Goal: Transaction & Acquisition: Book appointment/travel/reservation

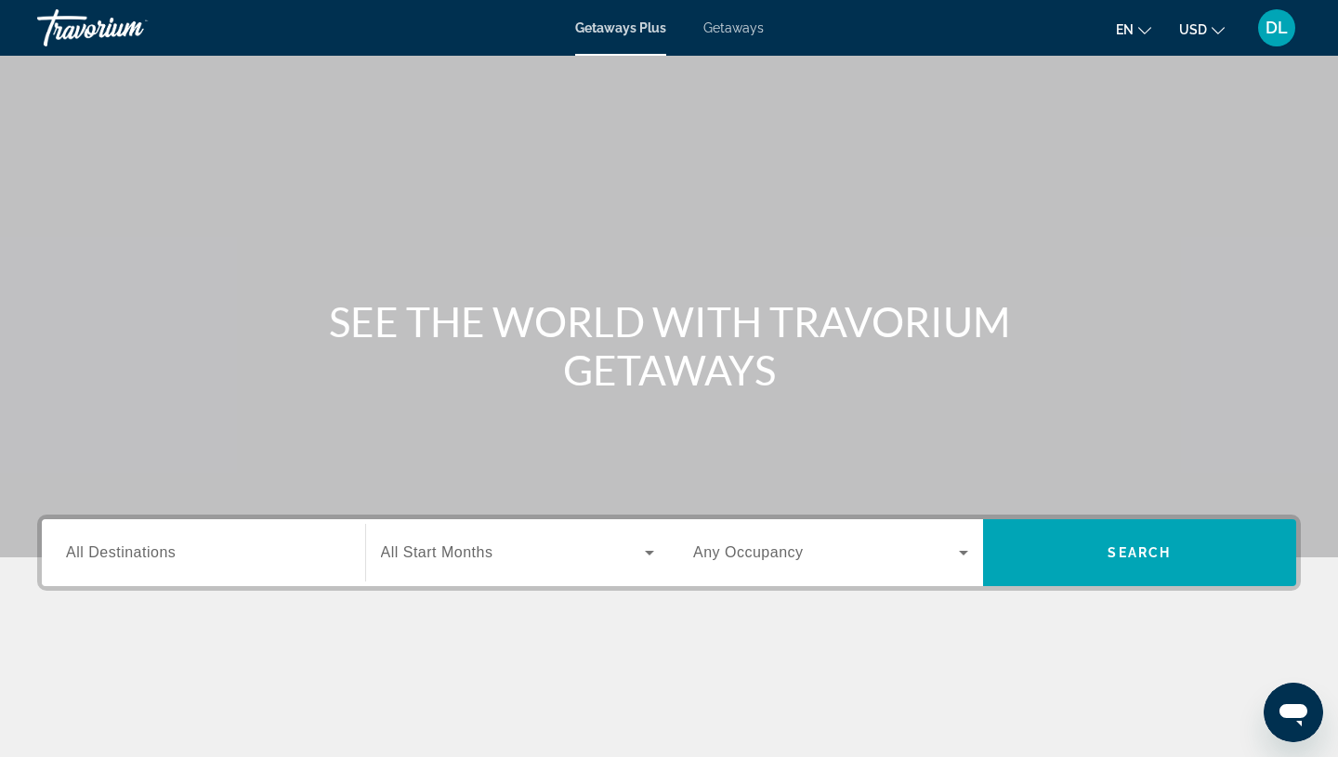
click at [737, 33] on span "Getaways" at bounding box center [733, 27] width 60 height 15
click at [619, 25] on span "Getaways Plus" at bounding box center [620, 27] width 90 height 15
click at [718, 25] on span "Getaways" at bounding box center [733, 27] width 60 height 15
click at [730, 26] on span "Getaways" at bounding box center [733, 27] width 60 height 15
click at [115, 563] on input "Destination All Destinations" at bounding box center [203, 554] width 275 height 22
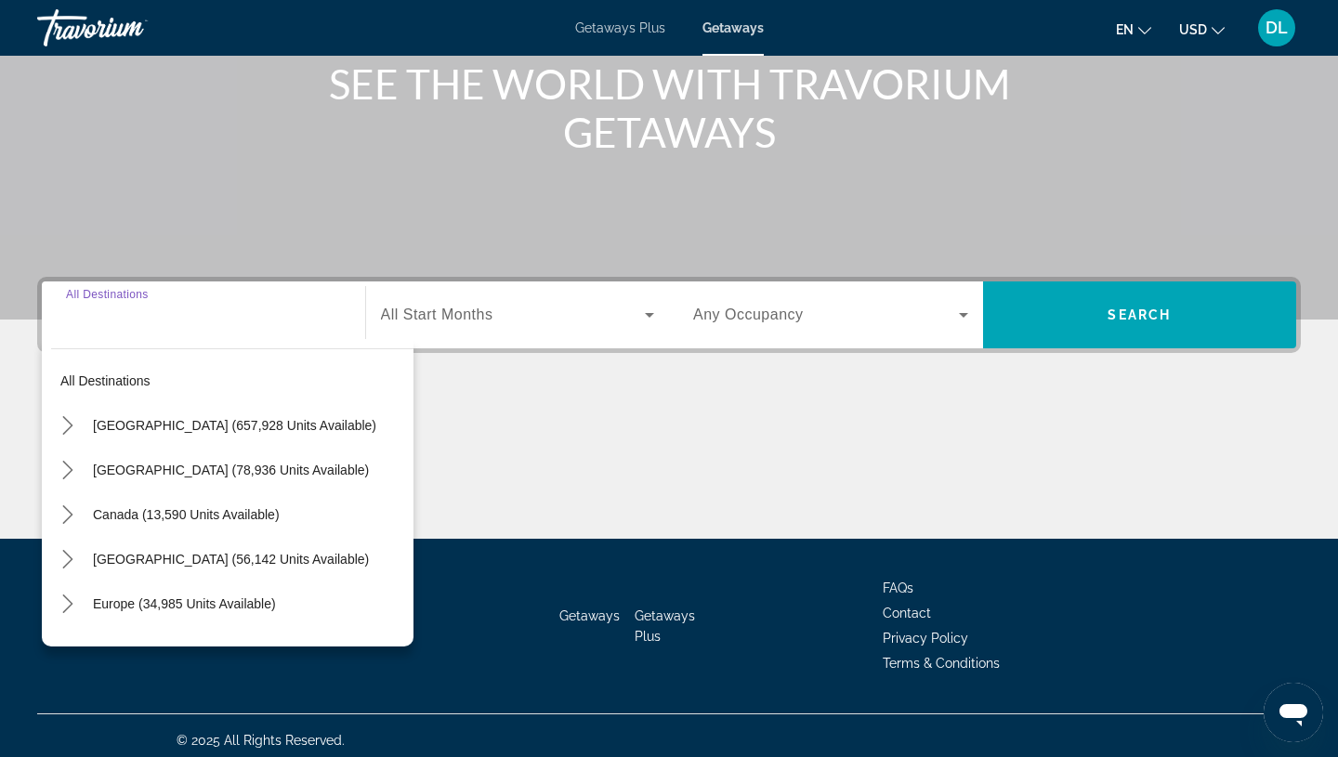
scroll to position [247, 0]
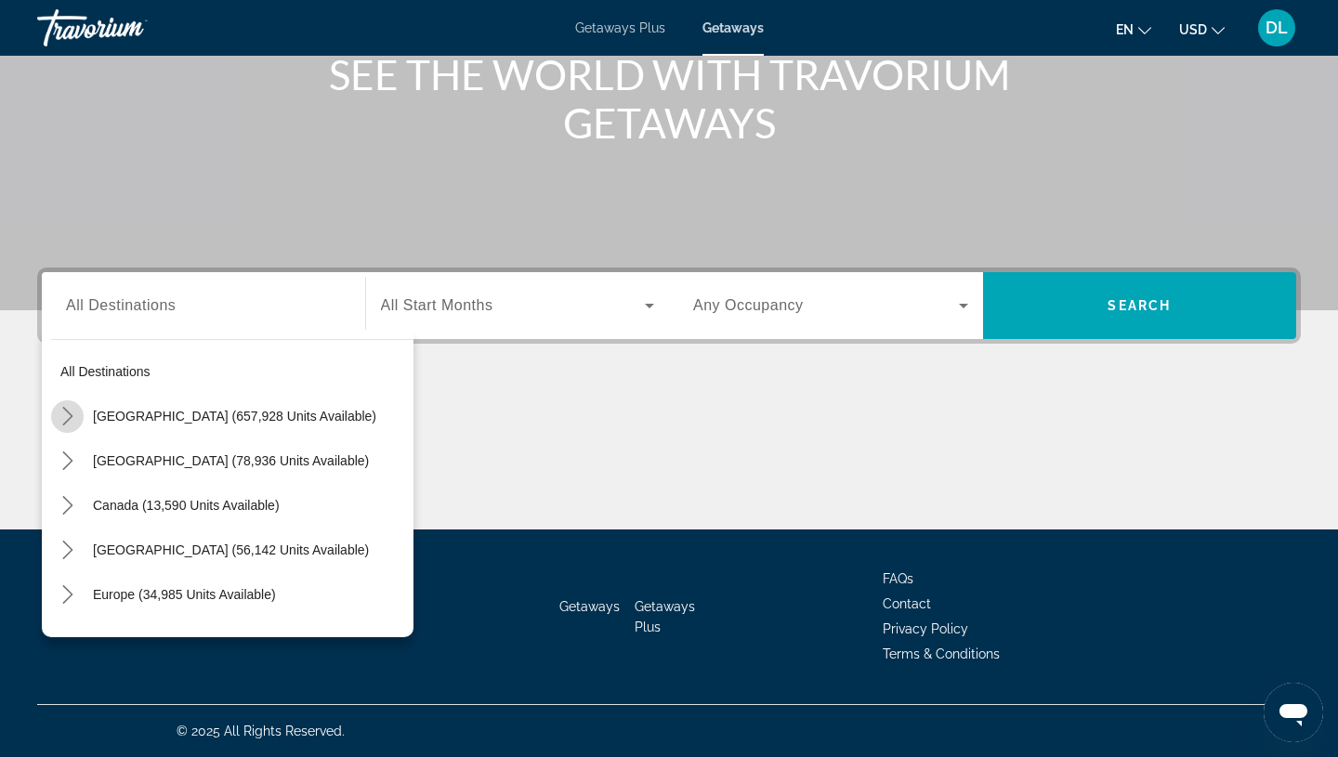
click at [72, 414] on icon "Toggle United States (657,928 units available) submenu" at bounding box center [68, 416] width 19 height 19
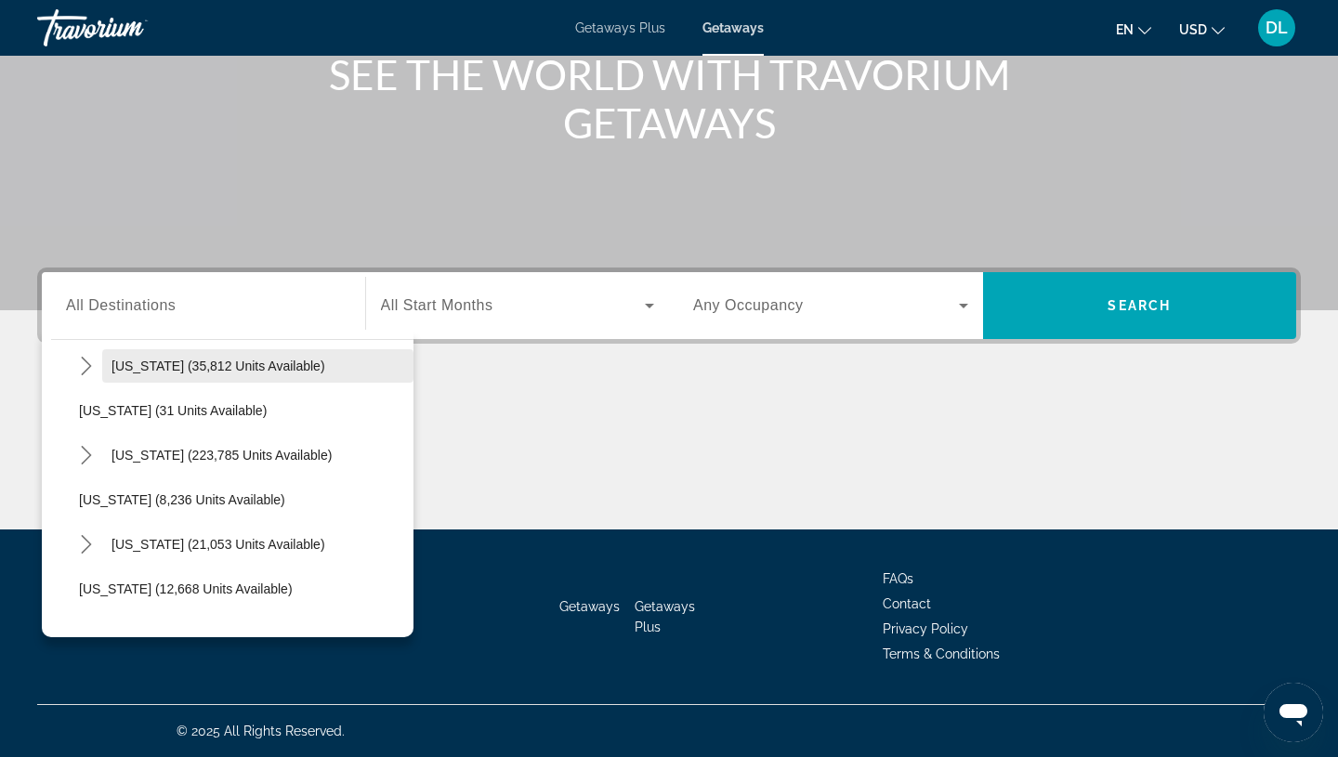
scroll to position [231, 0]
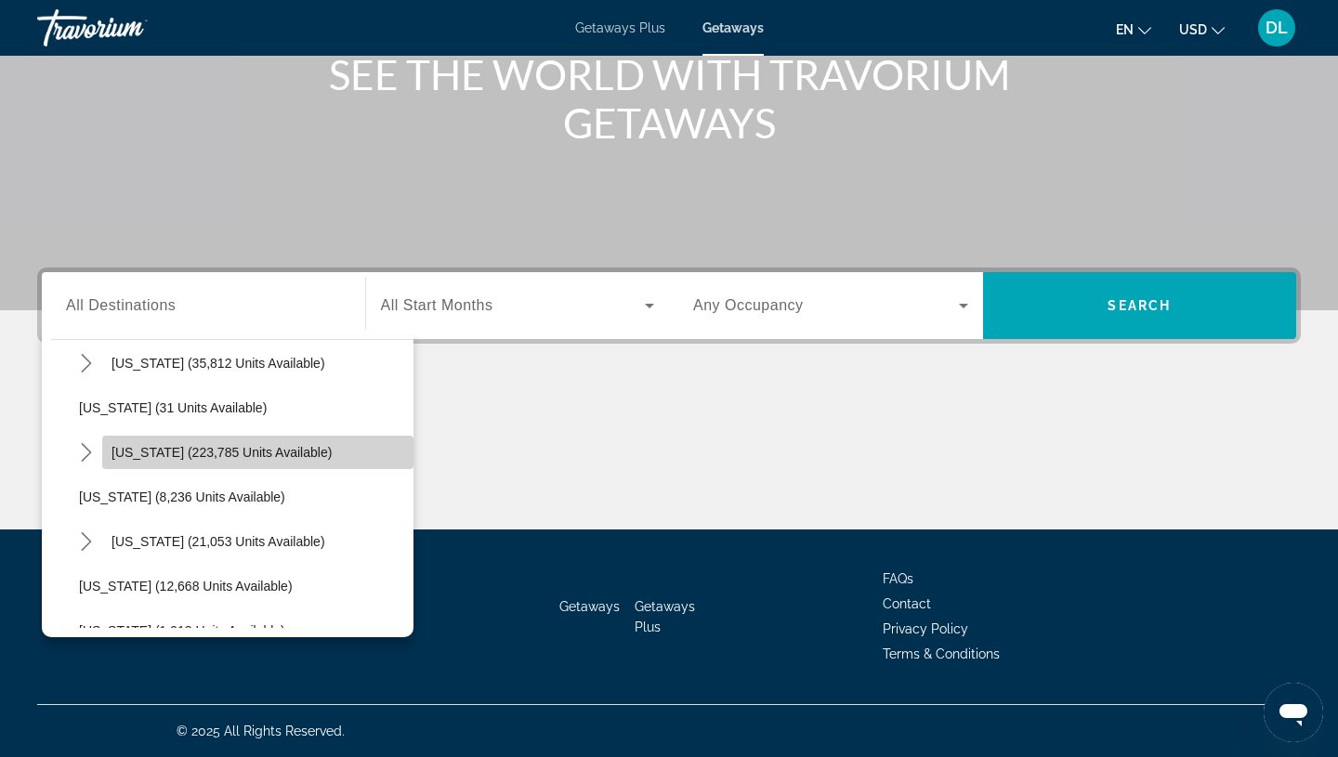
click at [145, 449] on span "Florida (223,785 units available)" at bounding box center [221, 452] width 220 height 15
type input "**********"
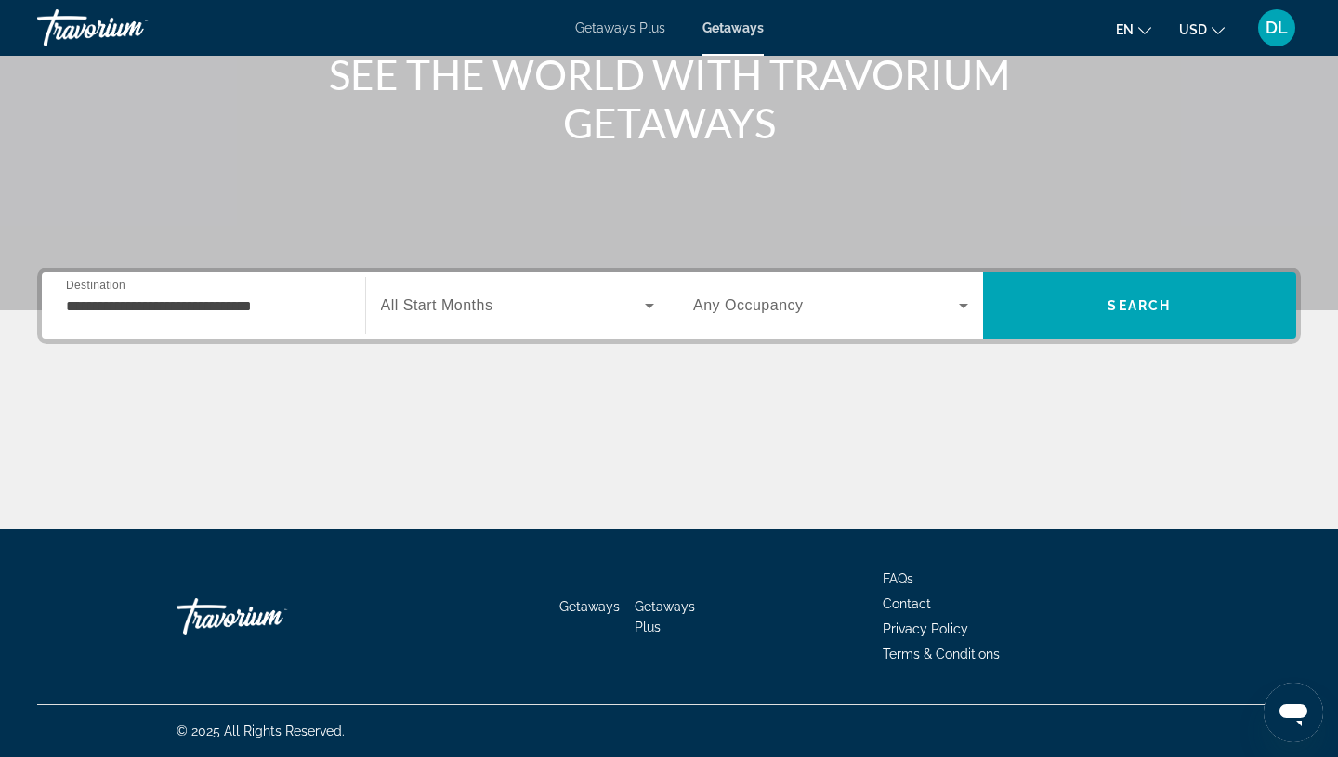
click at [440, 309] on span "All Start Months" at bounding box center [437, 305] width 112 height 16
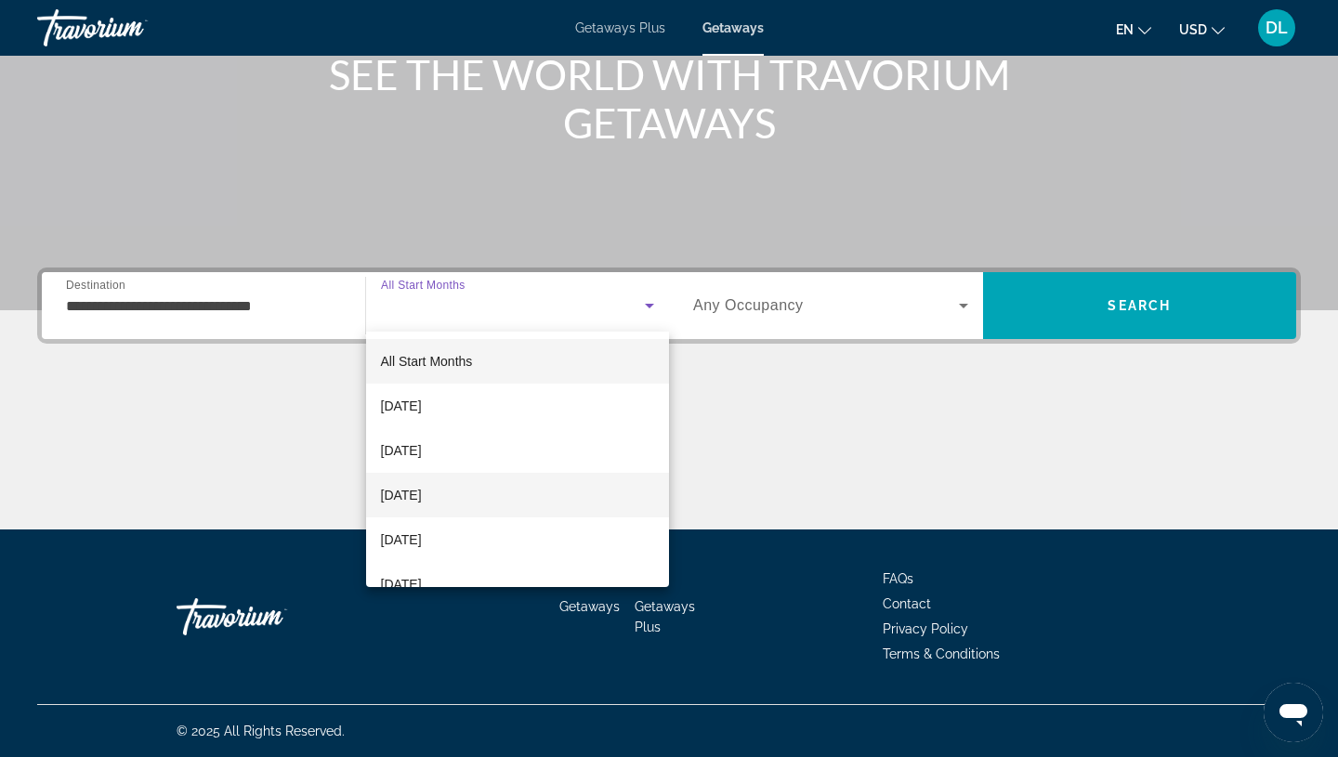
click at [422, 494] on span "[DATE]" at bounding box center [401, 495] width 41 height 22
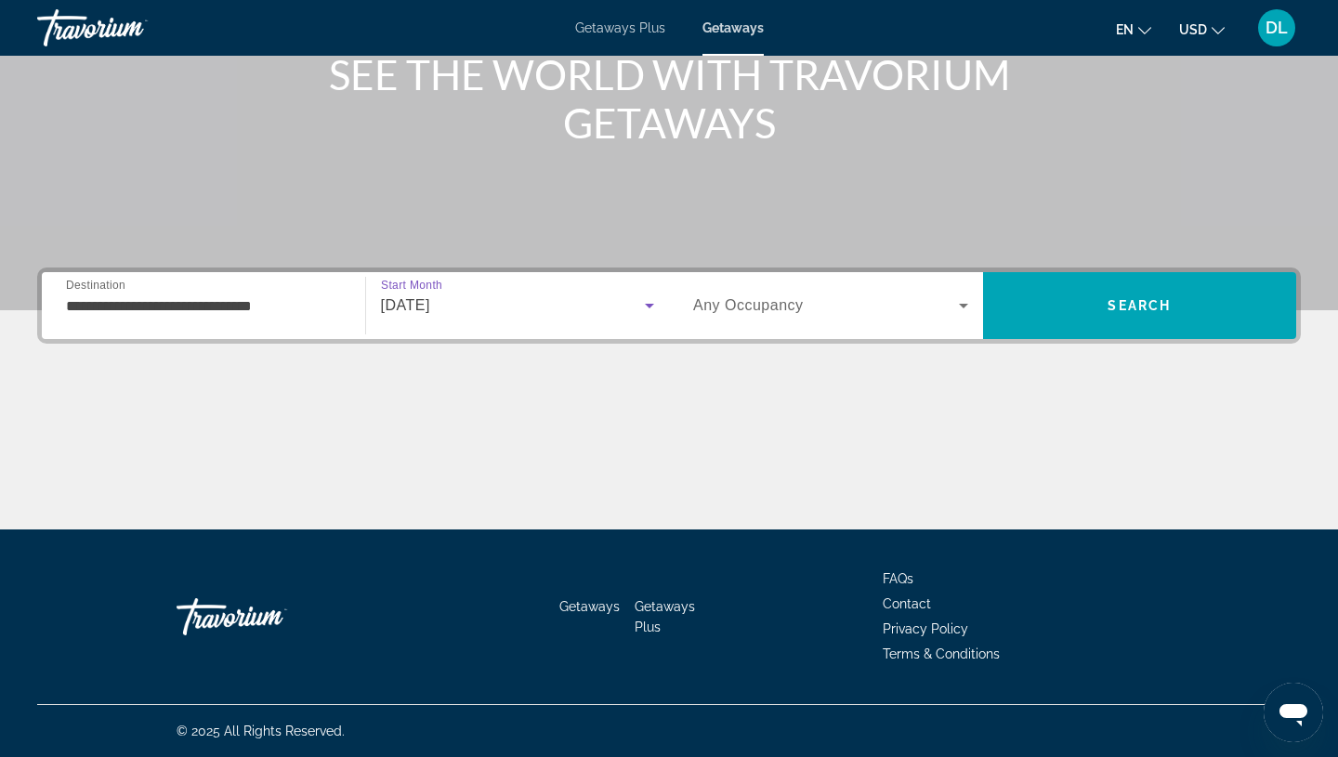
click at [433, 316] on div "[DATE]" at bounding box center [513, 305] width 265 height 22
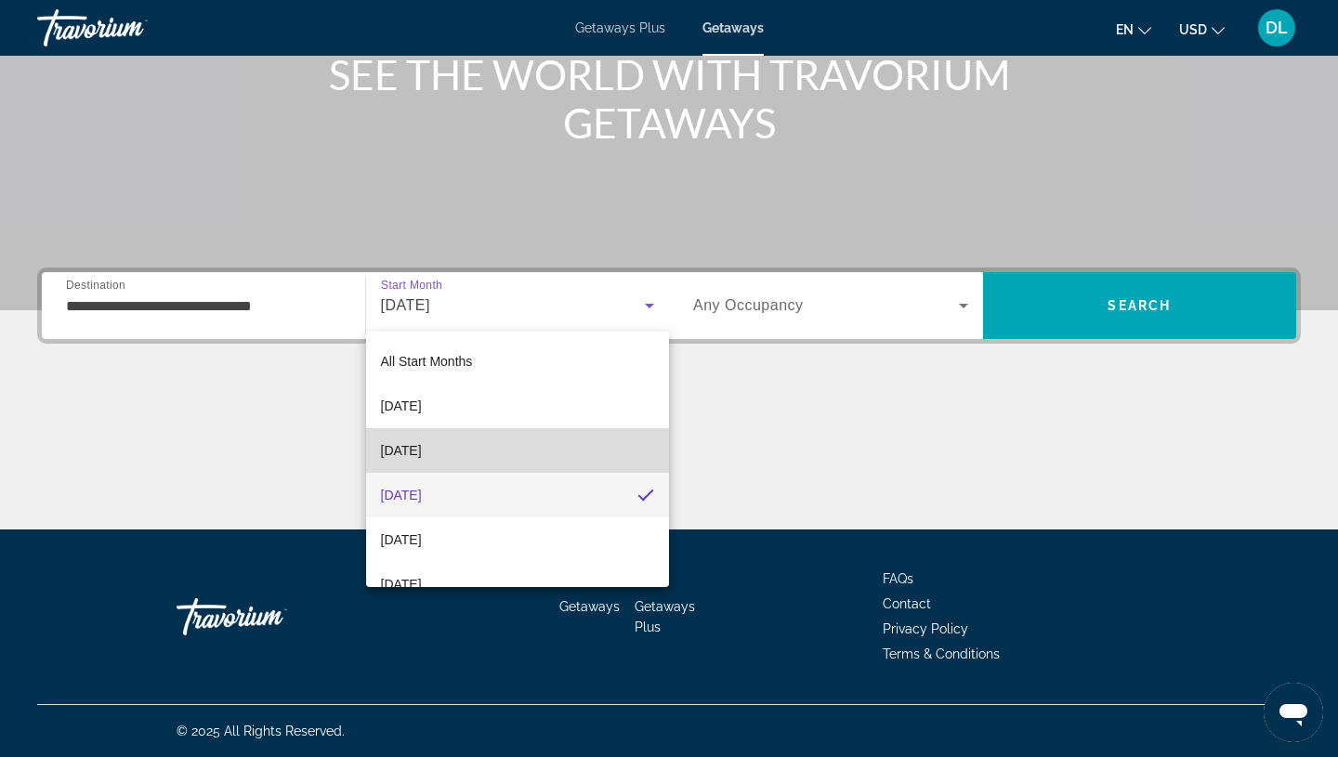
click at [418, 457] on span "[DATE]" at bounding box center [401, 450] width 41 height 22
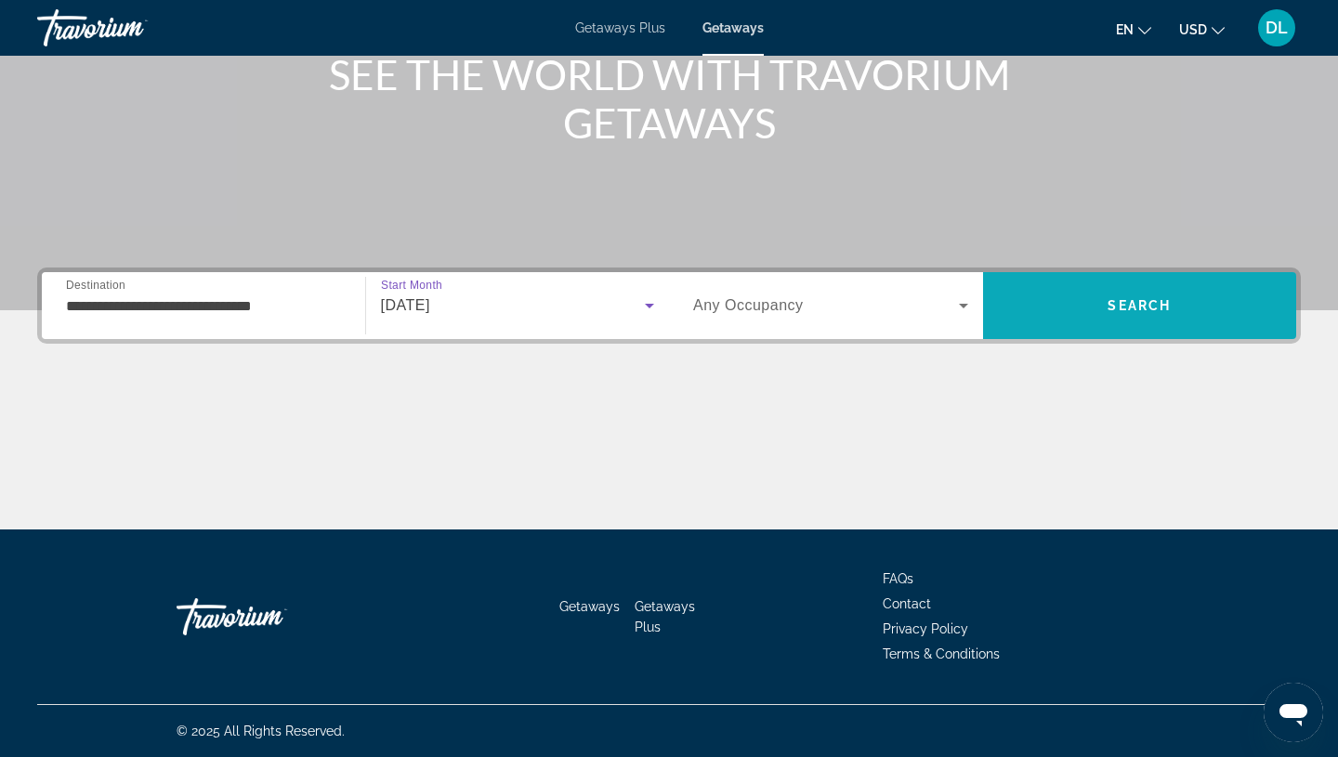
click at [1139, 298] on span "Search" at bounding box center [1138, 305] width 63 height 15
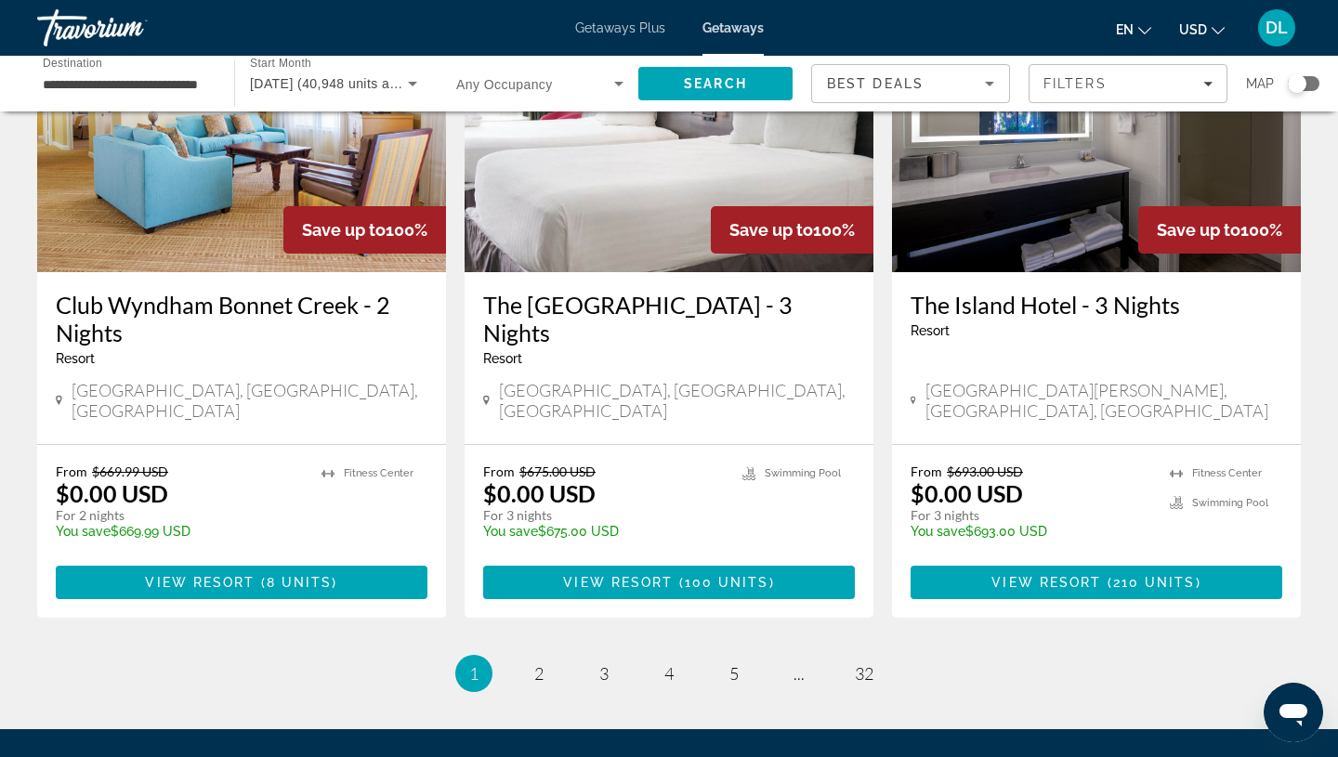
scroll to position [2303, 0]
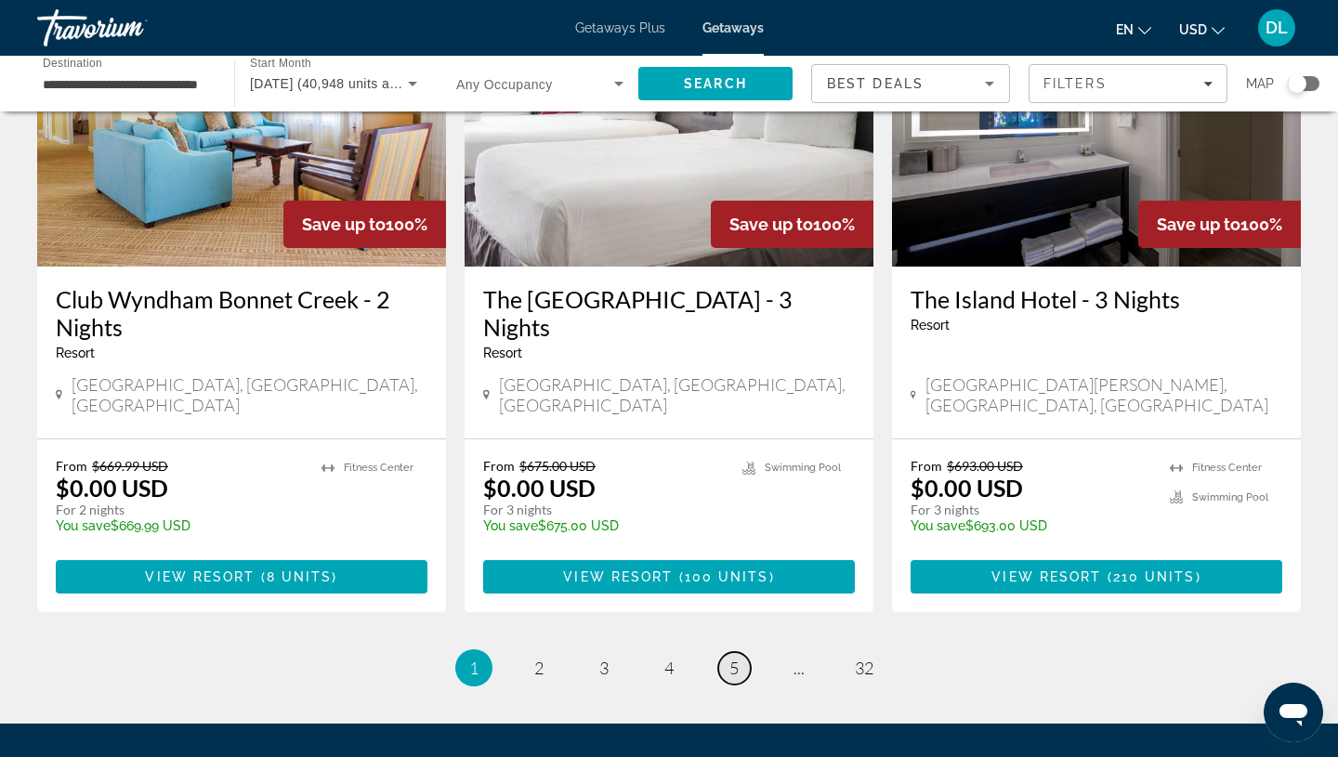
click at [734, 658] on span "5" at bounding box center [733, 668] width 9 height 20
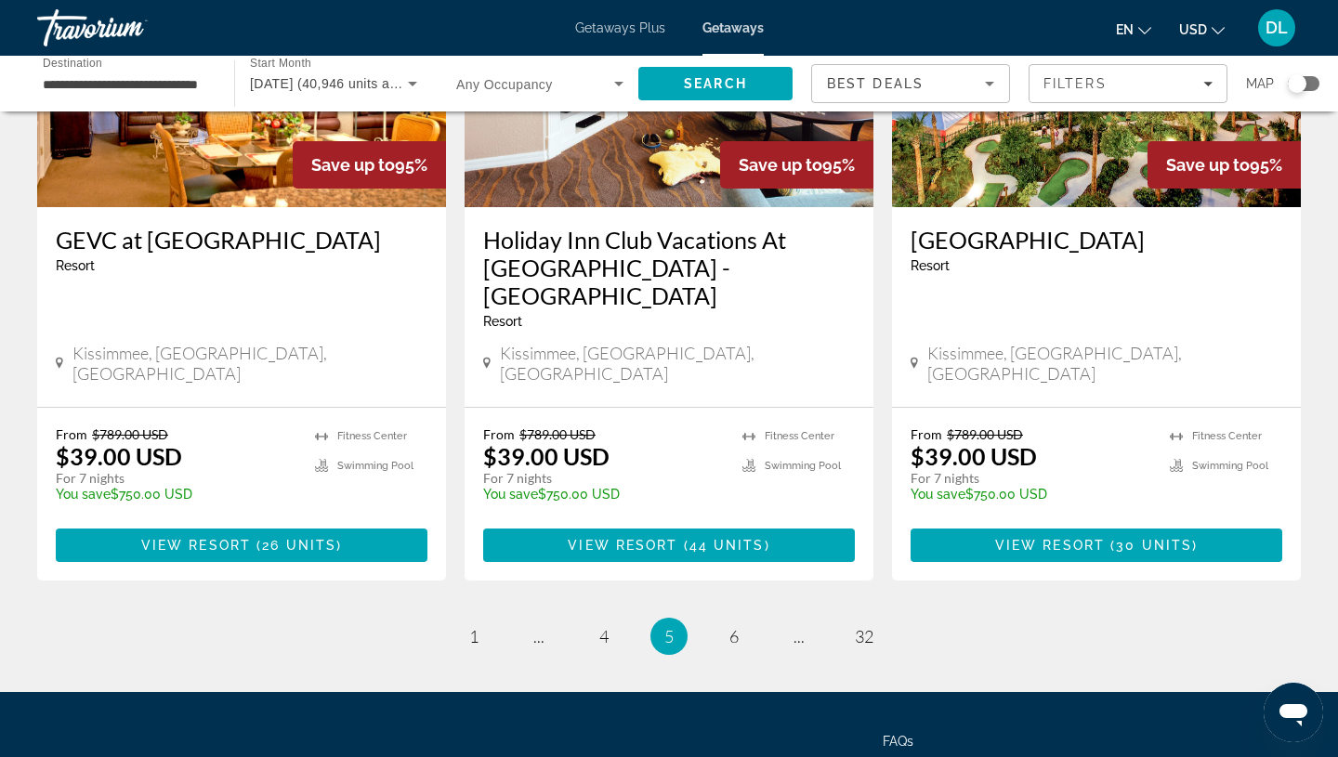
scroll to position [2304, 0]
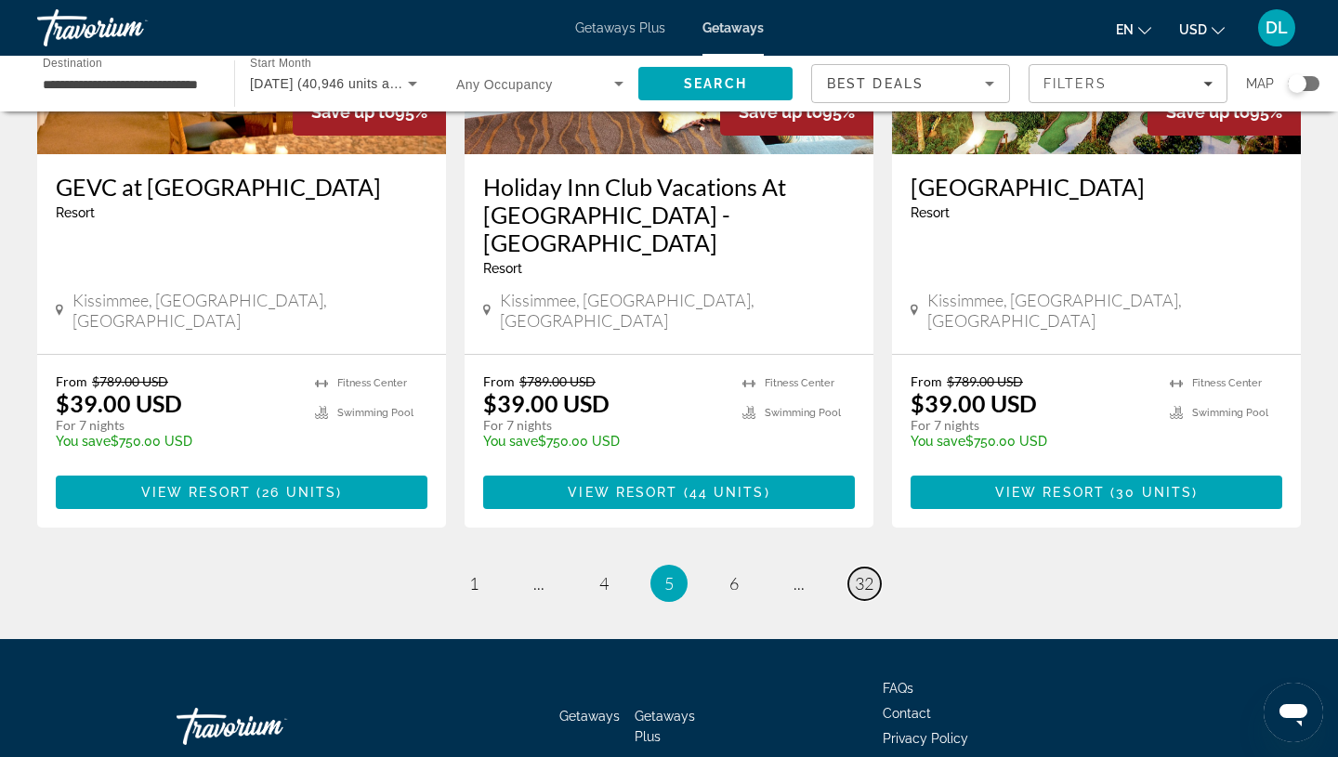
click at [868, 573] on span "32" at bounding box center [864, 583] width 19 height 20
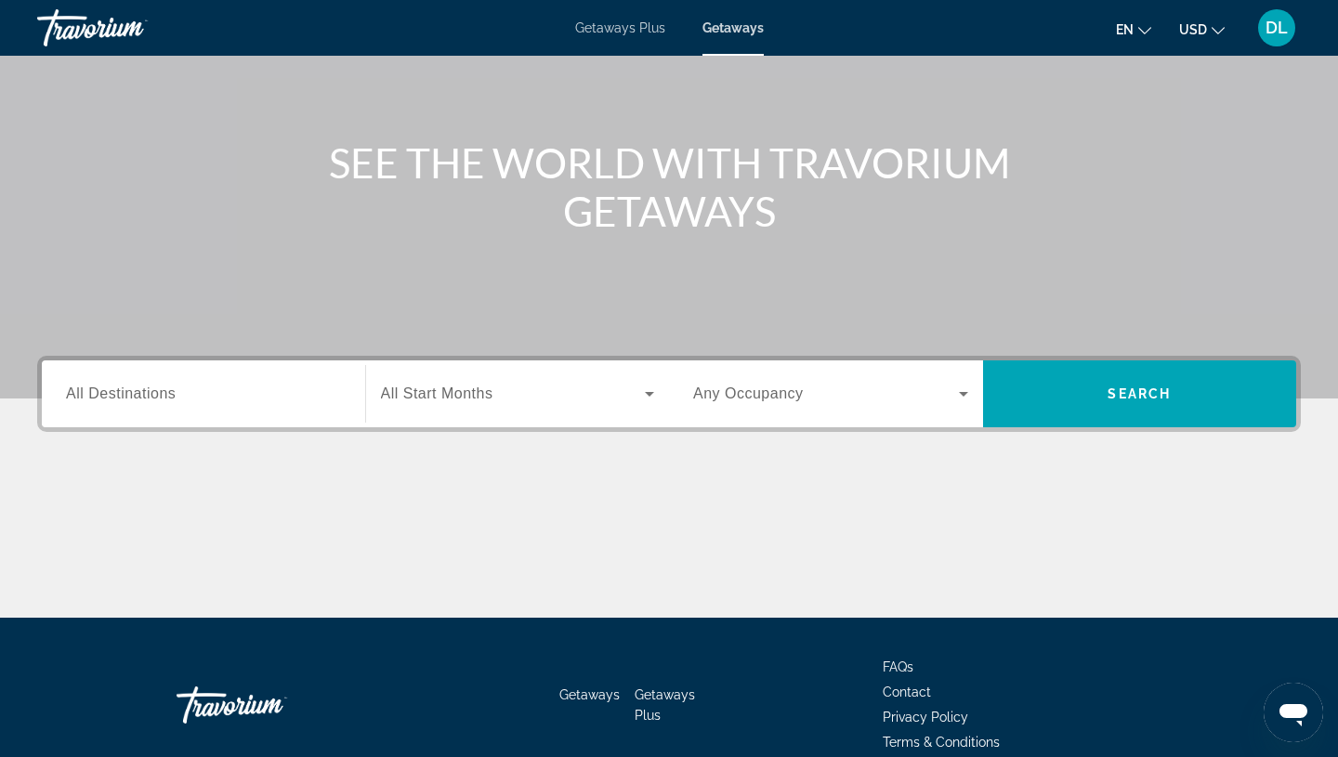
scroll to position [247, 0]
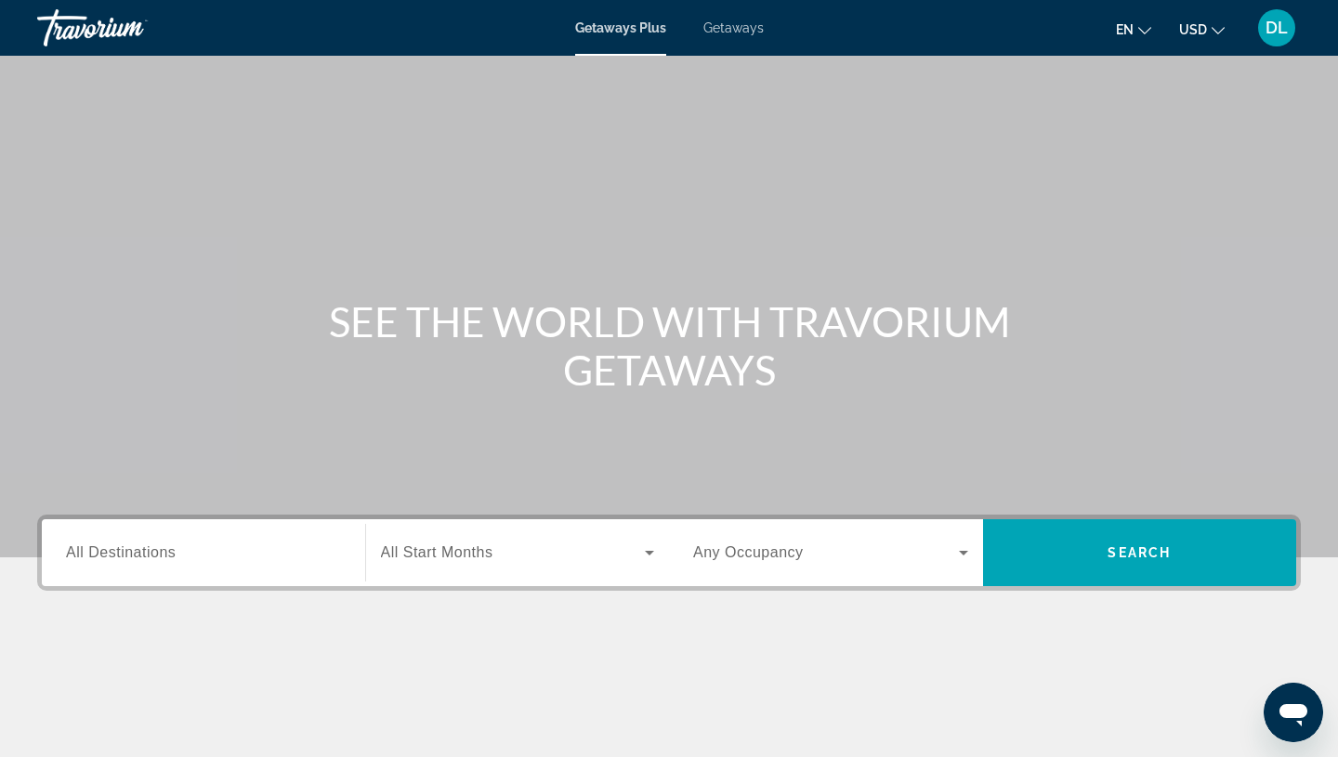
click at [145, 554] on span "All Destinations" at bounding box center [121, 552] width 110 height 16
click at [145, 554] on input "Destination All Destinations" at bounding box center [203, 554] width 275 height 22
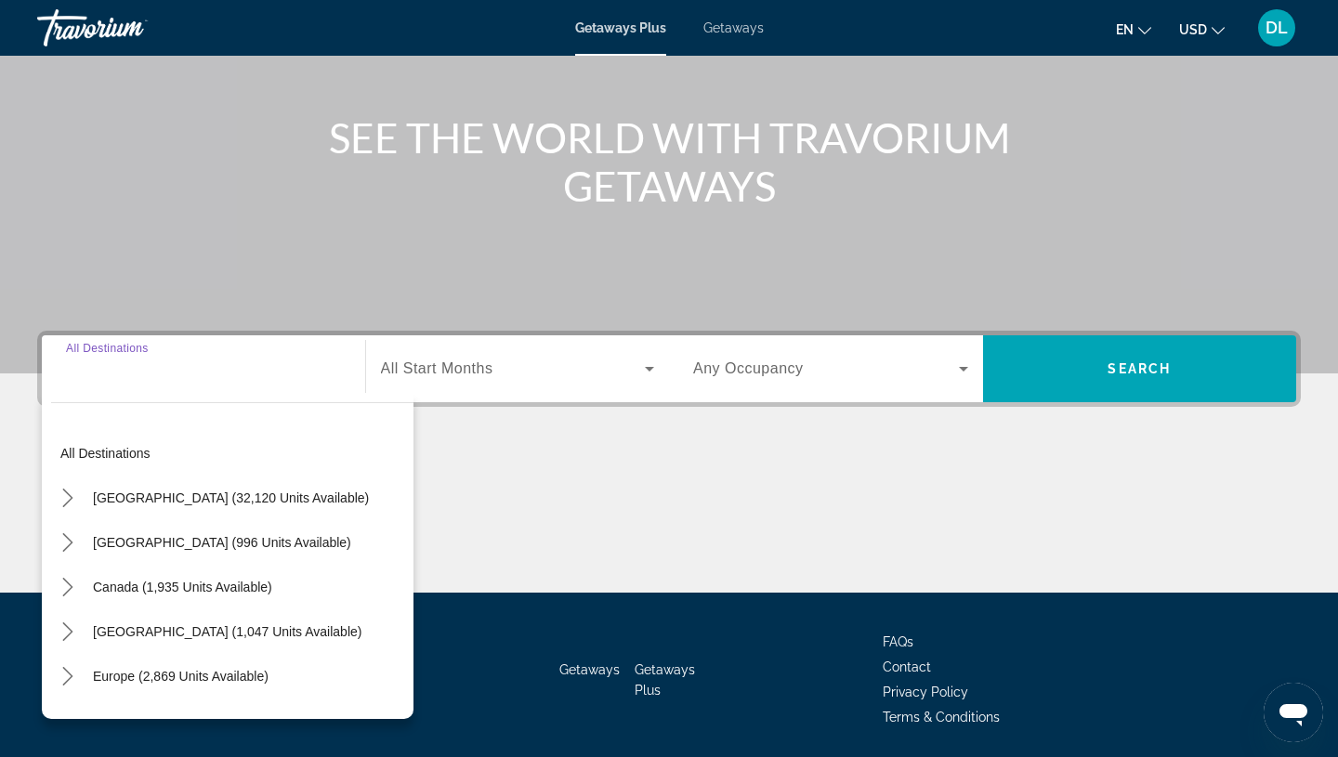
scroll to position [247, 0]
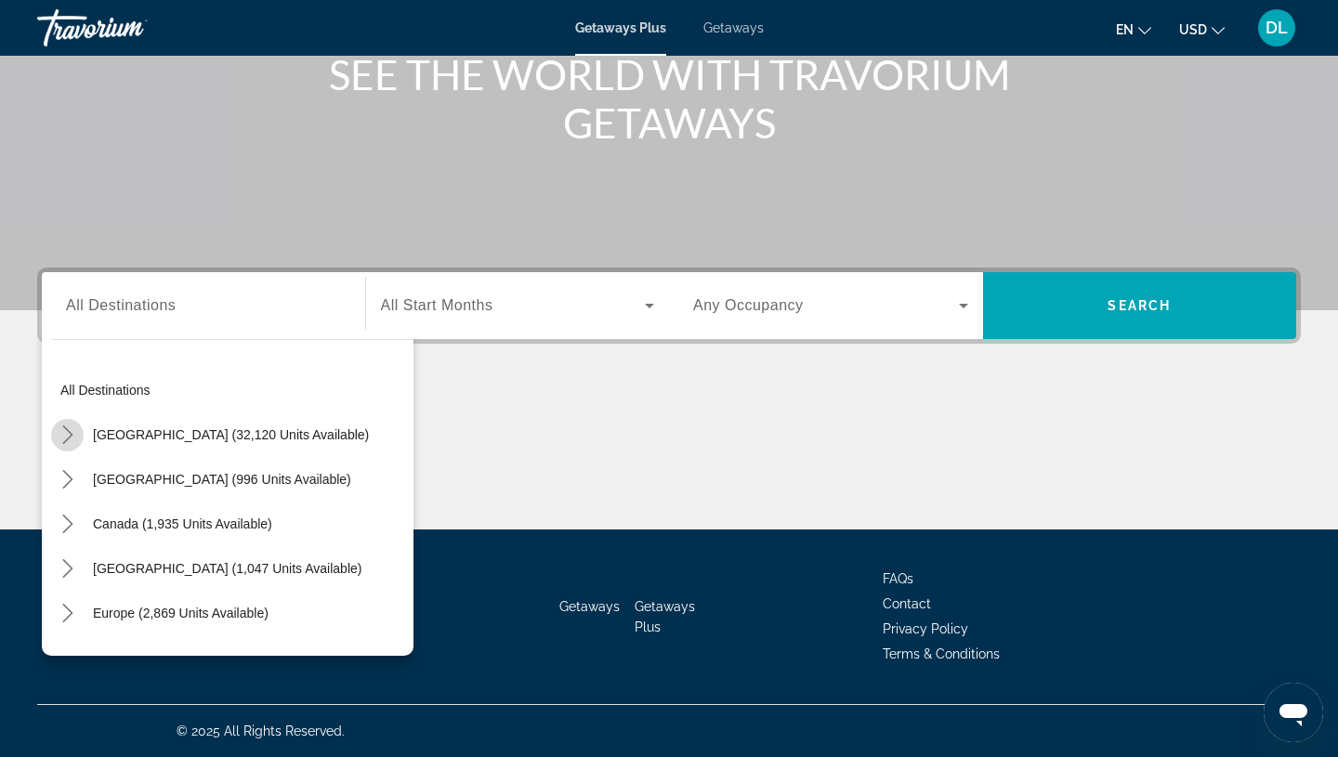
click at [65, 437] on icon "Toggle United States (32,120 units available) submenu" at bounding box center [68, 434] width 19 height 19
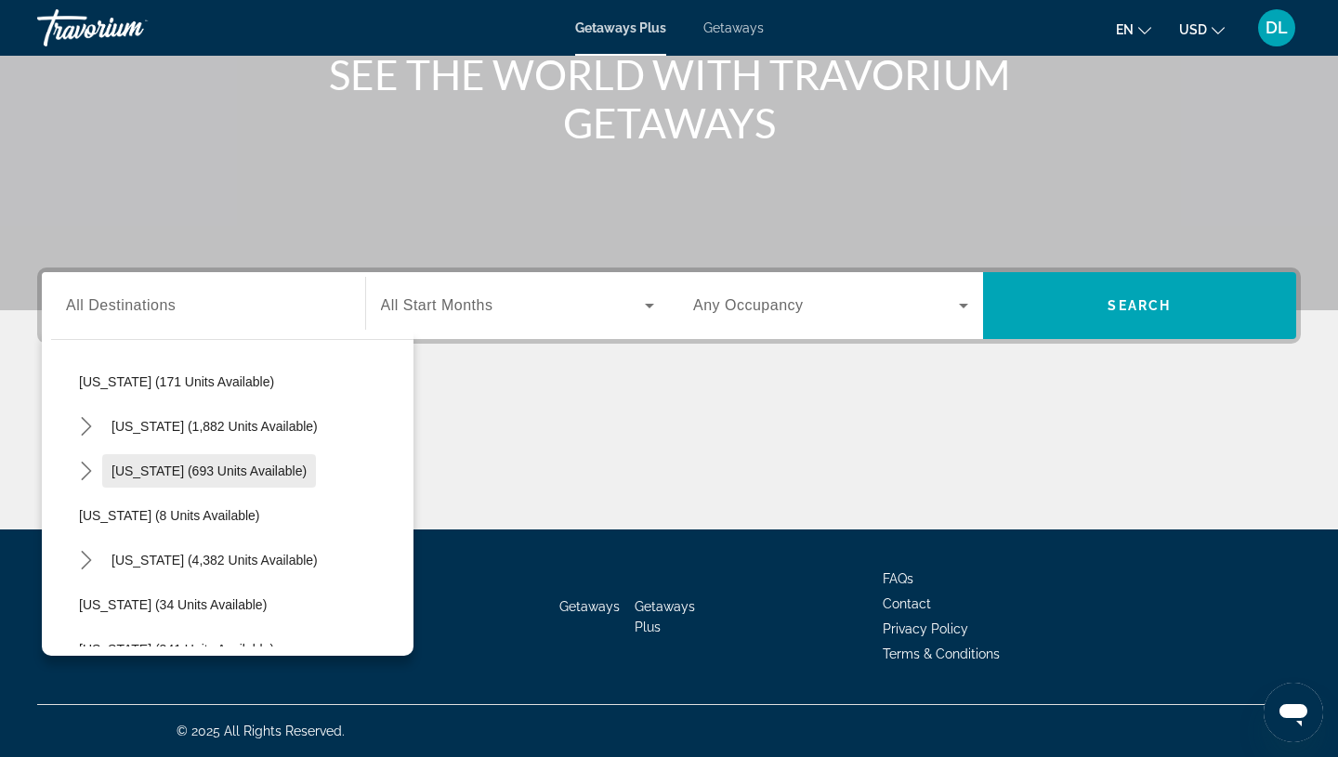
scroll to position [151, 0]
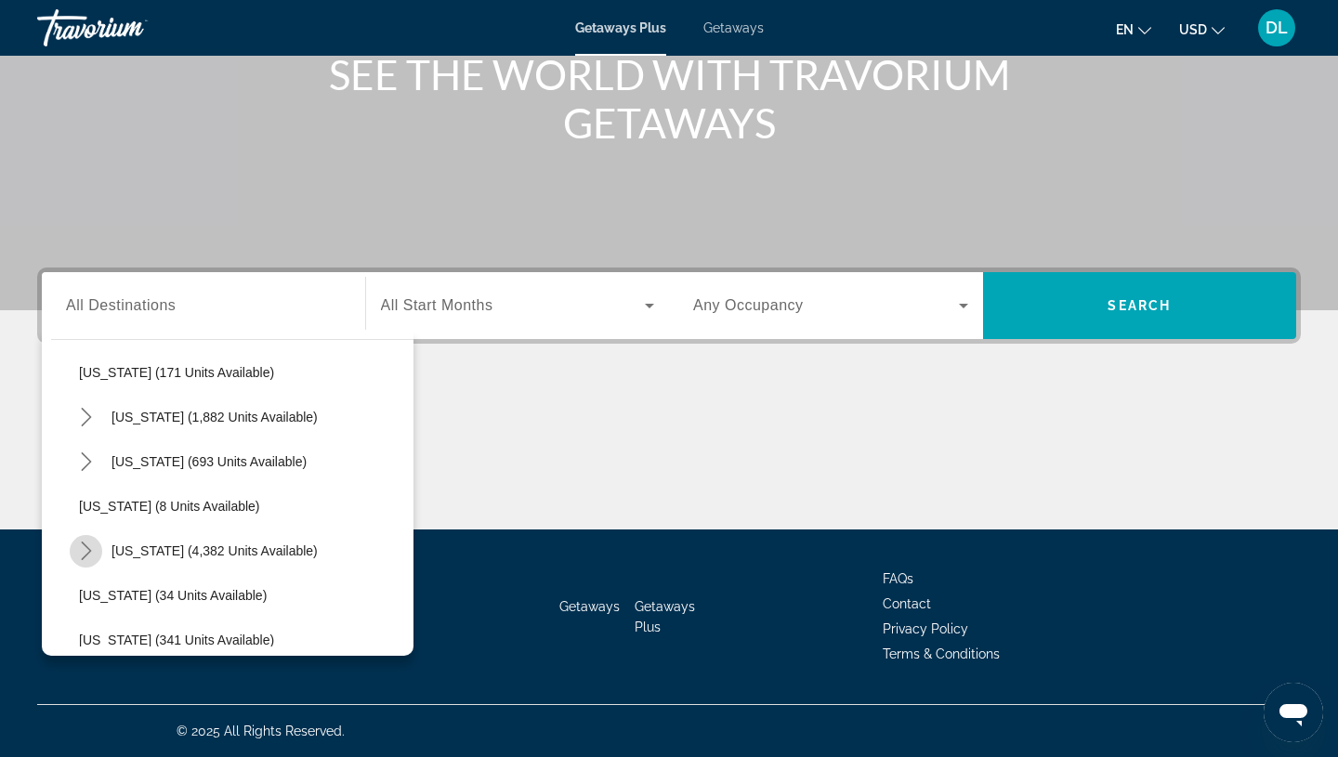
click at [95, 546] on icon "Toggle Florida (4,382 units available) submenu" at bounding box center [86, 551] width 19 height 19
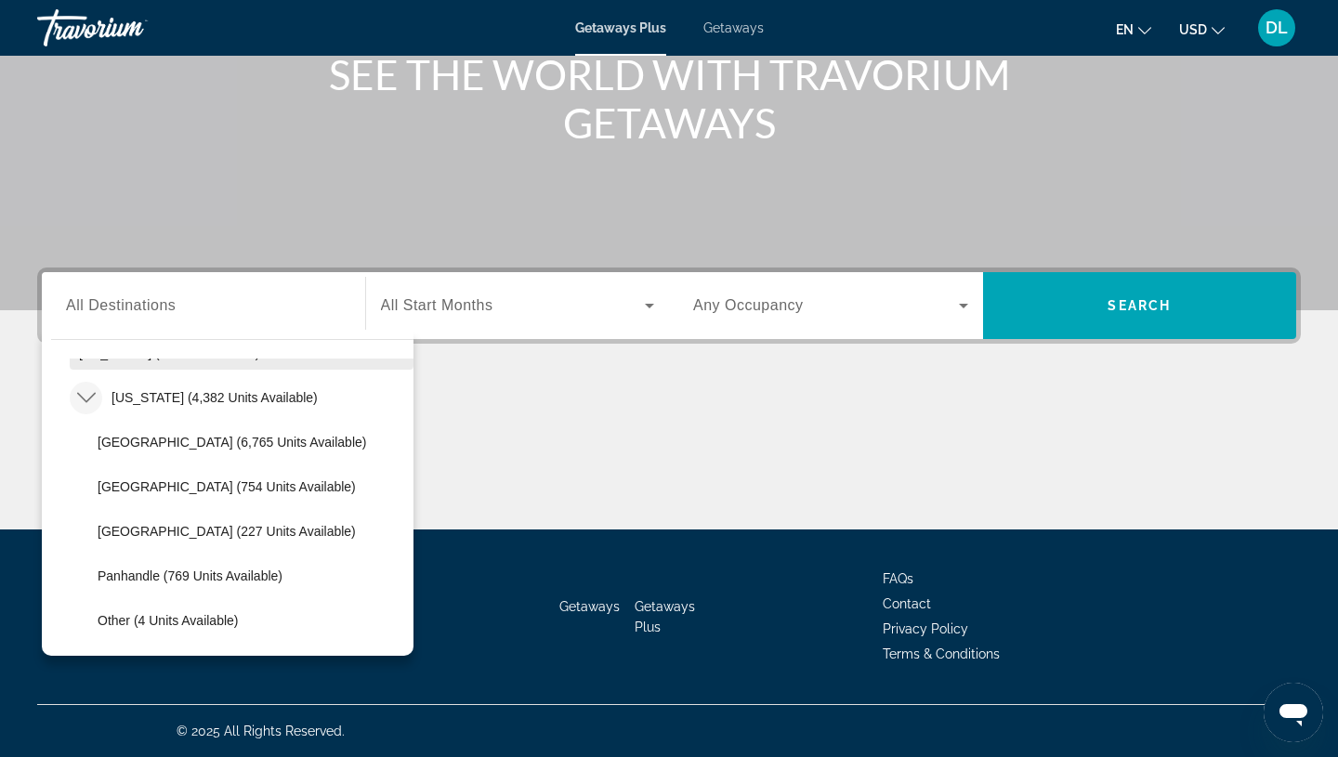
scroll to position [306, 0]
click at [178, 389] on span "[US_STATE] (4,382 units available)" at bounding box center [214, 396] width 206 height 15
type input "**********"
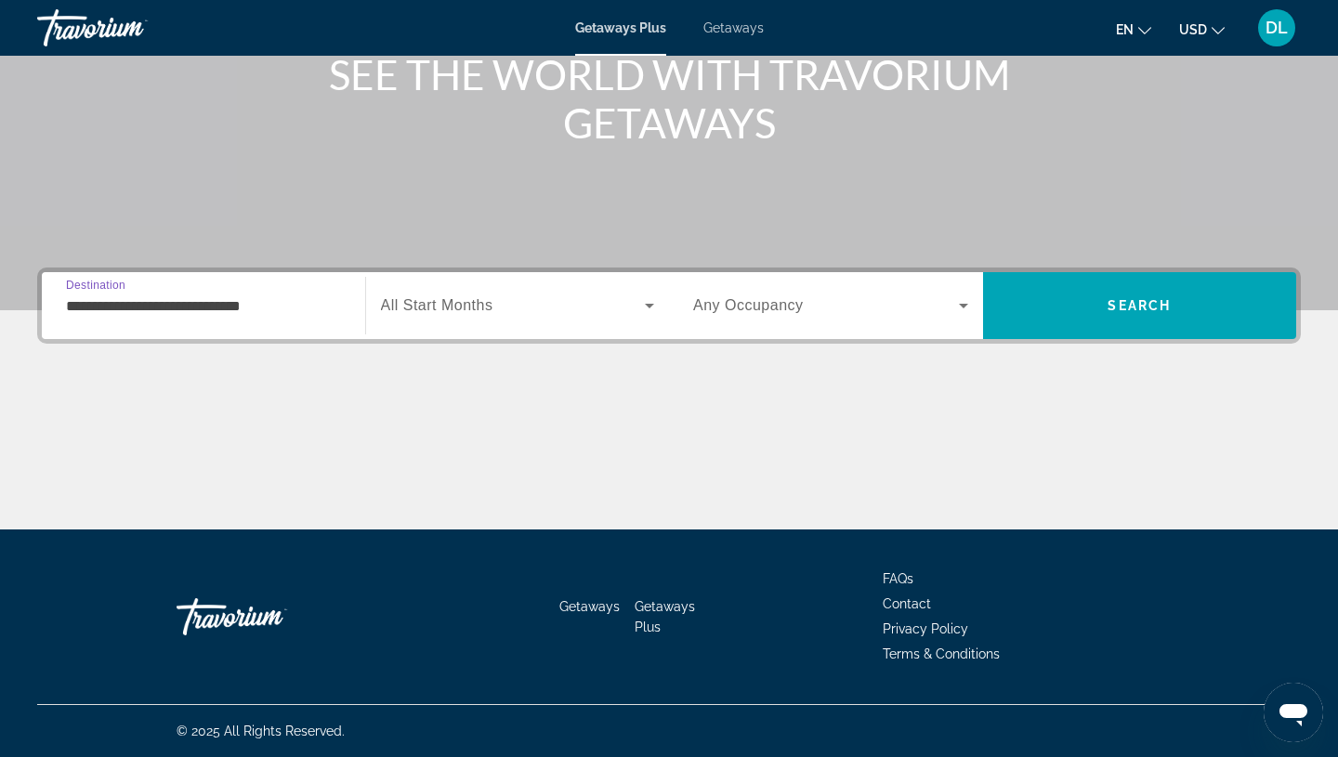
click at [497, 309] on span "Search widget" at bounding box center [513, 305] width 265 height 22
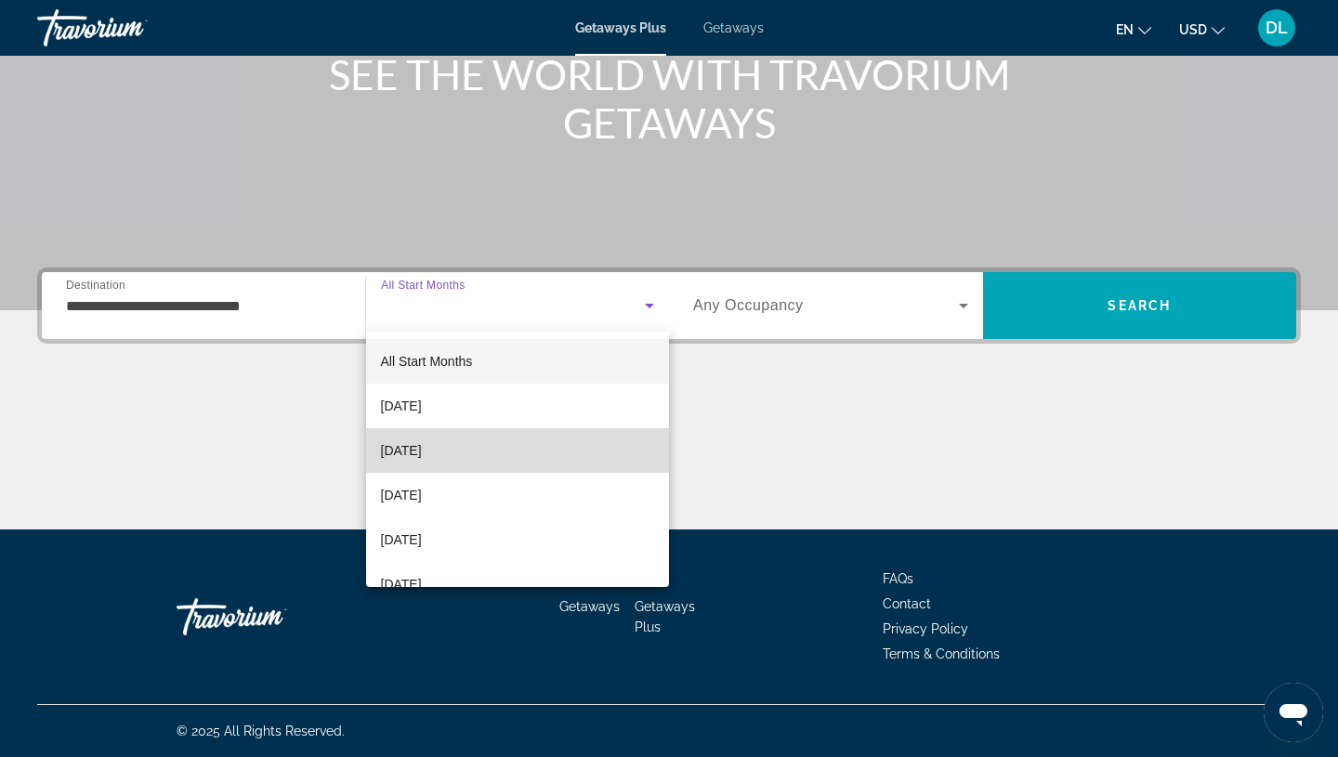
click at [422, 454] on span "[DATE]" at bounding box center [401, 450] width 41 height 22
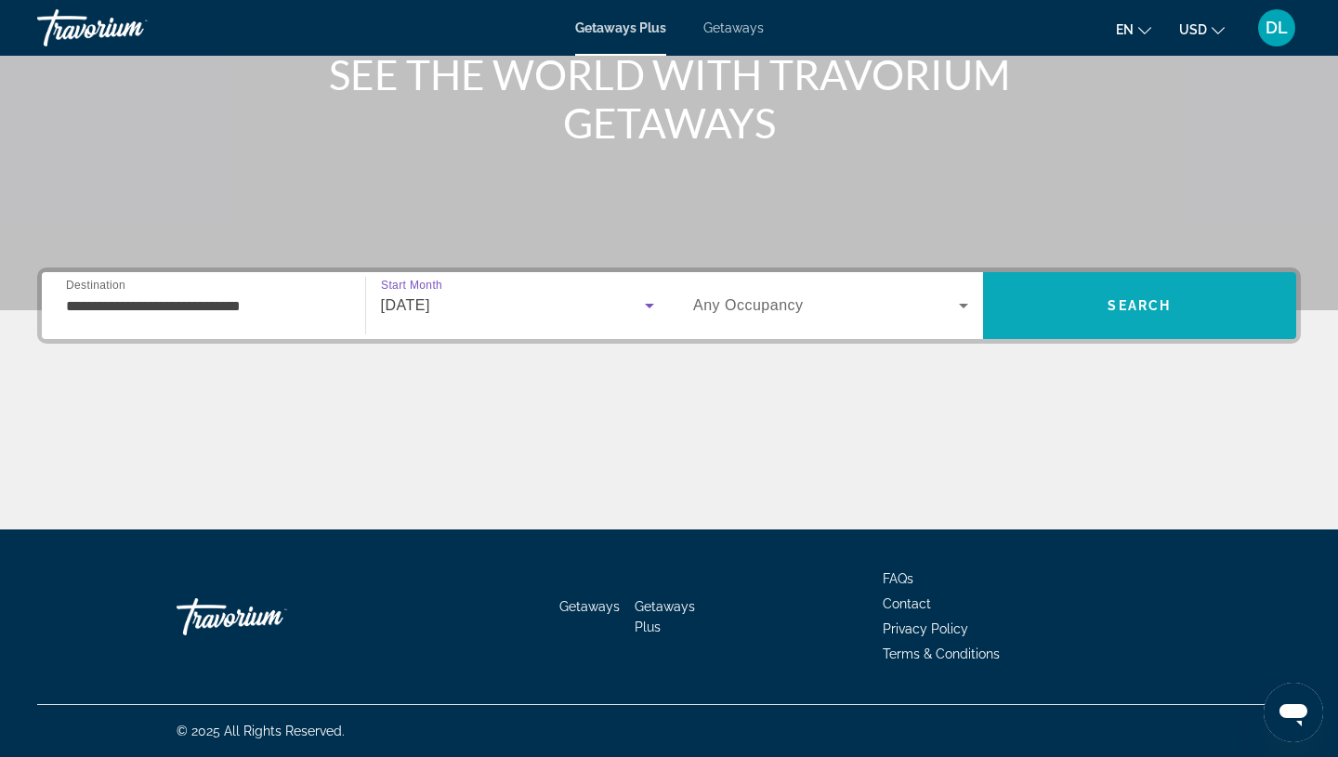
click at [1075, 299] on span "Search" at bounding box center [1140, 305] width 314 height 45
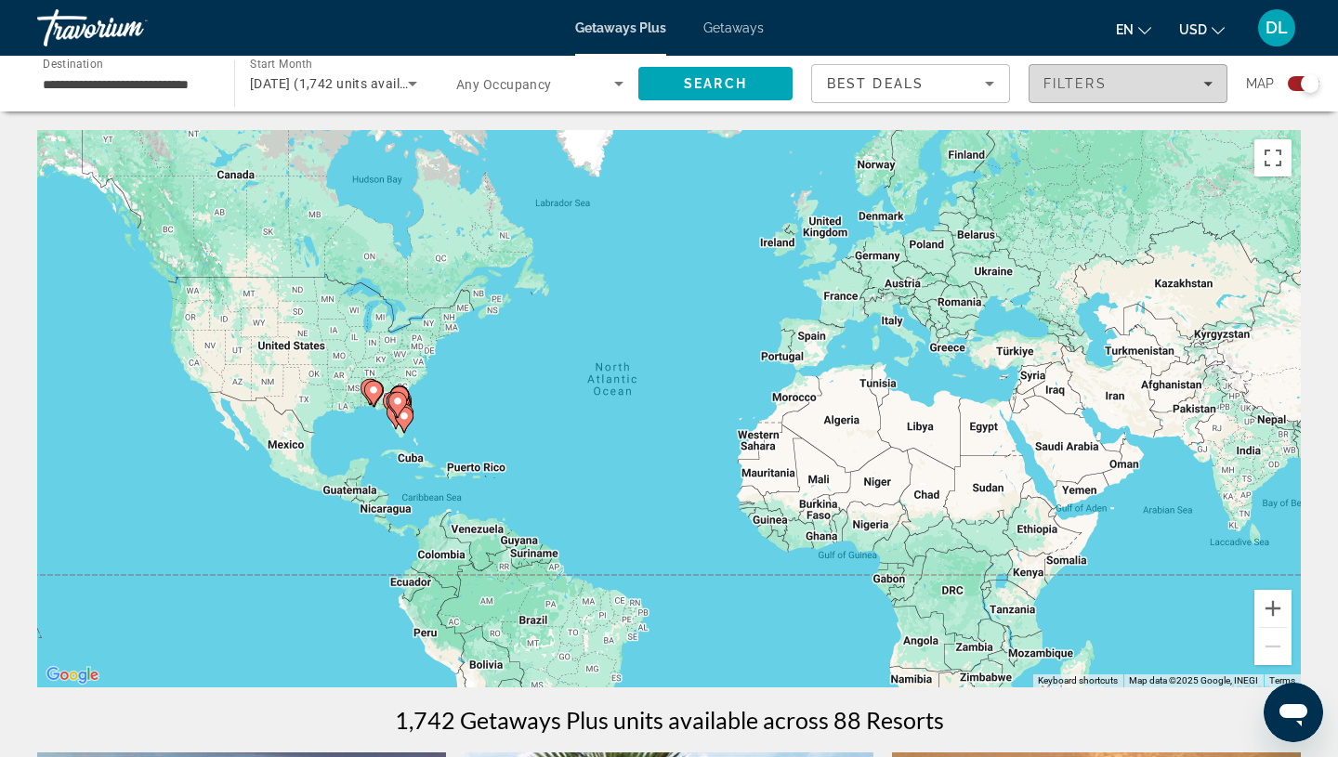
click at [1209, 88] on div "Filters" at bounding box center [1127, 83] width 169 height 15
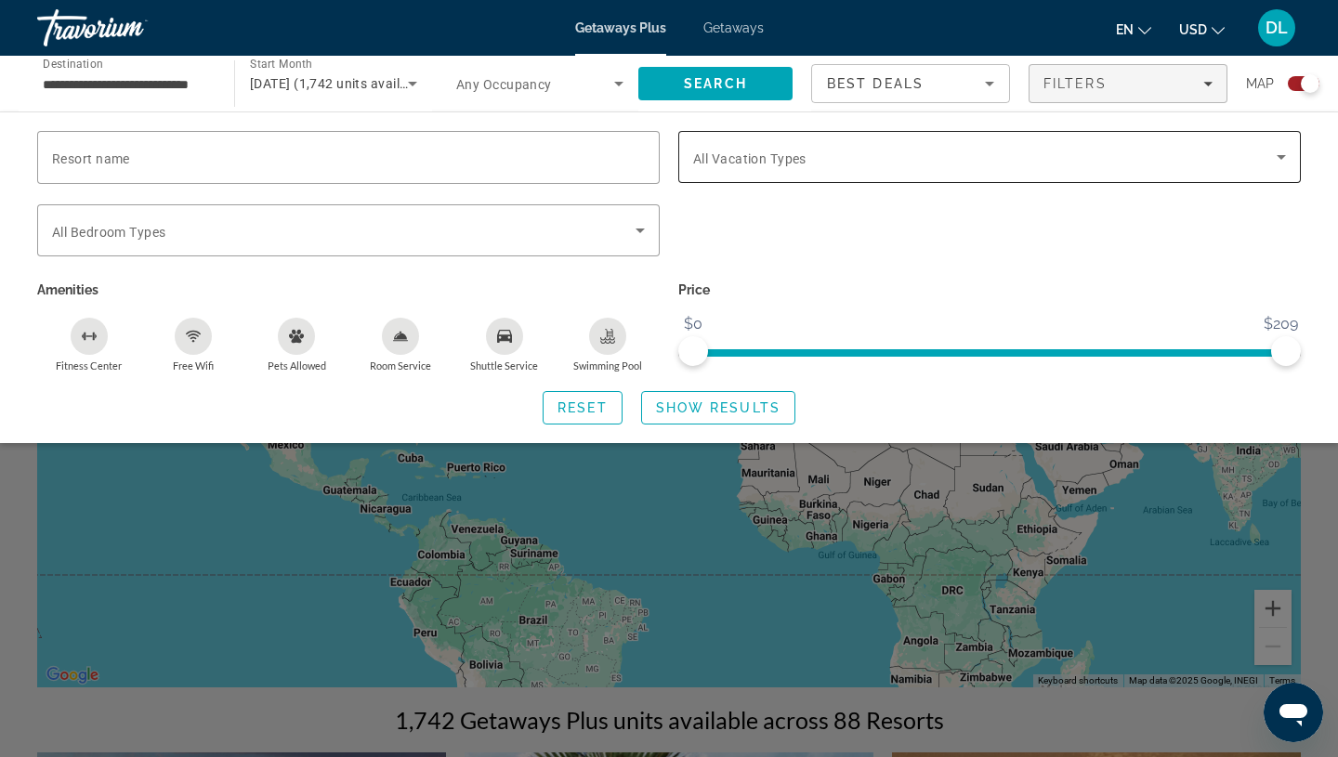
click at [1238, 148] on span "Search widget" at bounding box center [984, 157] width 583 height 22
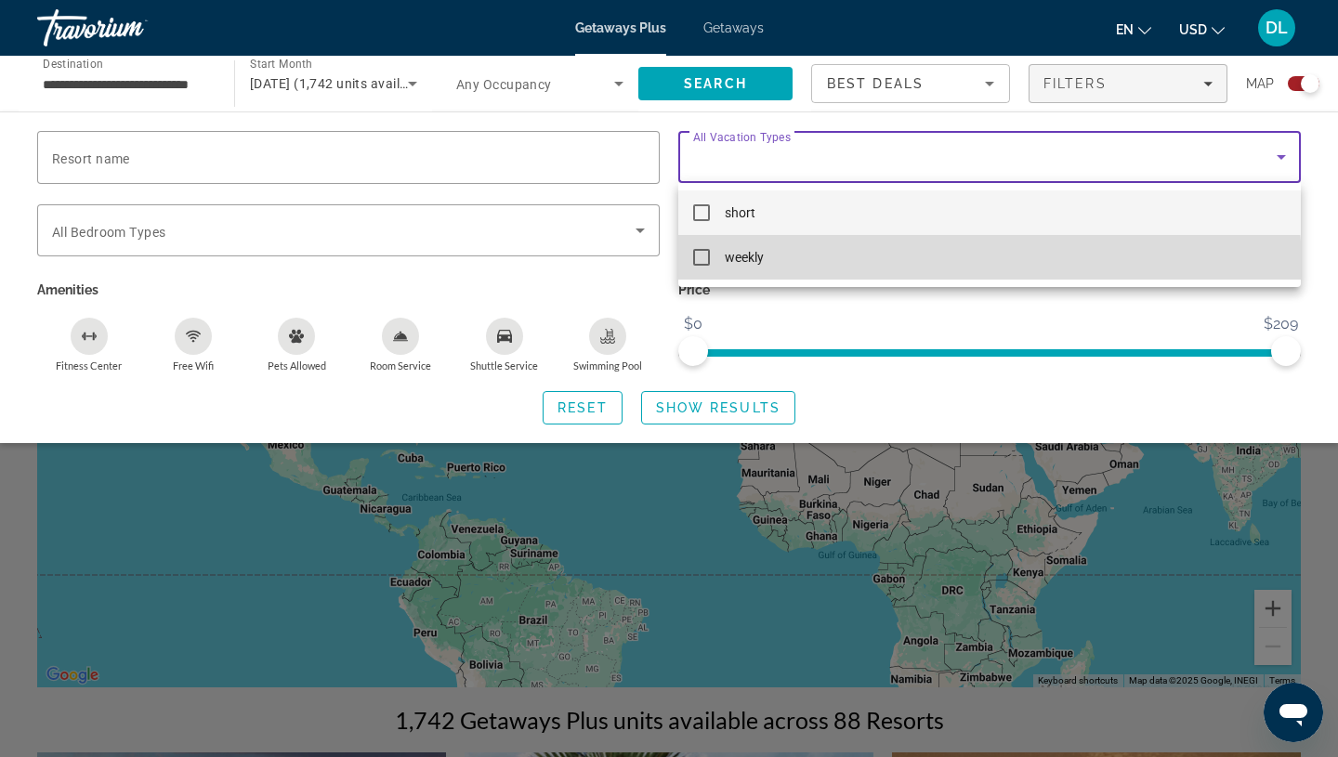
click at [925, 267] on mat-option "weekly" at bounding box center [989, 257] width 622 height 45
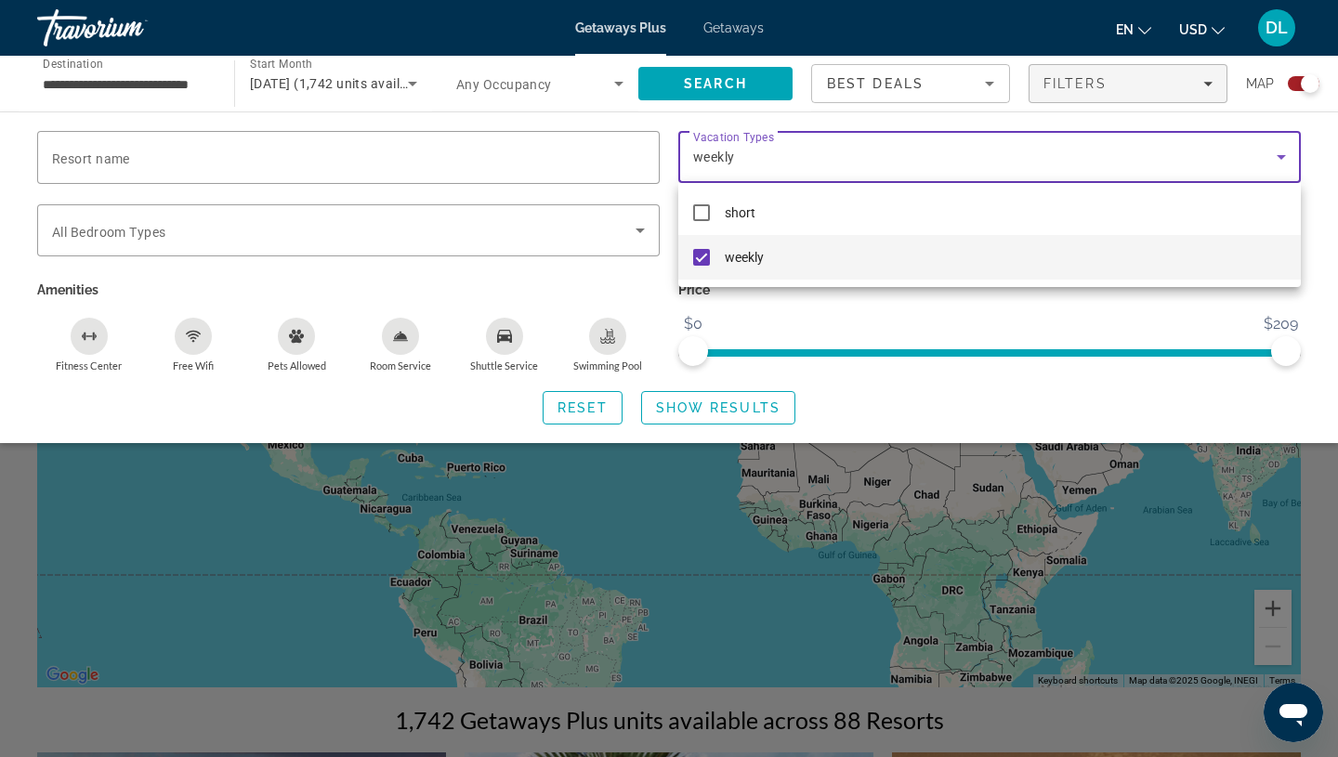
click at [727, 405] on div at bounding box center [669, 378] width 1338 height 757
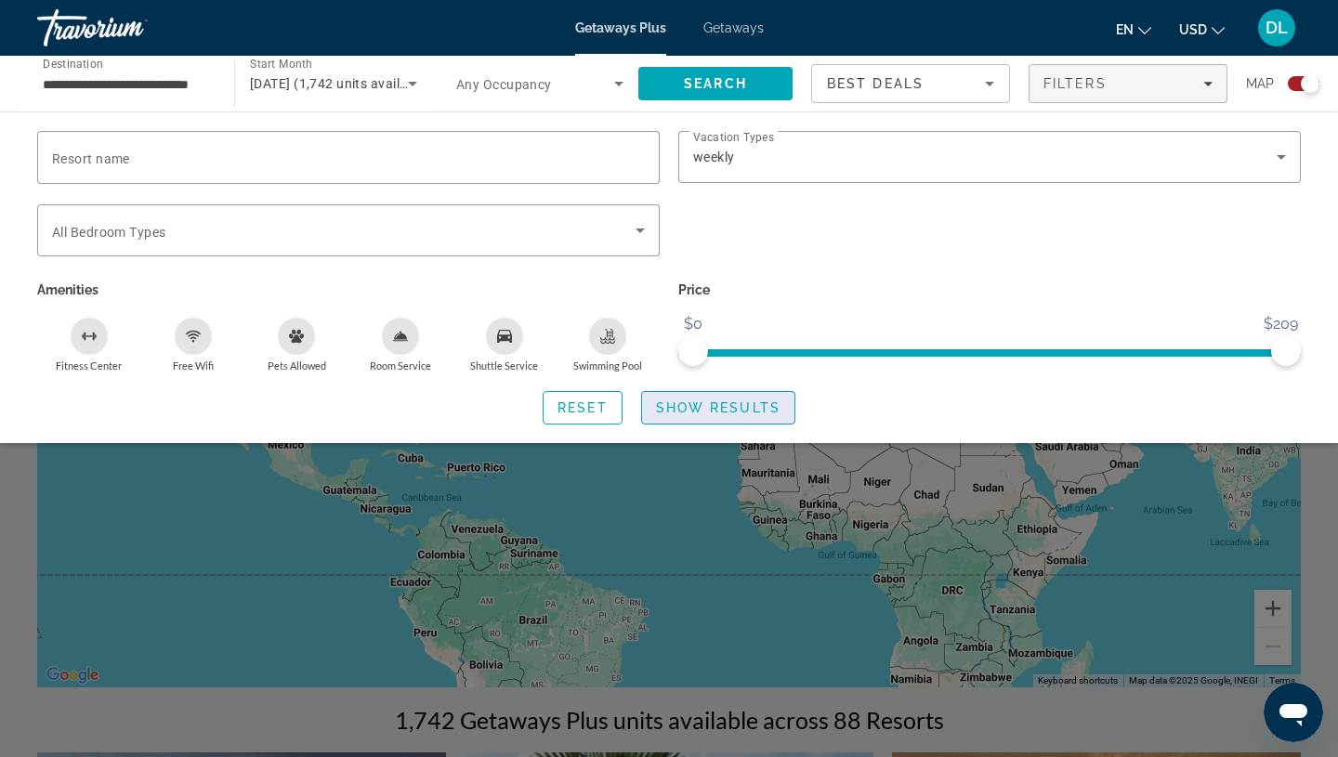
click at [743, 408] on span "Show Results" at bounding box center [718, 407] width 124 height 15
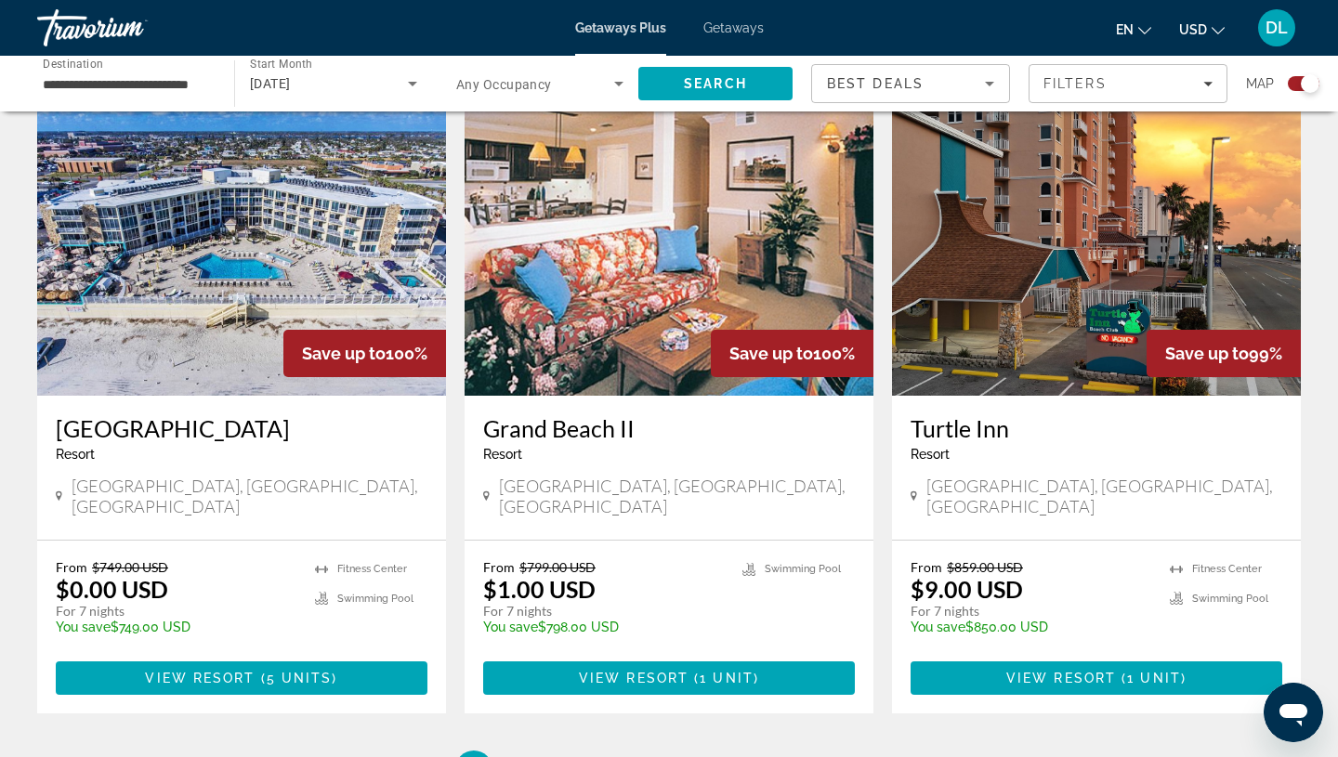
scroll to position [2852, 0]
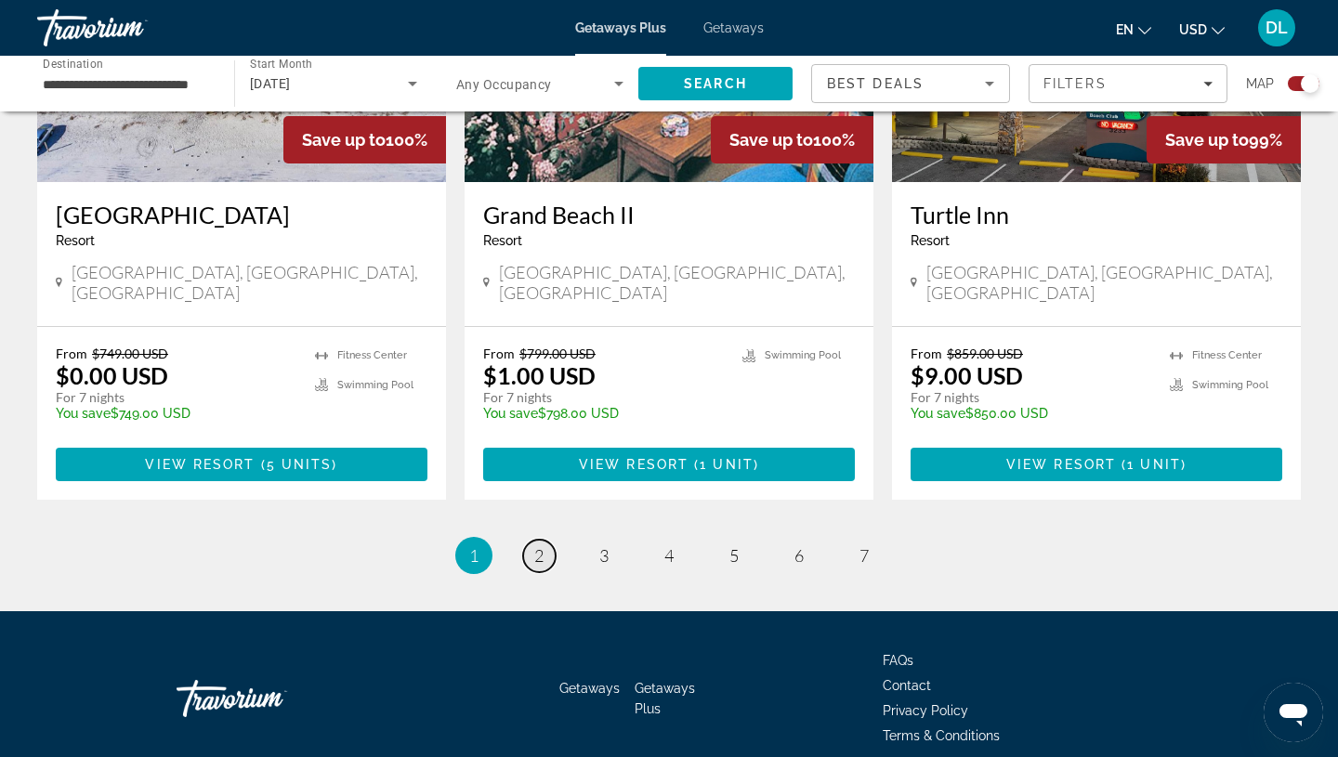
click at [541, 545] on span "2" at bounding box center [538, 555] width 9 height 20
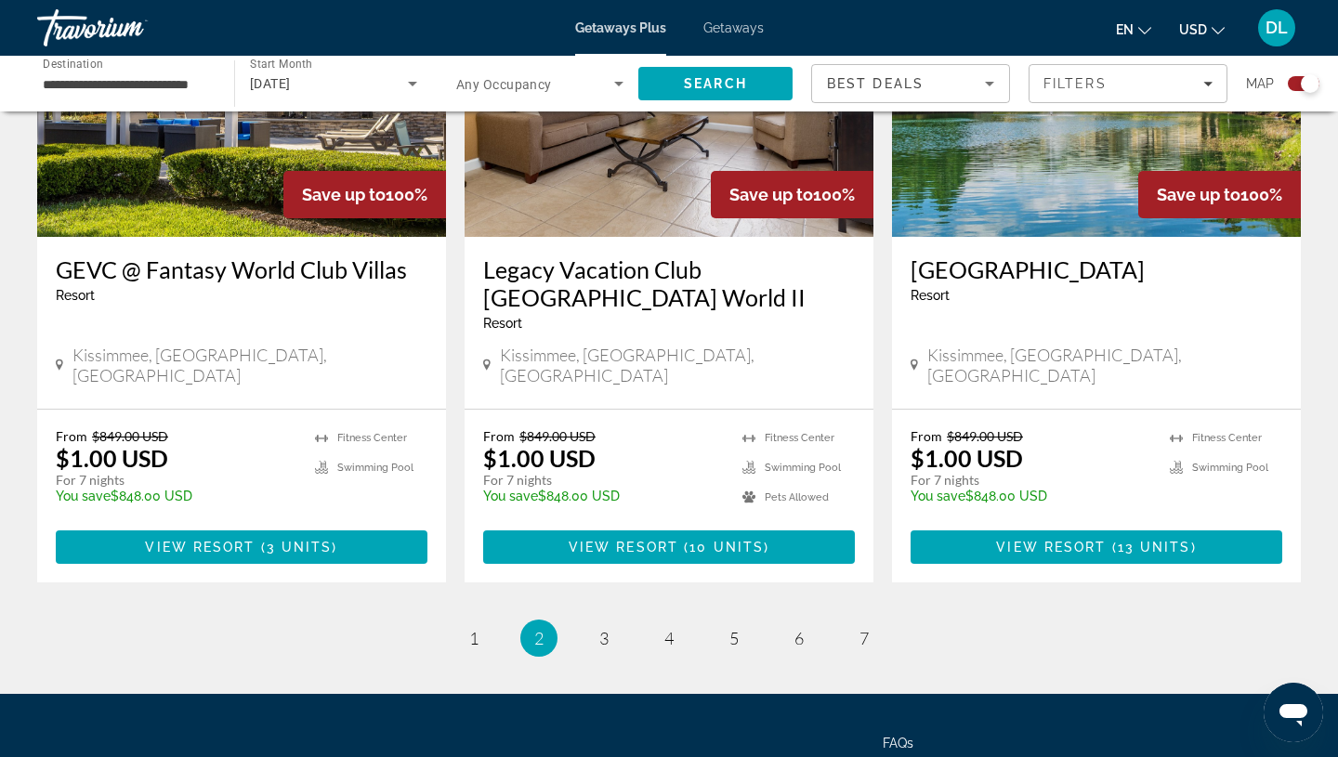
scroll to position [2829, 0]
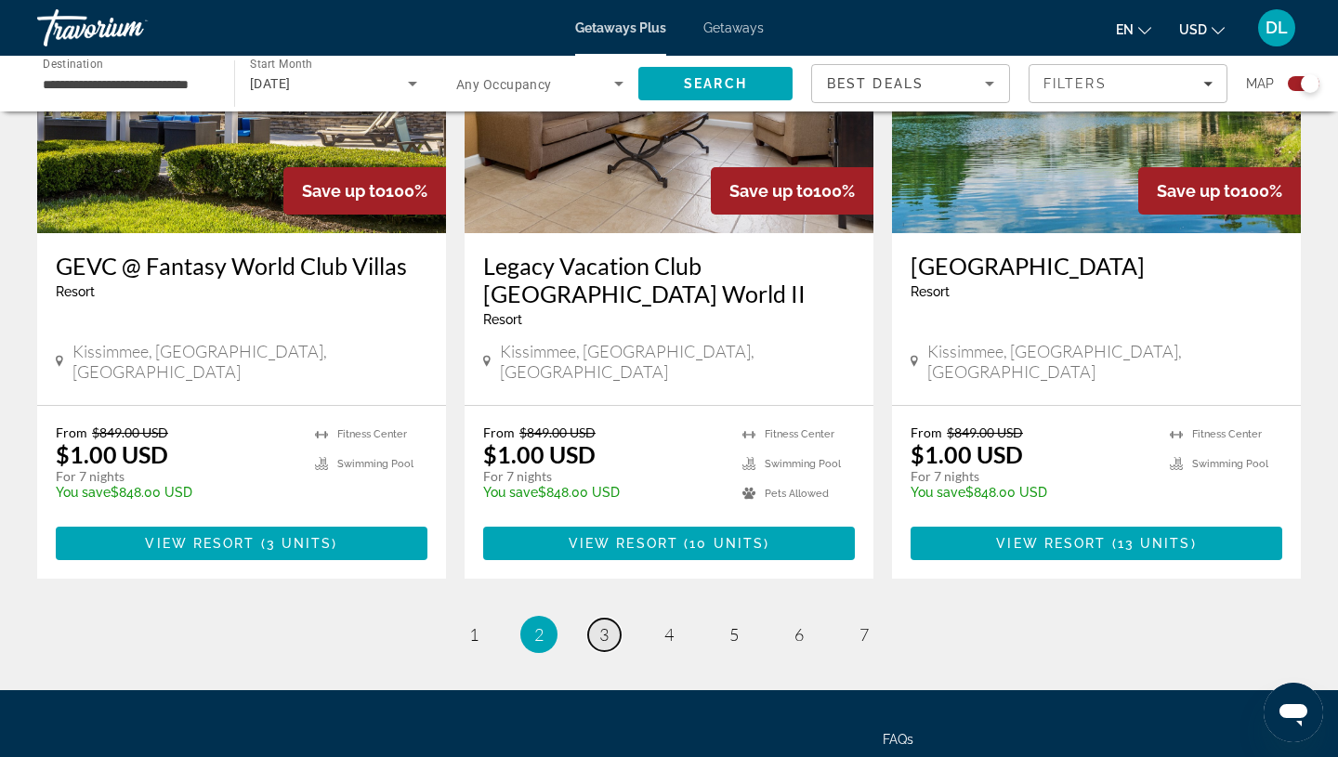
click at [607, 624] on span "3" at bounding box center [603, 634] width 9 height 20
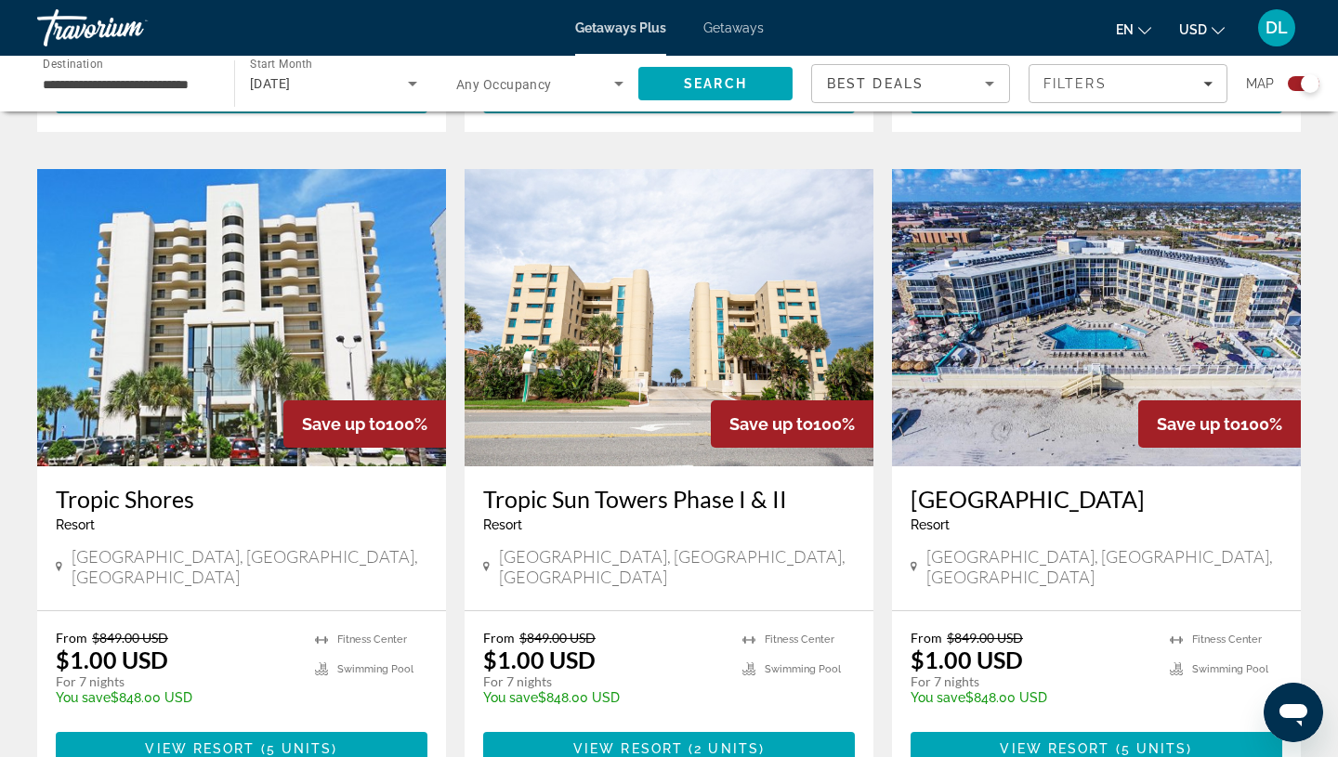
scroll to position [2604, 0]
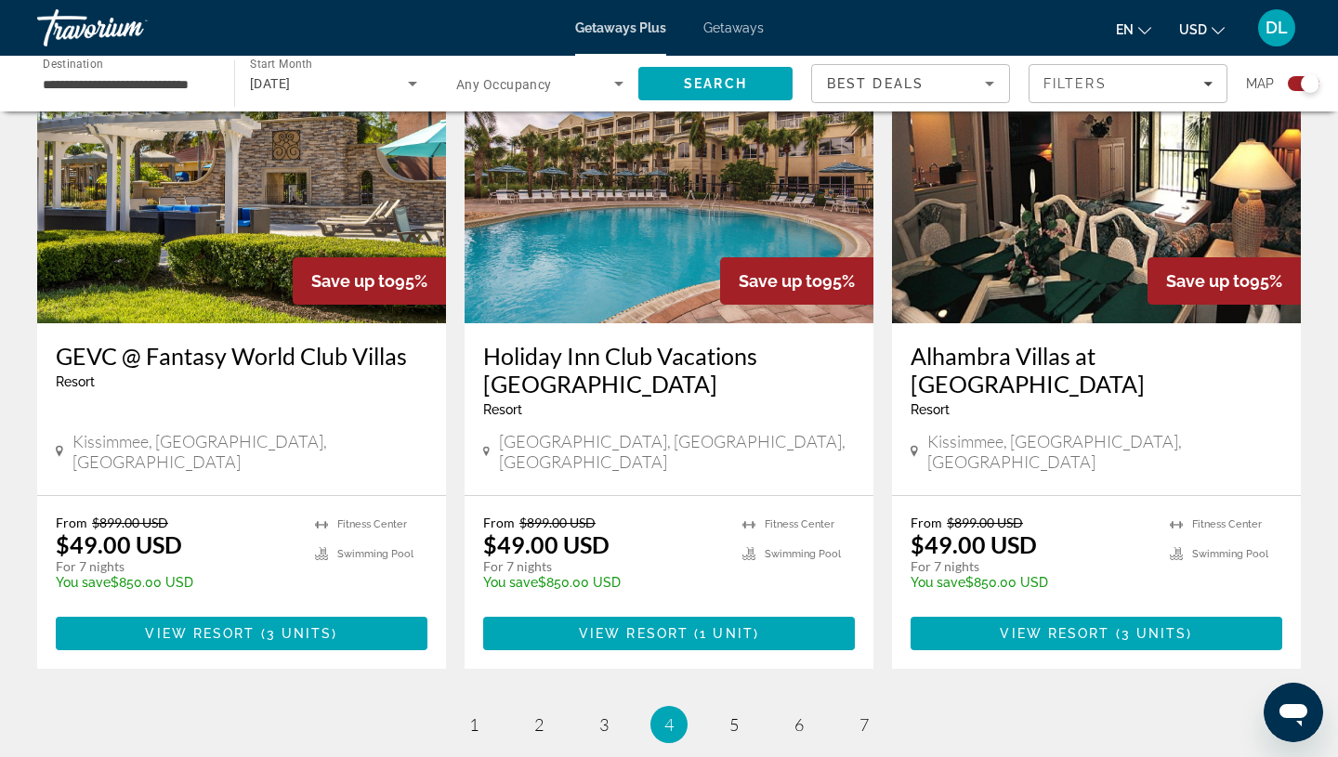
scroll to position [2880, 0]
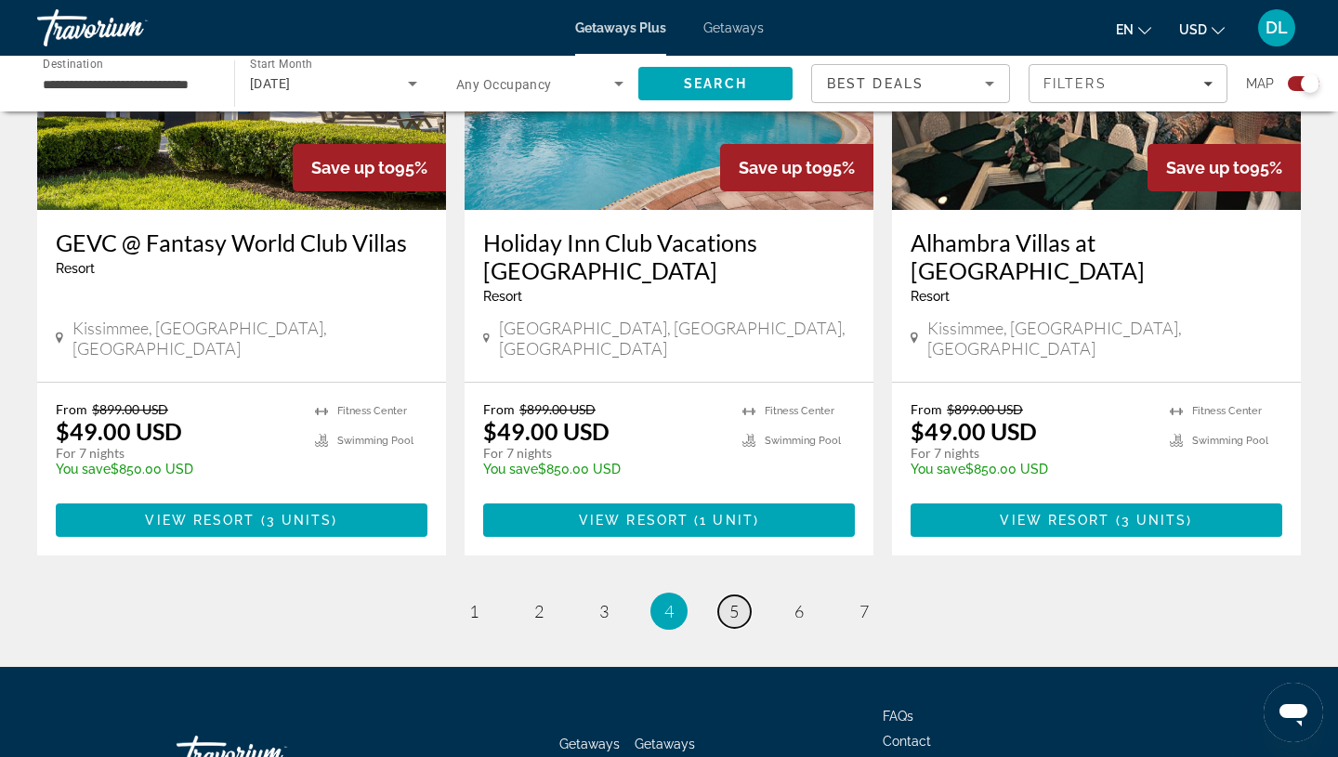
click at [729, 601] on span "5" at bounding box center [733, 611] width 9 height 20
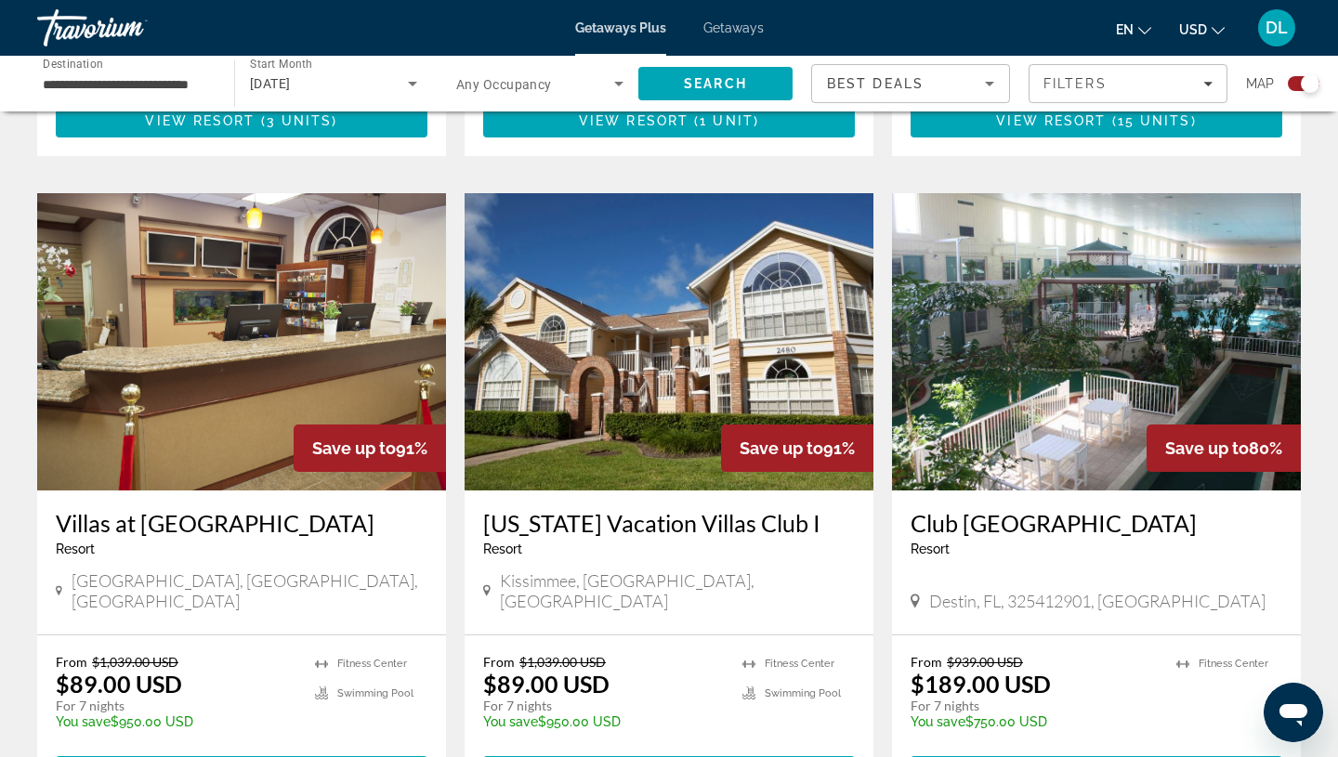
scroll to position [1943, 0]
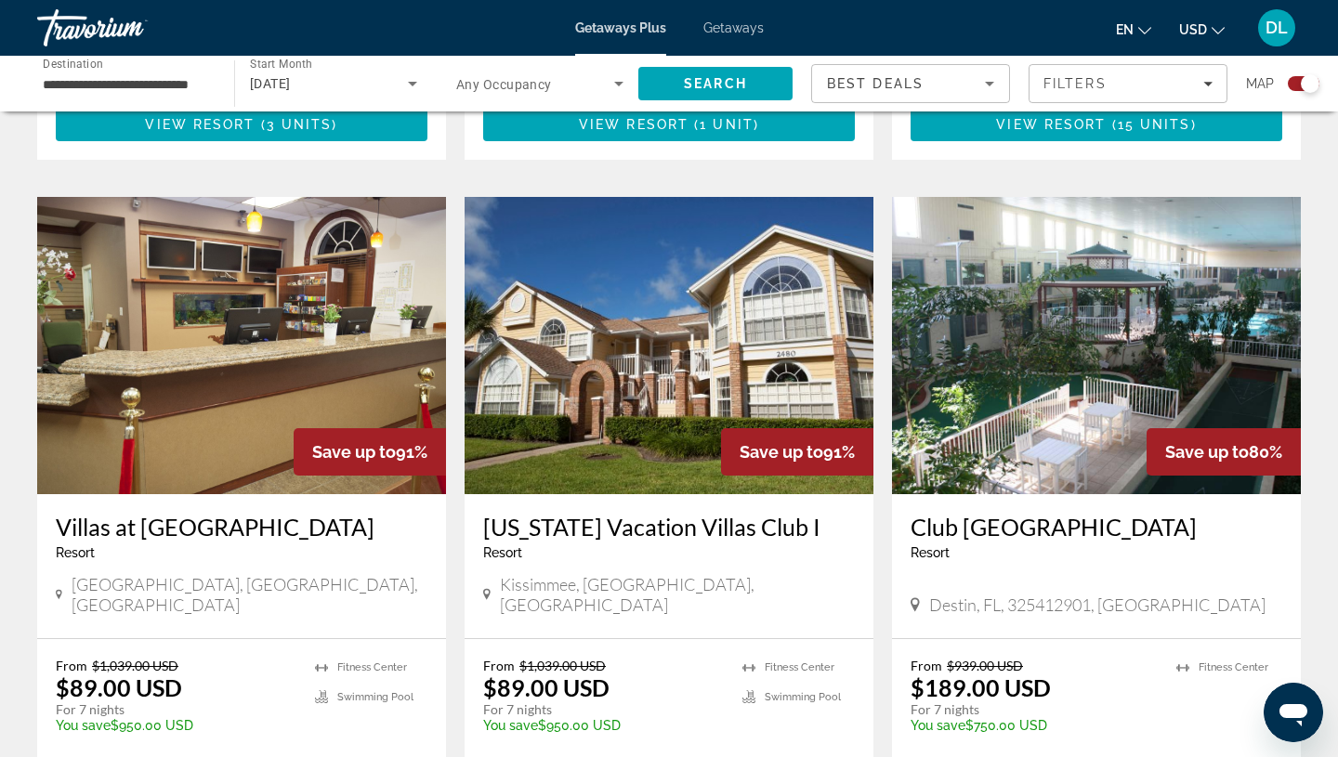
click at [1086, 280] on img "Main content" at bounding box center [1096, 345] width 409 height 297
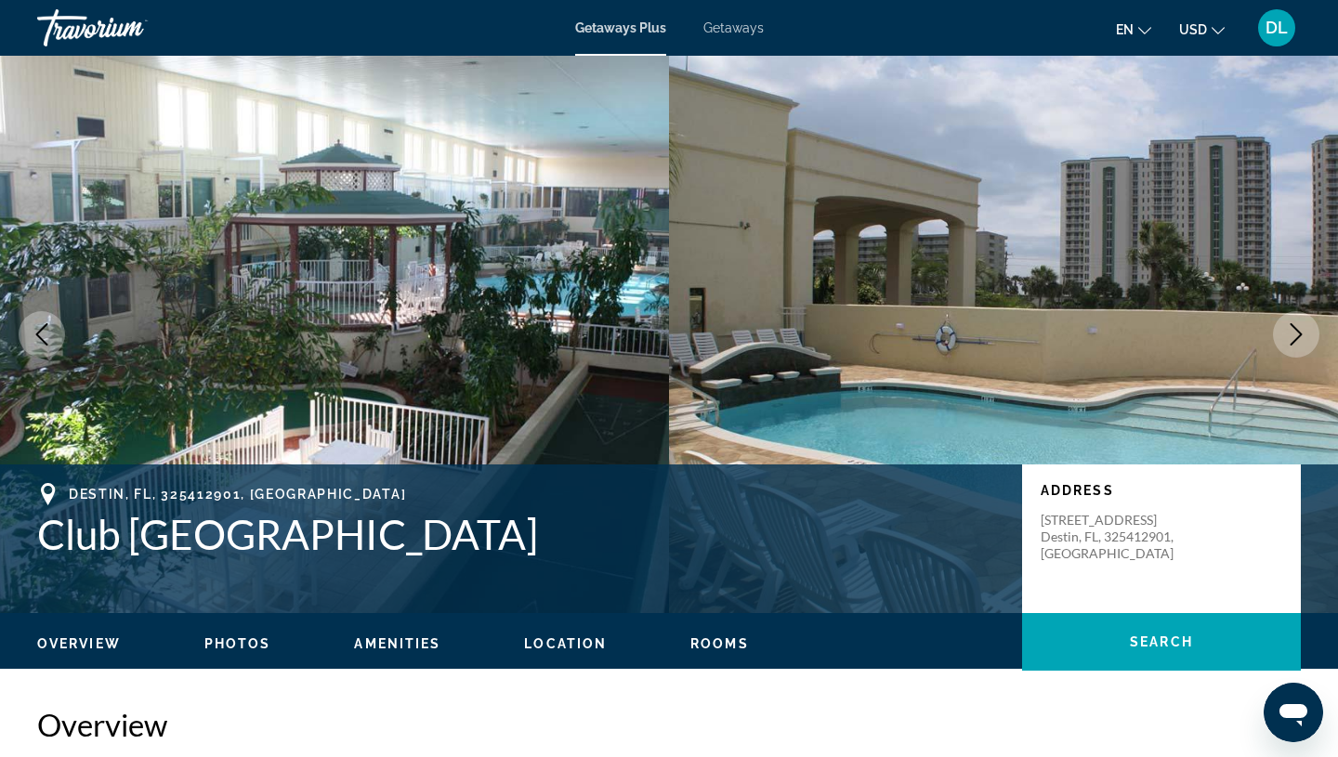
click at [1302, 333] on icon "Next image" at bounding box center [1296, 334] width 22 height 22
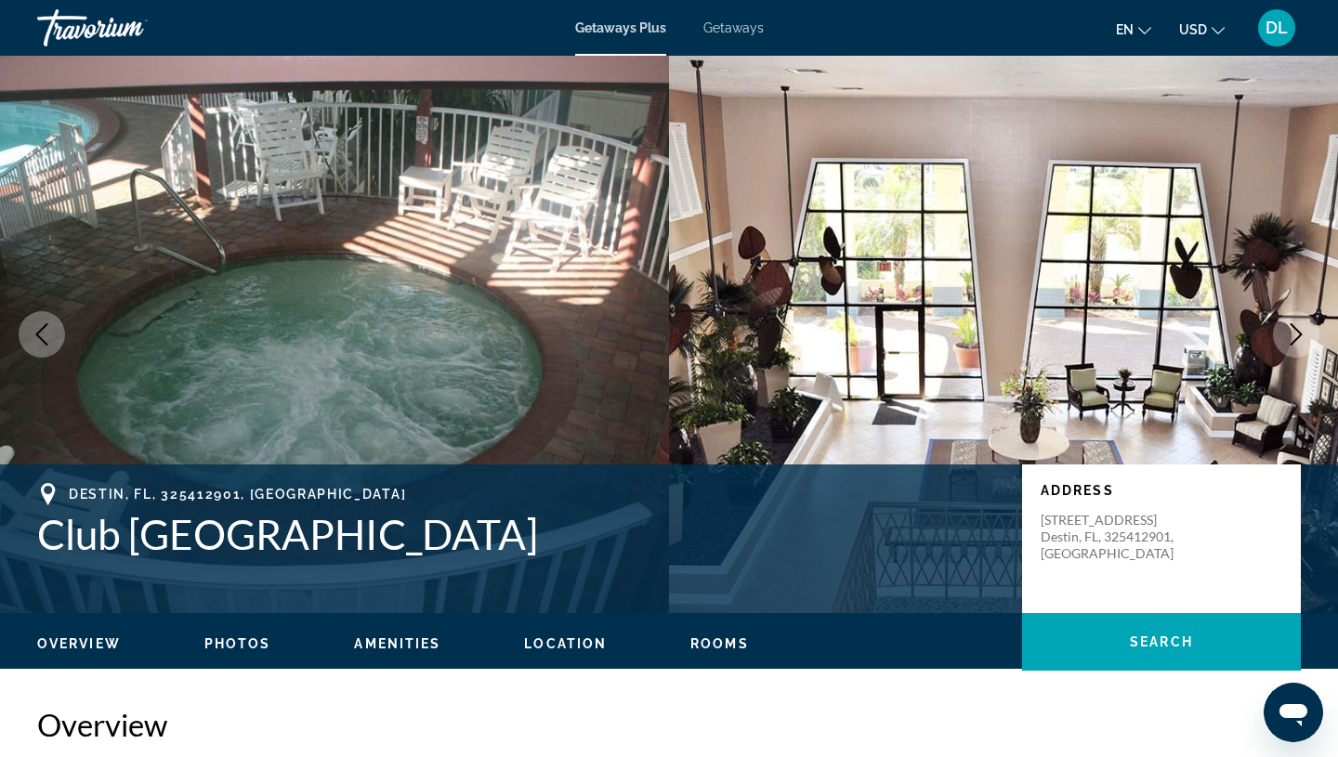
click at [1302, 333] on icon "Next image" at bounding box center [1296, 334] width 22 height 22
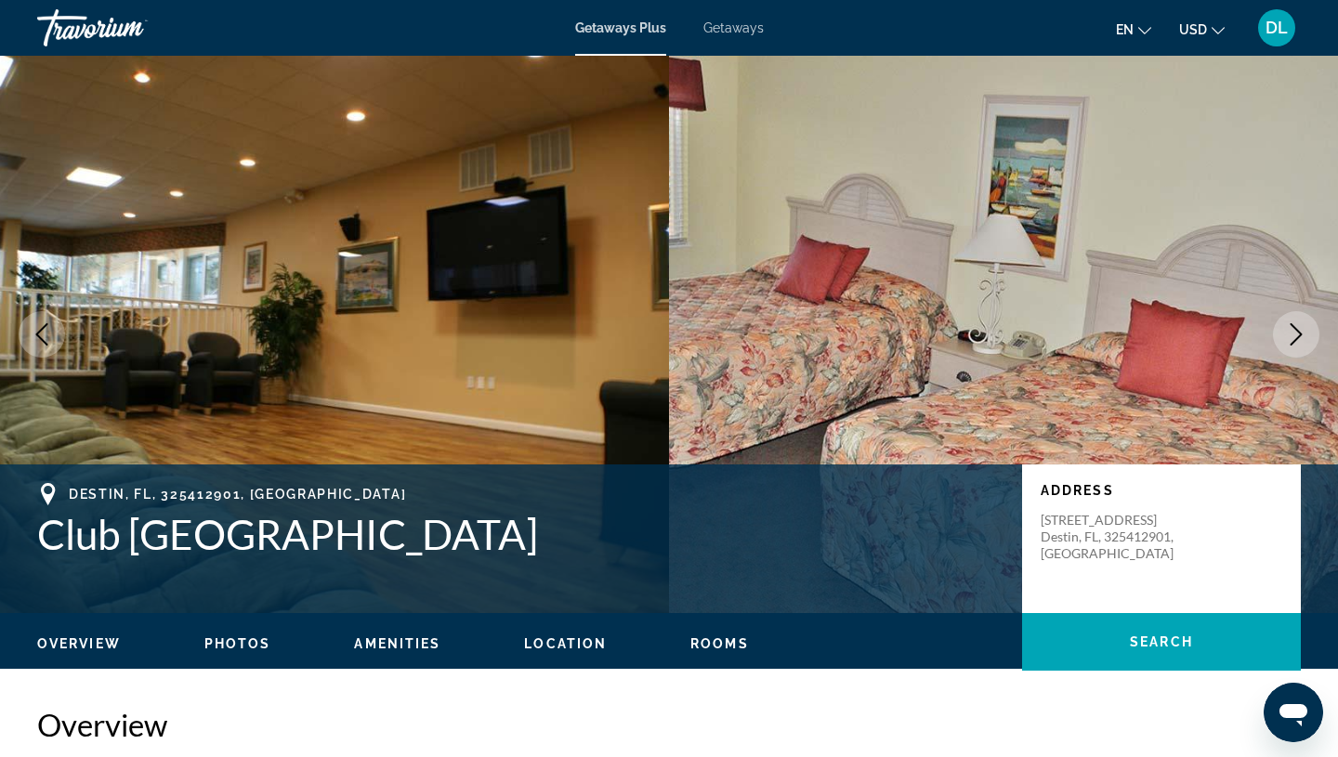
click at [1302, 333] on icon "Next image" at bounding box center [1296, 334] width 22 height 22
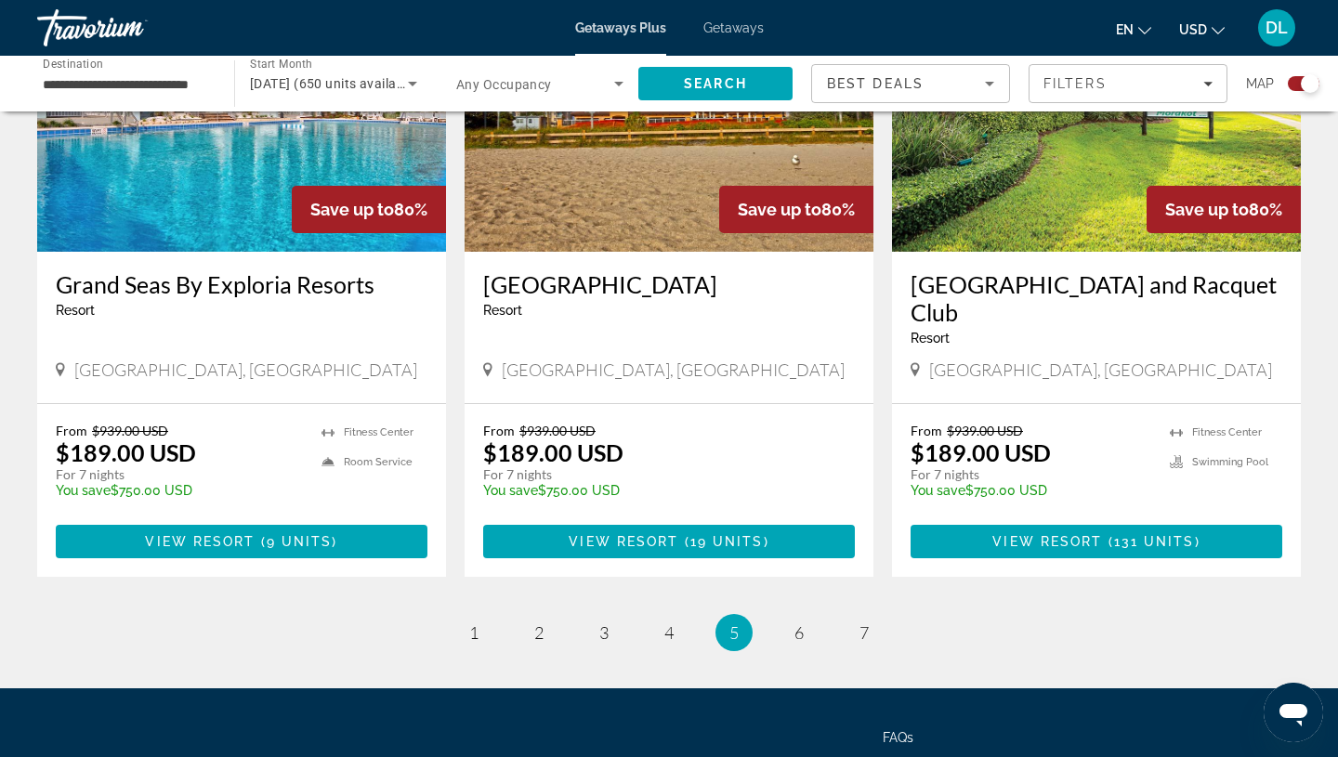
scroll to position [2908, 0]
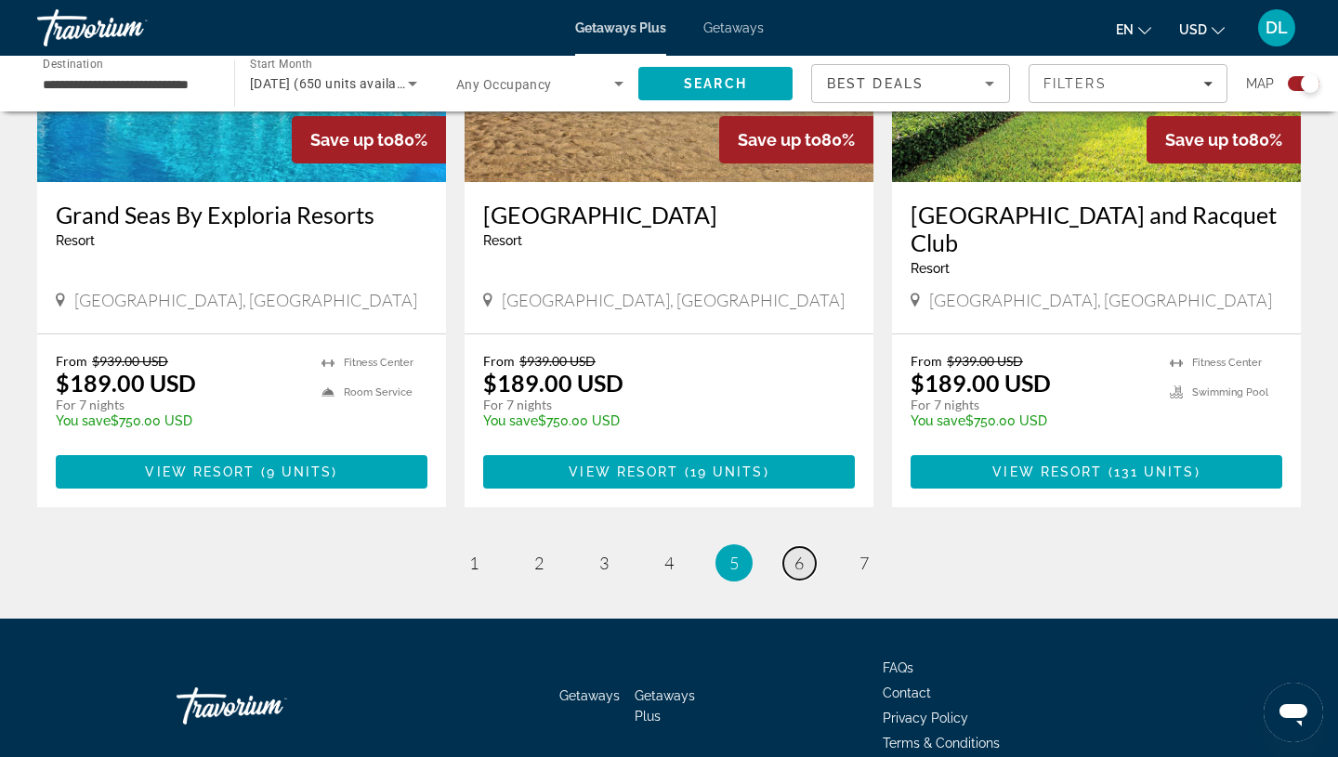
click at [796, 553] on span "6" at bounding box center [798, 563] width 9 height 20
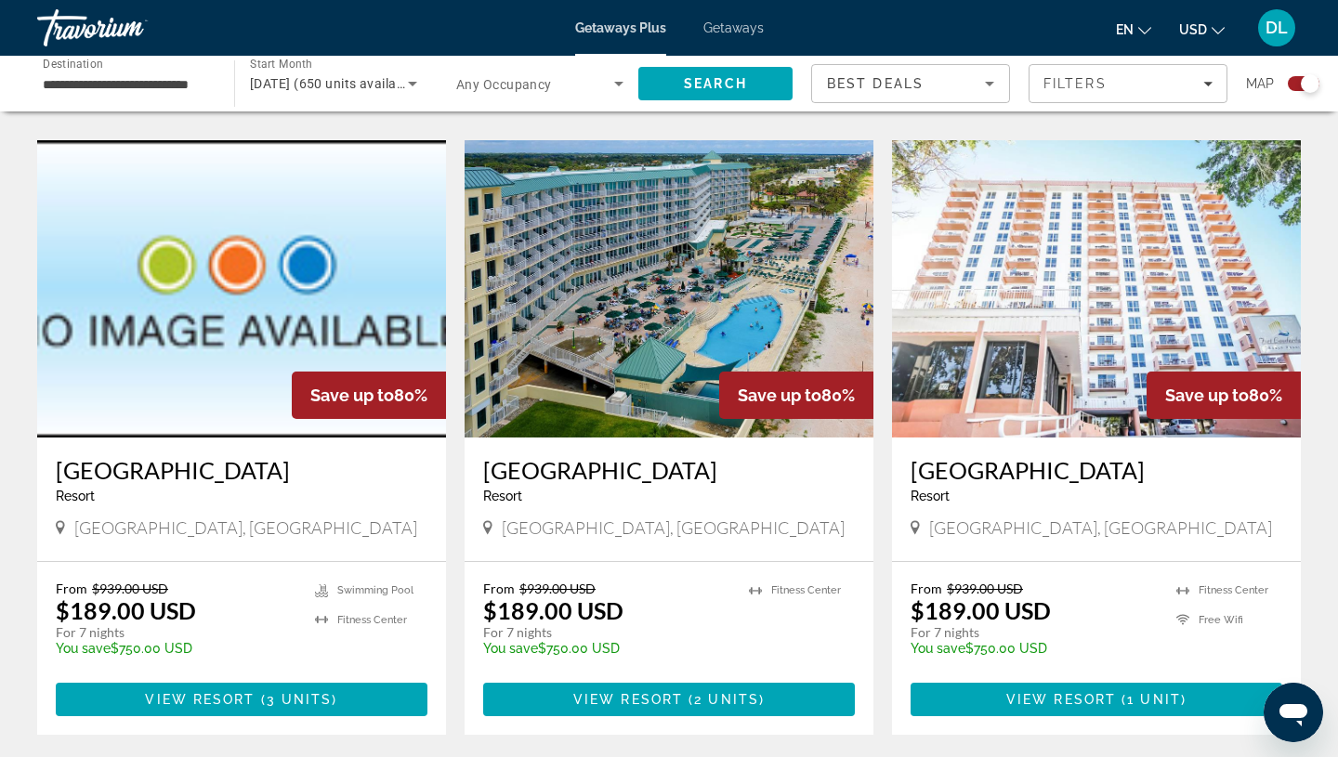
scroll to position [1253, 0]
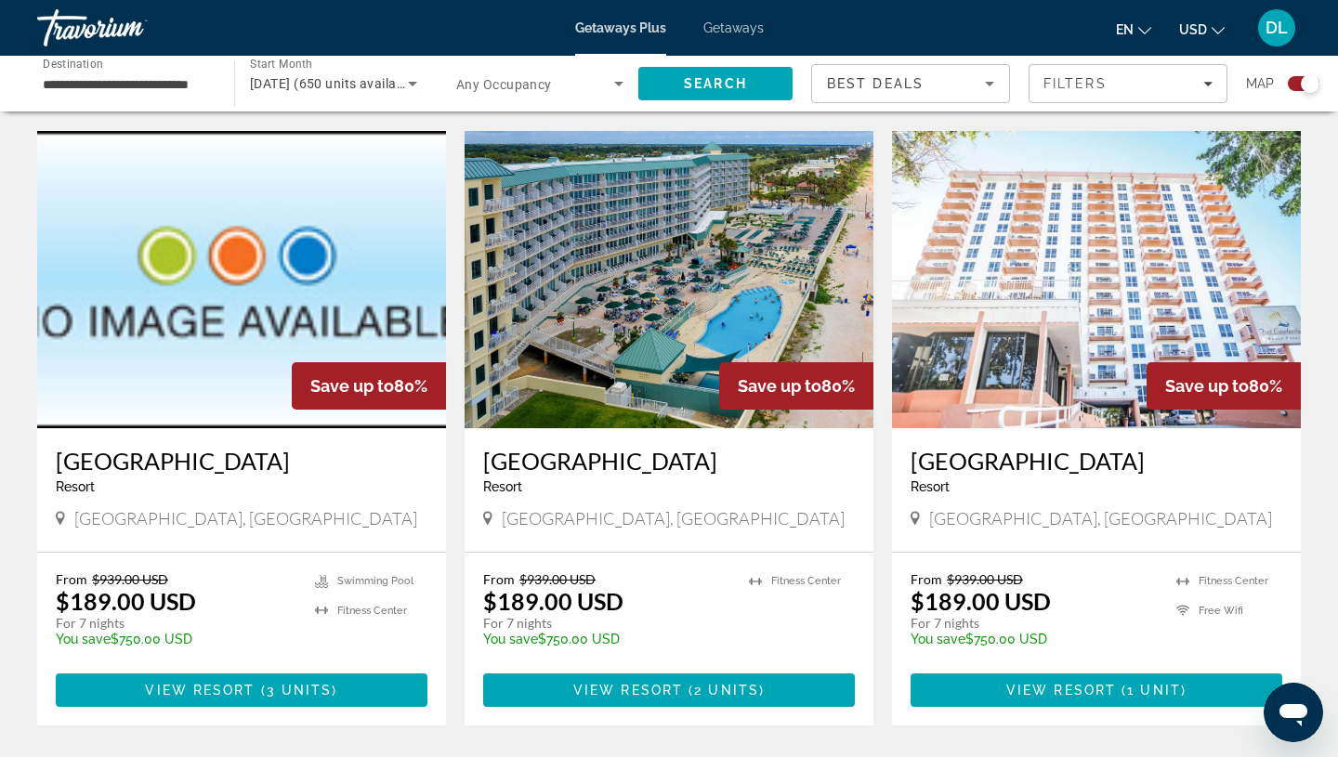
click at [733, 278] on img "Main content" at bounding box center [668, 279] width 409 height 297
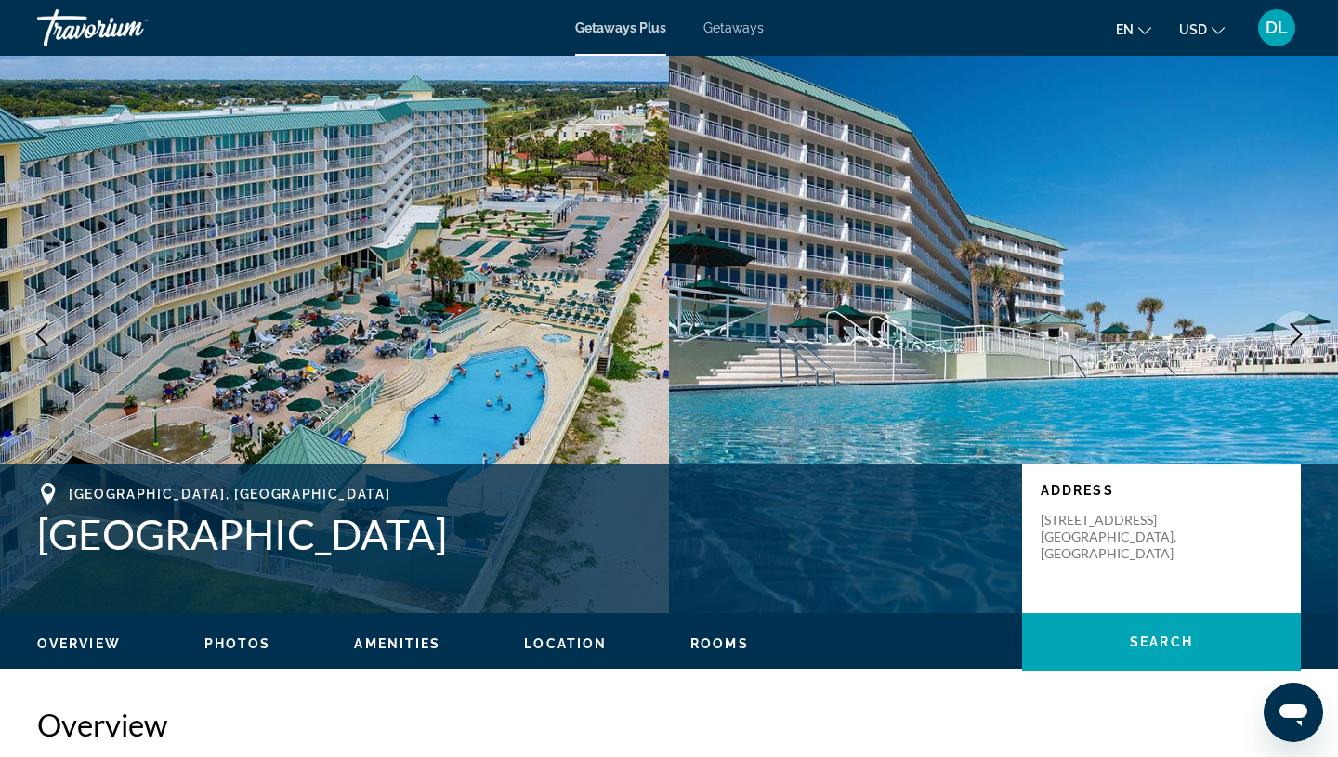
click at [1284, 331] on button "Next image" at bounding box center [1296, 334] width 46 height 46
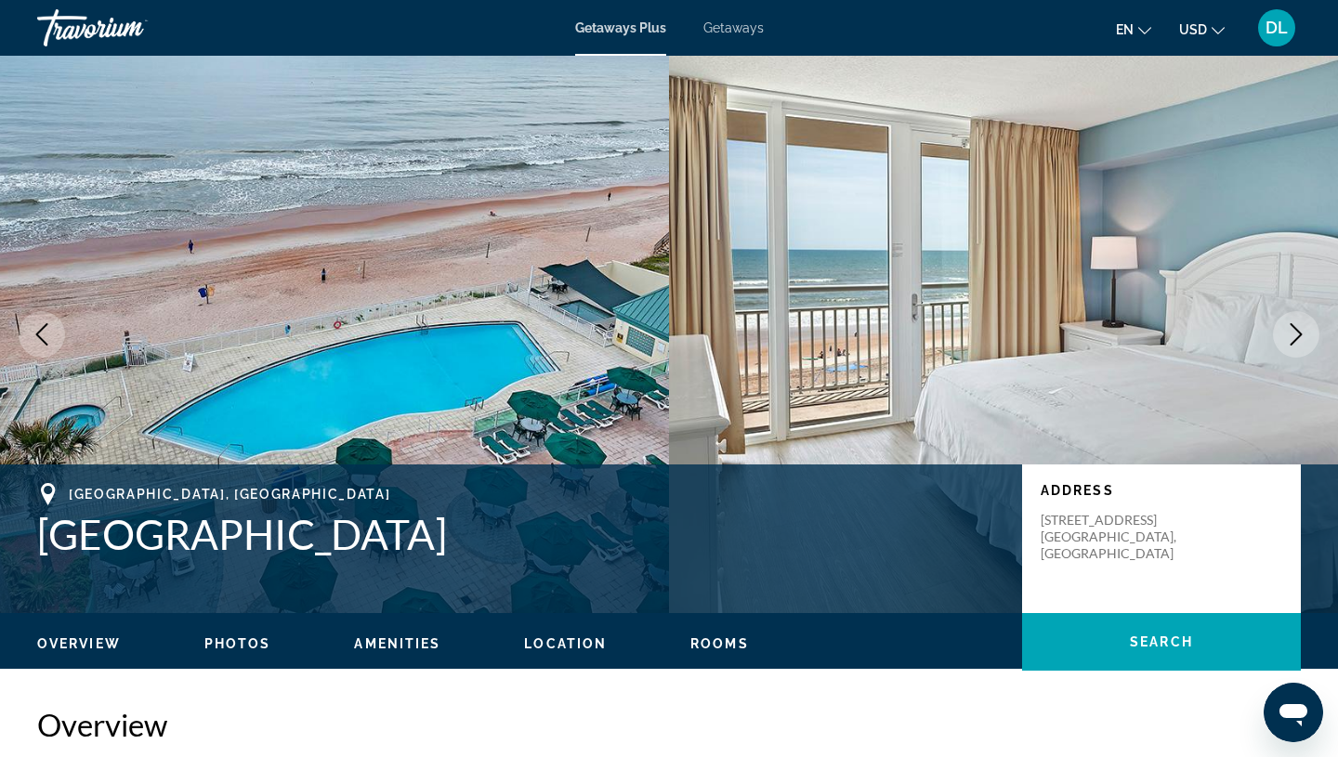
click at [1284, 331] on button "Next image" at bounding box center [1296, 334] width 46 height 46
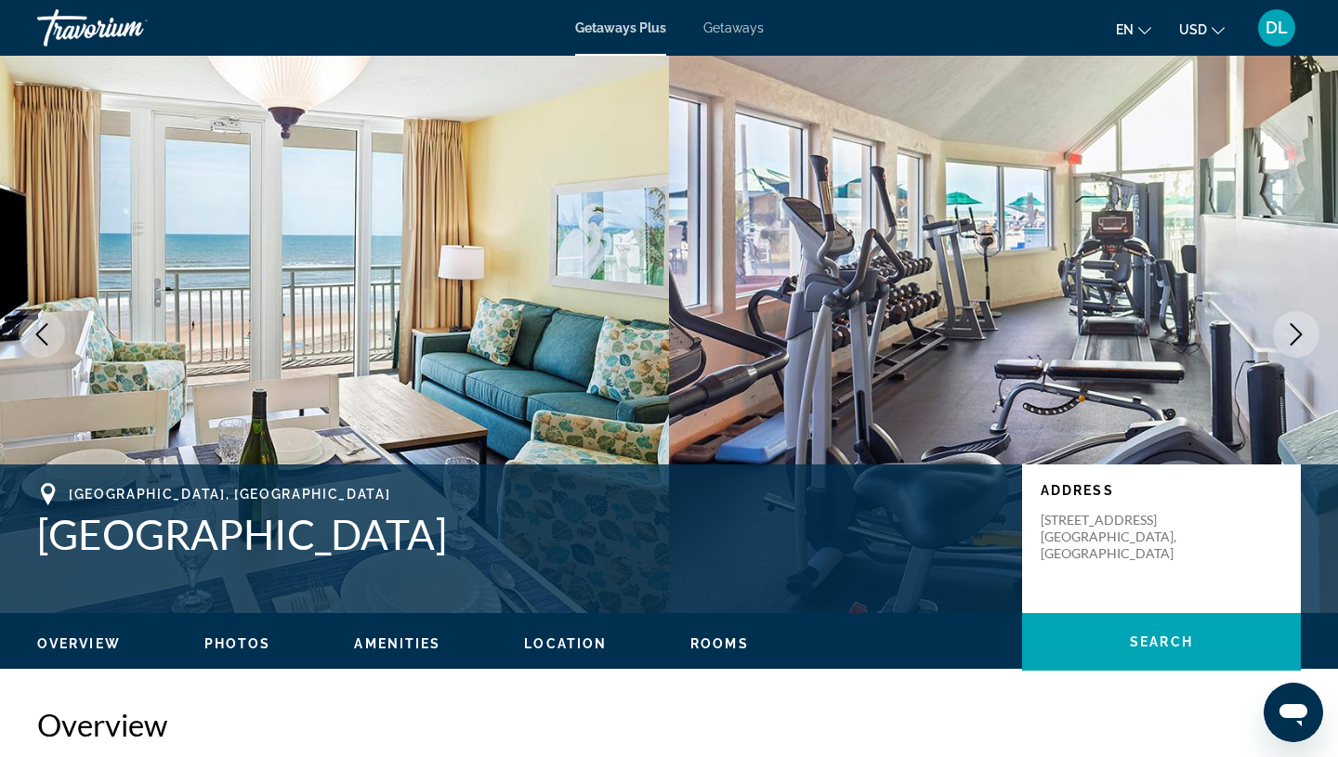
click at [1283, 330] on button "Next image" at bounding box center [1296, 334] width 46 height 46
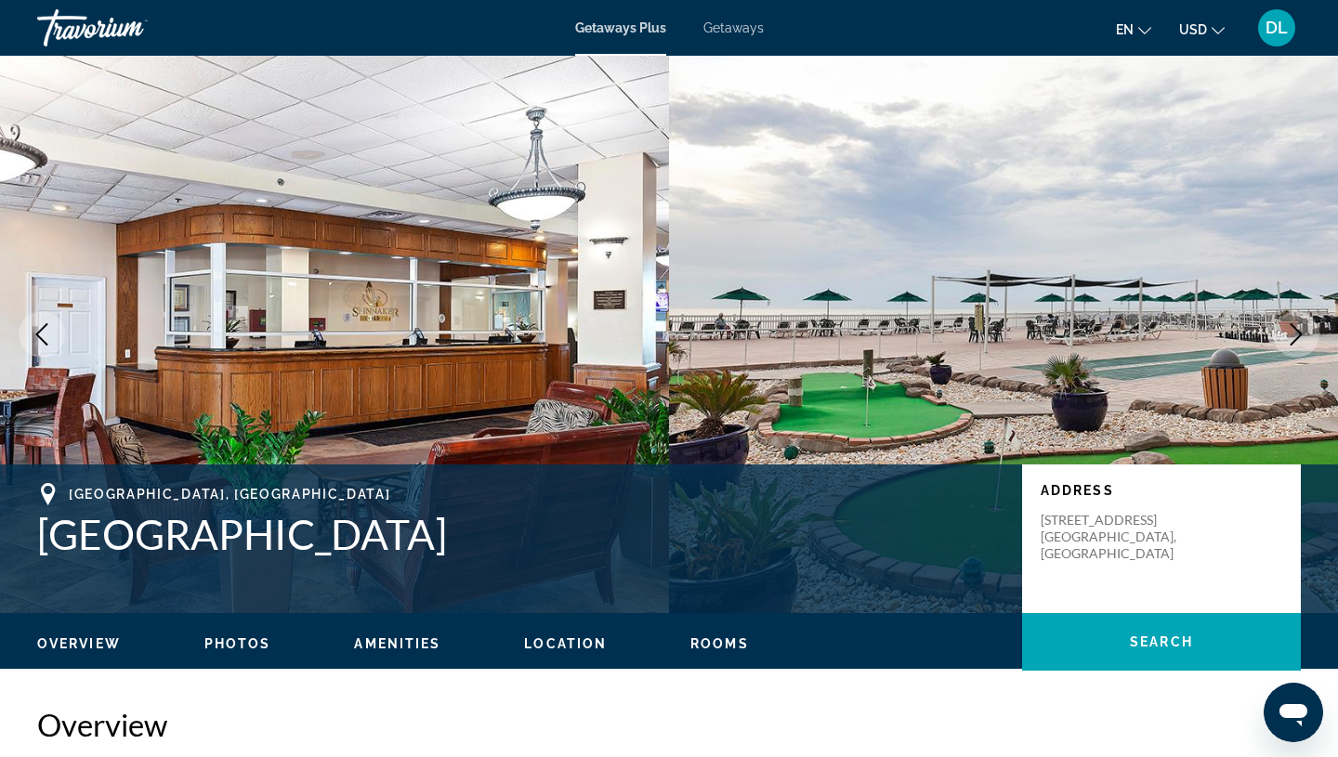
click at [1283, 330] on button "Next image" at bounding box center [1296, 334] width 46 height 46
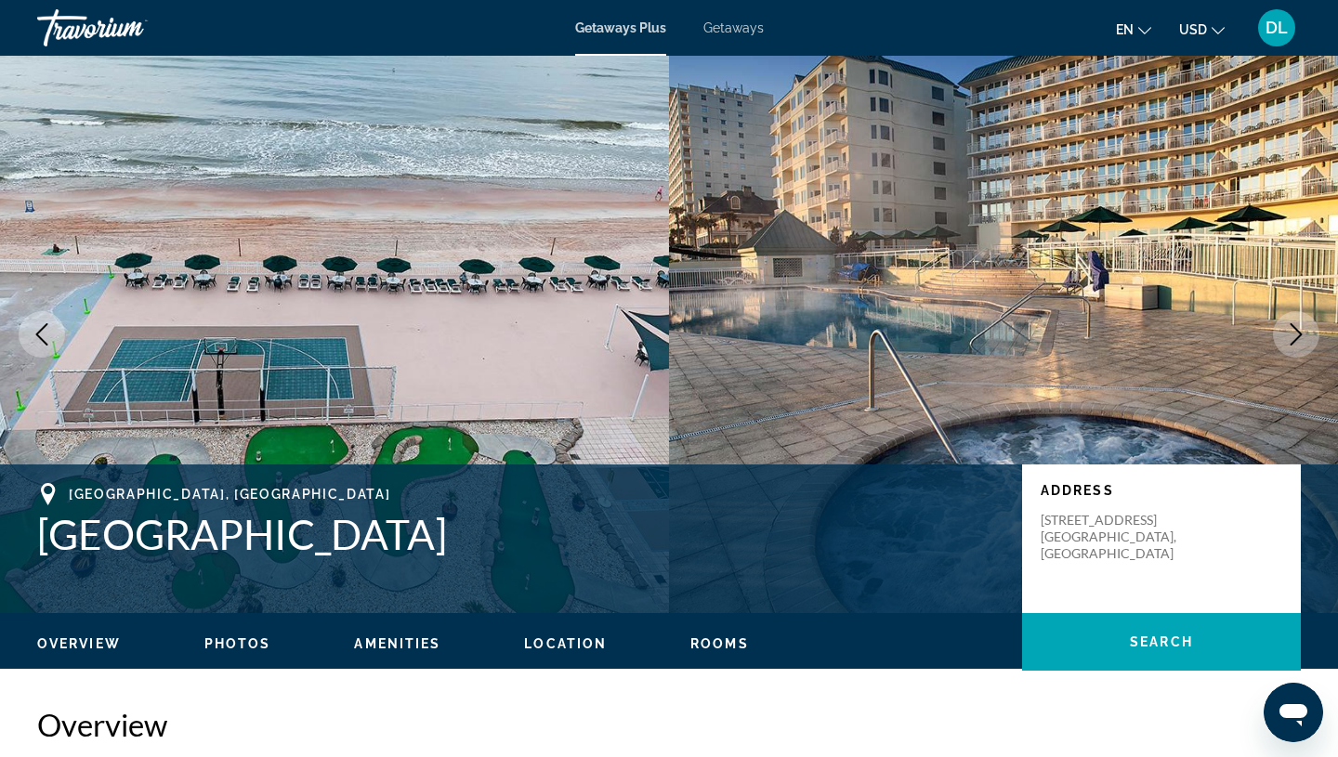
click at [1290, 329] on icon "Next image" at bounding box center [1296, 334] width 22 height 22
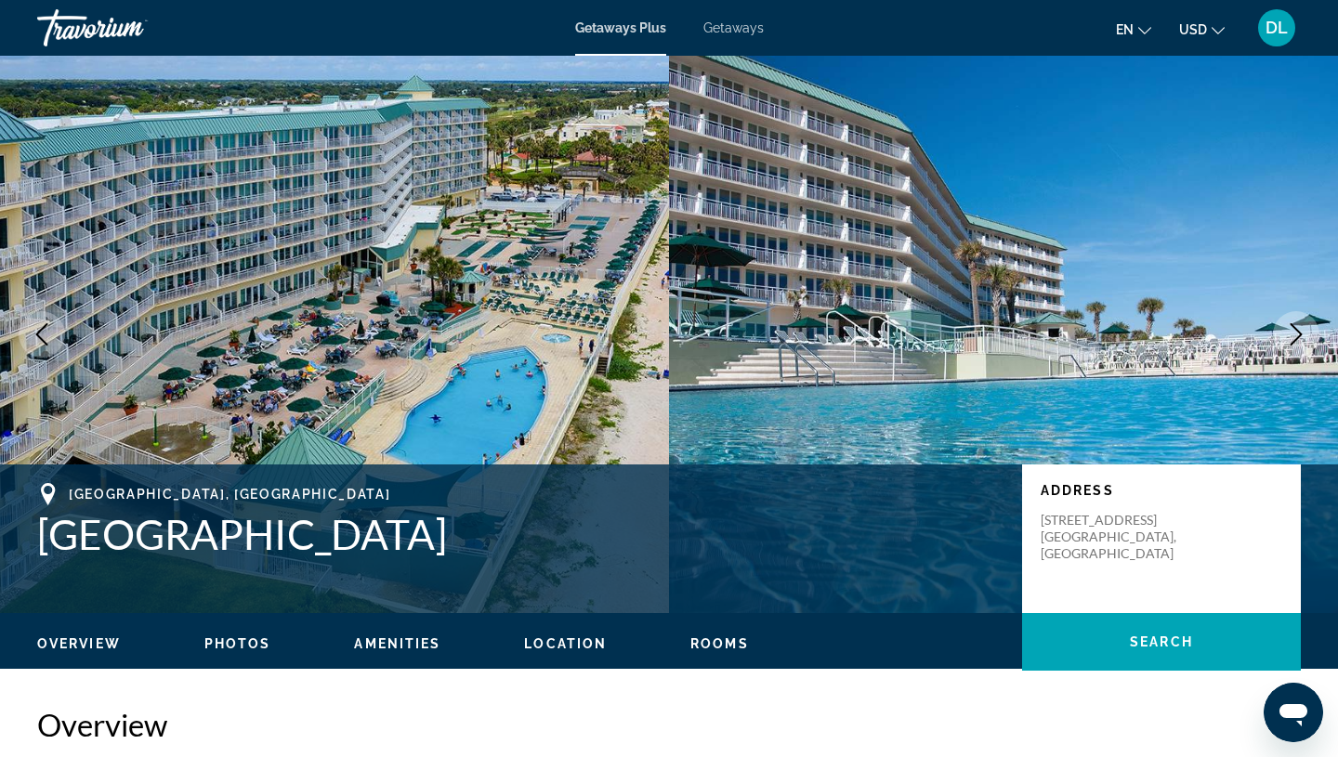
click at [1291, 333] on icon "Next image" at bounding box center [1296, 334] width 22 height 22
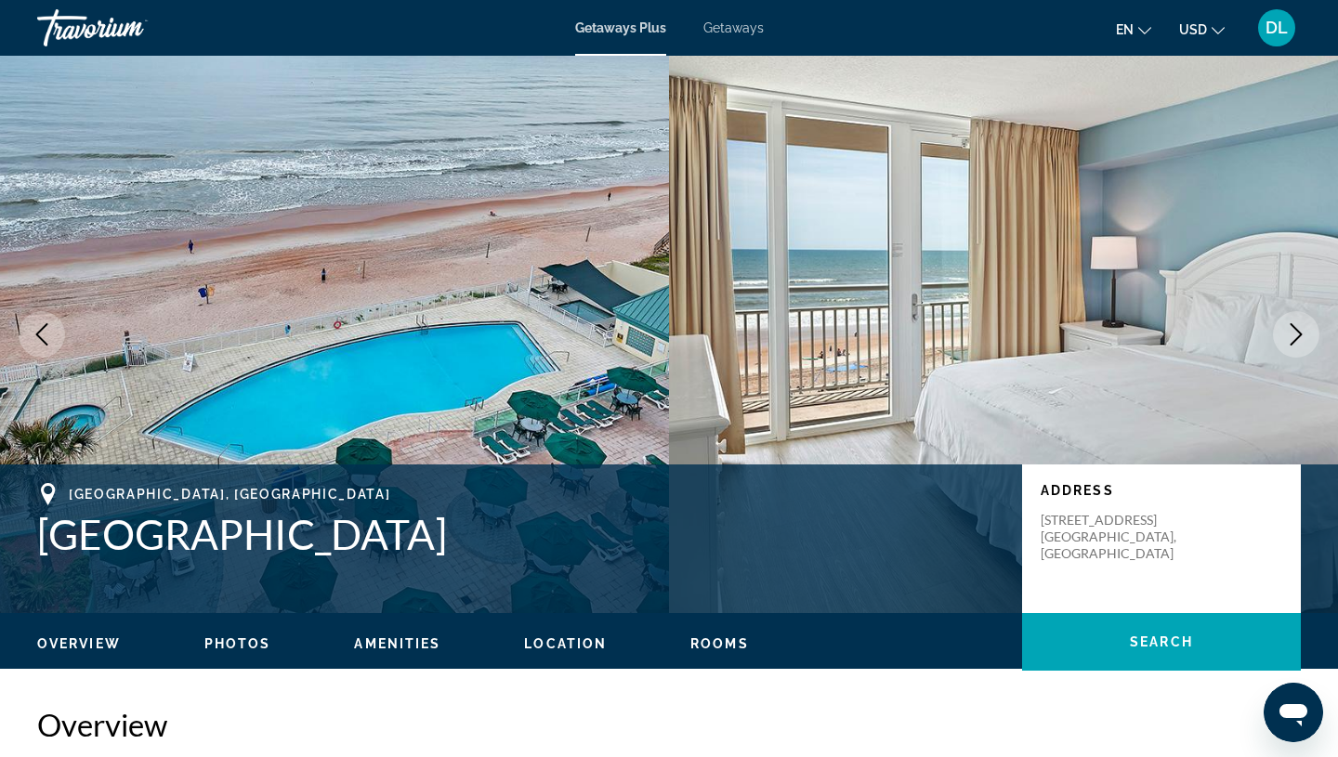
click at [1297, 332] on icon "Next image" at bounding box center [1296, 334] width 22 height 22
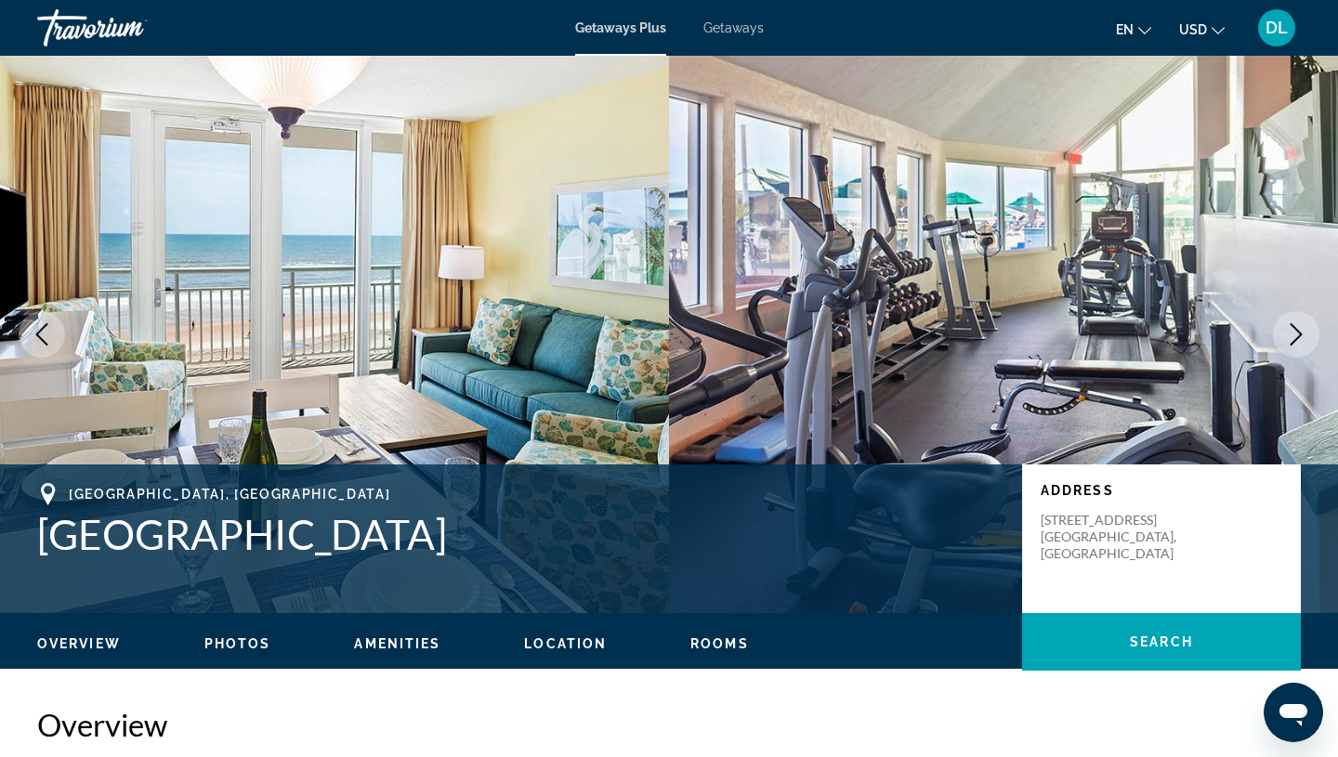
click at [1297, 332] on icon "Next image" at bounding box center [1296, 334] width 22 height 22
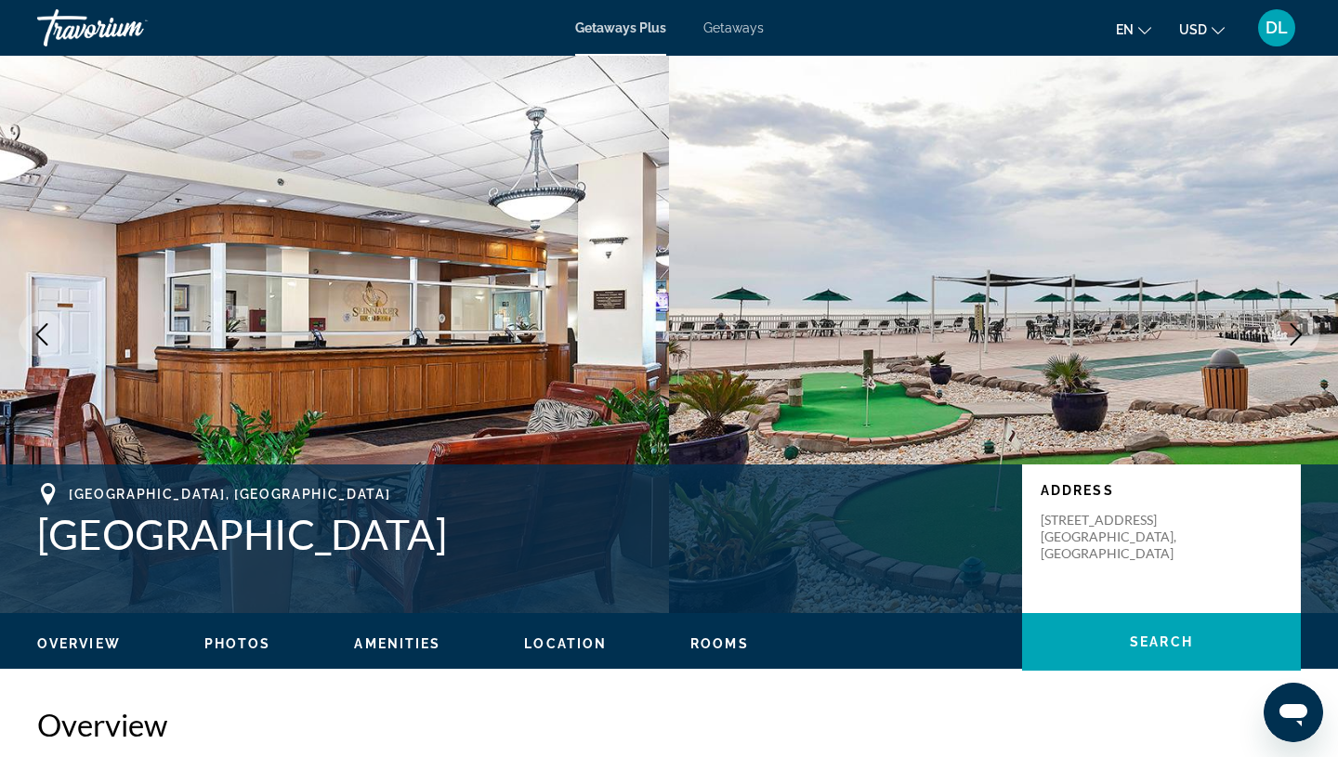
click at [1297, 333] on icon "Next image" at bounding box center [1296, 334] width 22 height 22
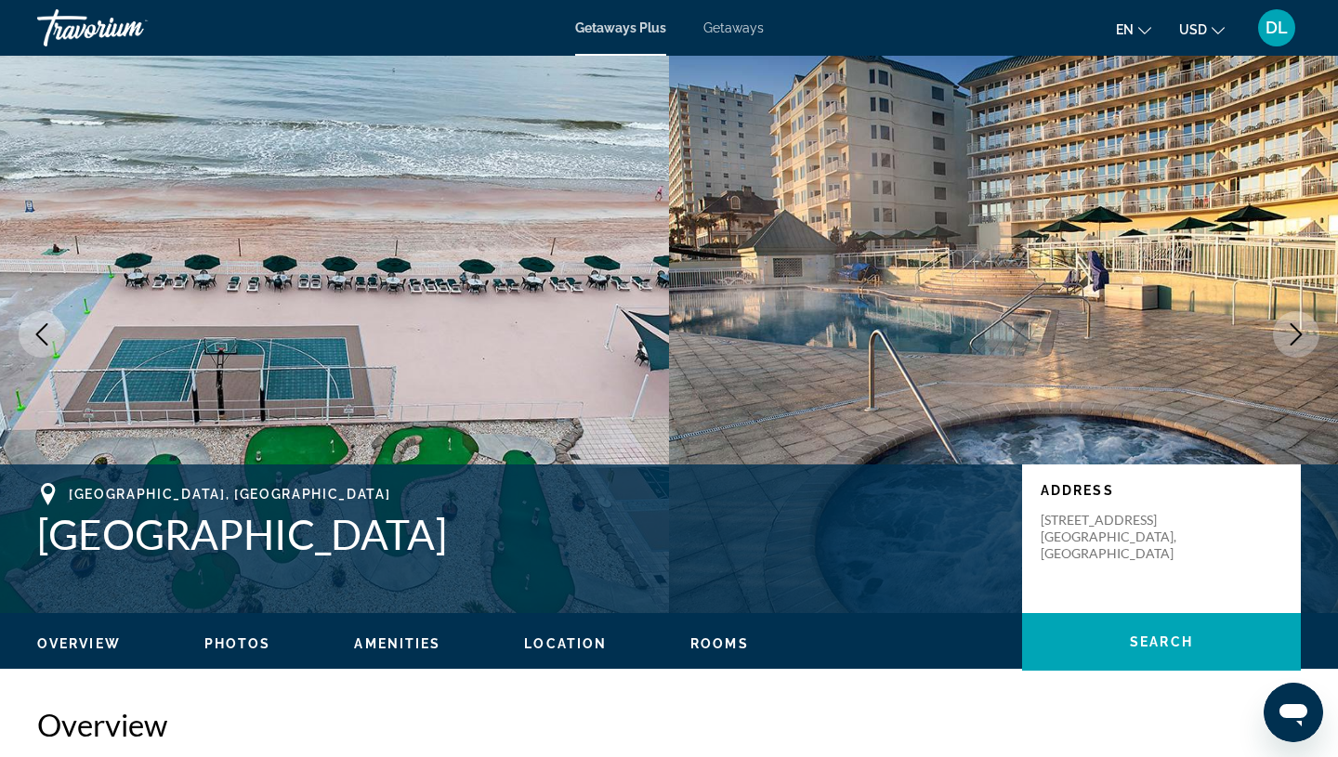
click at [1291, 347] on button "Next image" at bounding box center [1296, 334] width 46 height 46
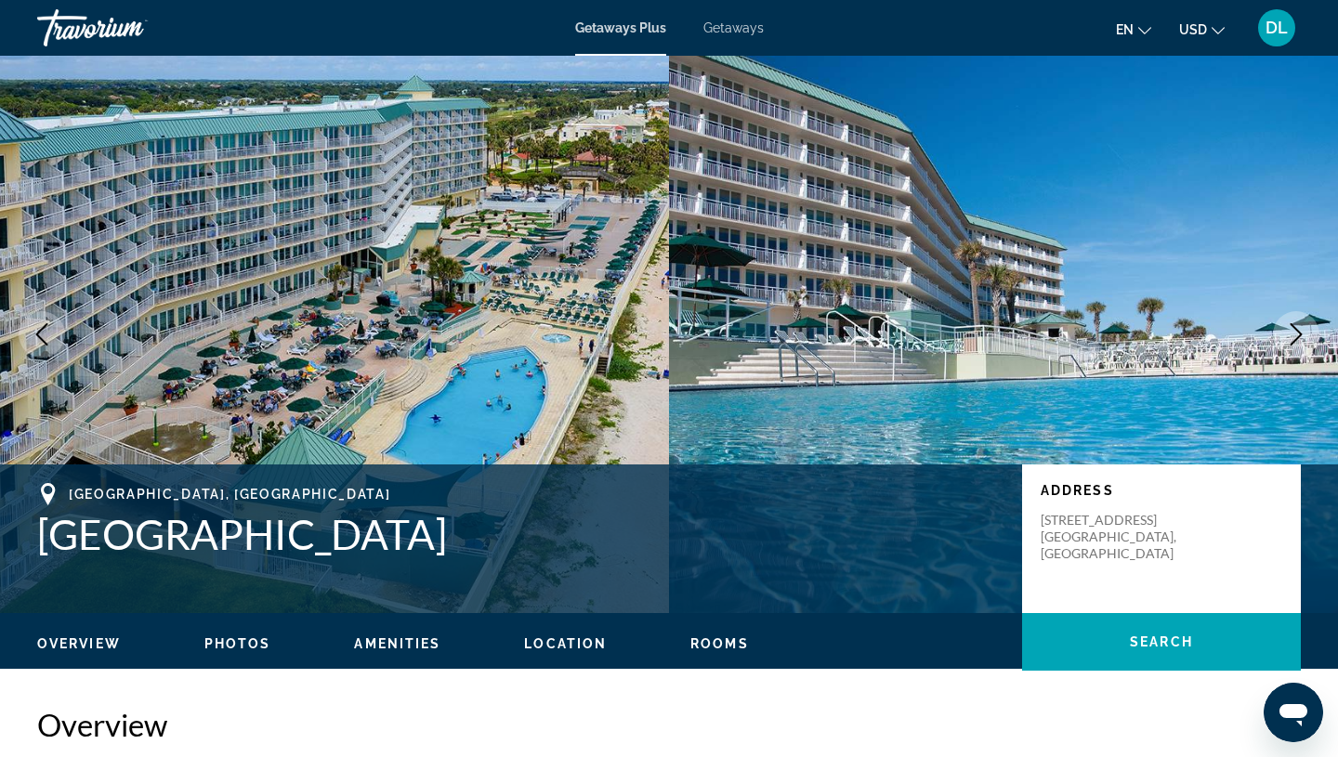
click at [1289, 344] on icon "Next image" at bounding box center [1296, 334] width 22 height 22
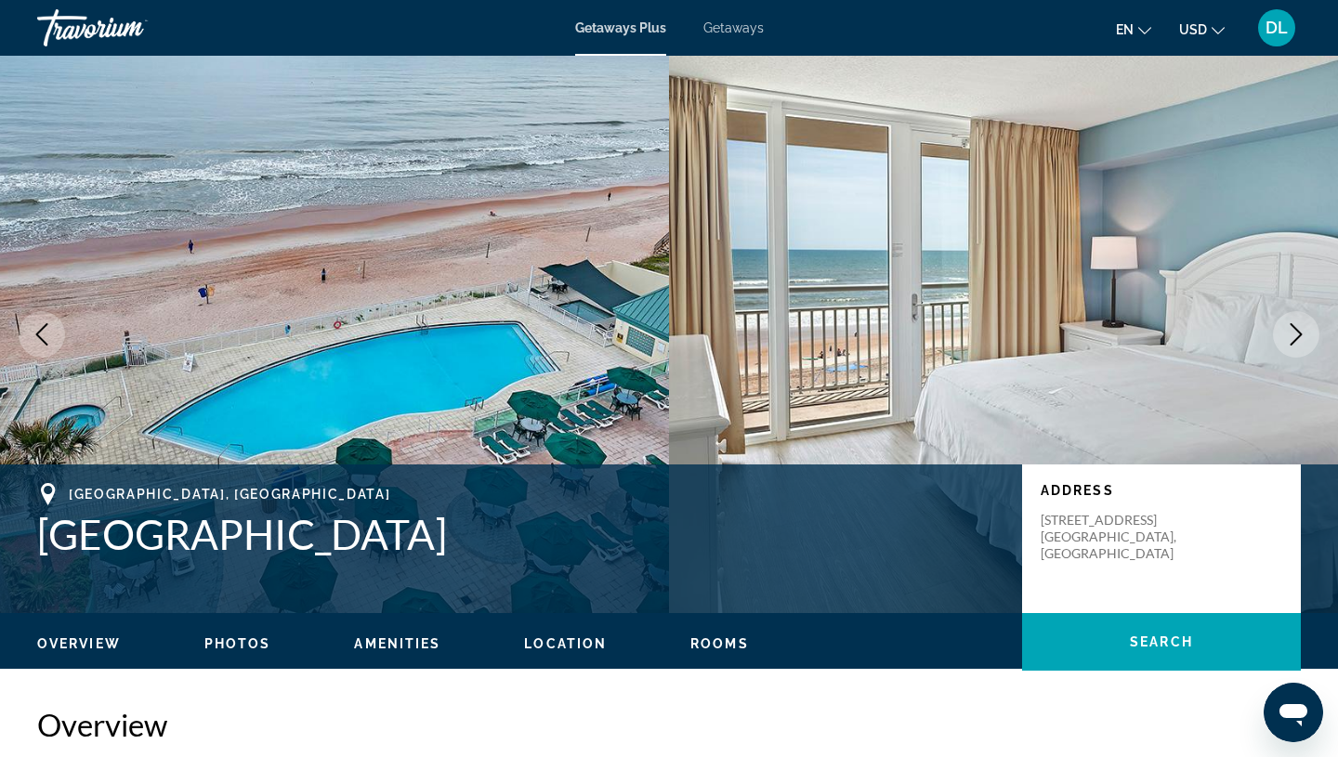
click at [1297, 344] on icon "Next image" at bounding box center [1296, 334] width 22 height 22
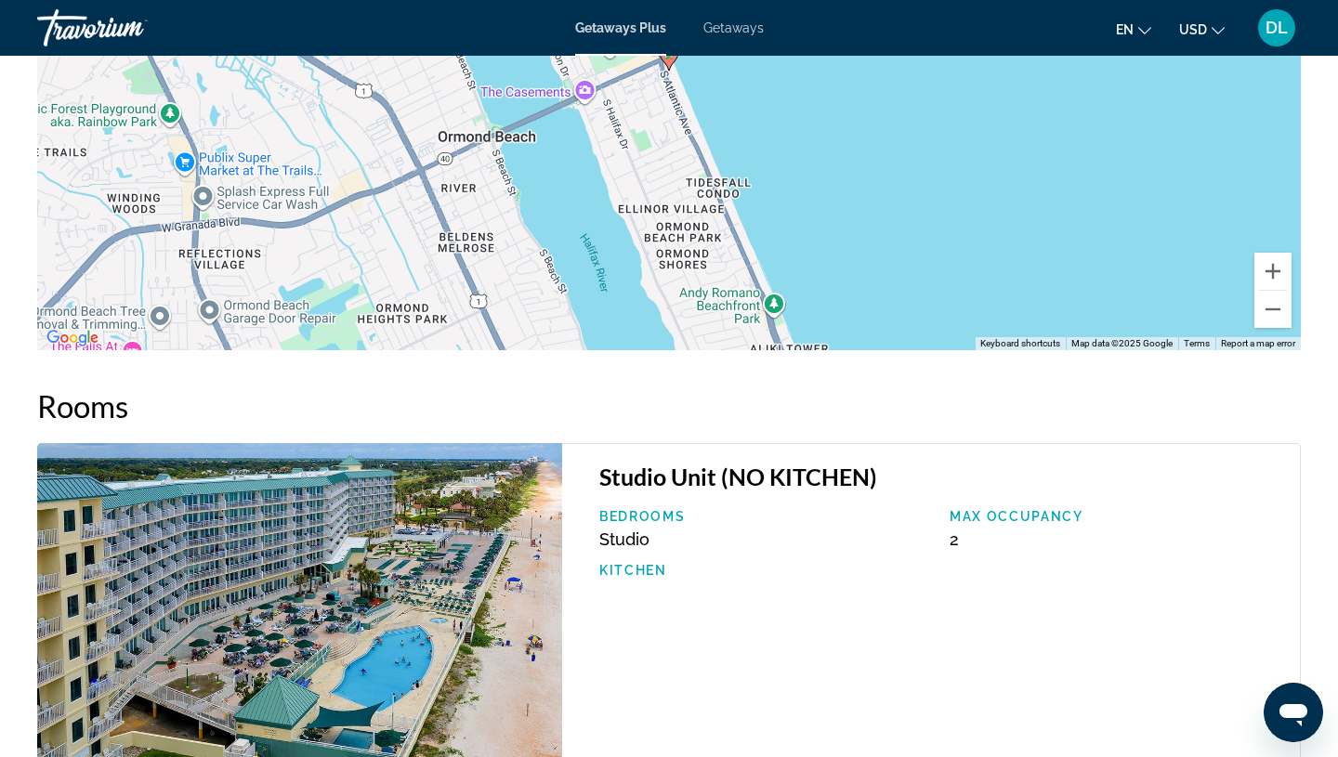
scroll to position [2473, 0]
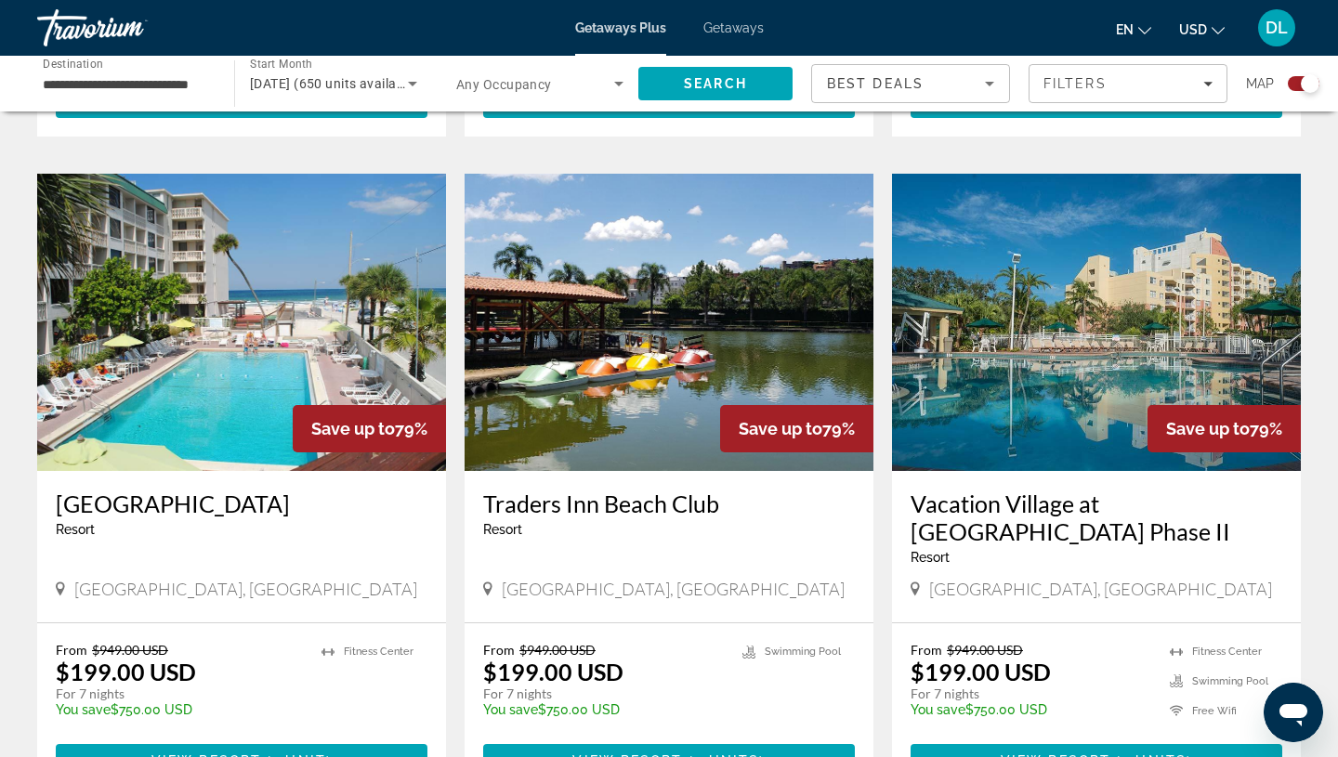
scroll to position [2488, 0]
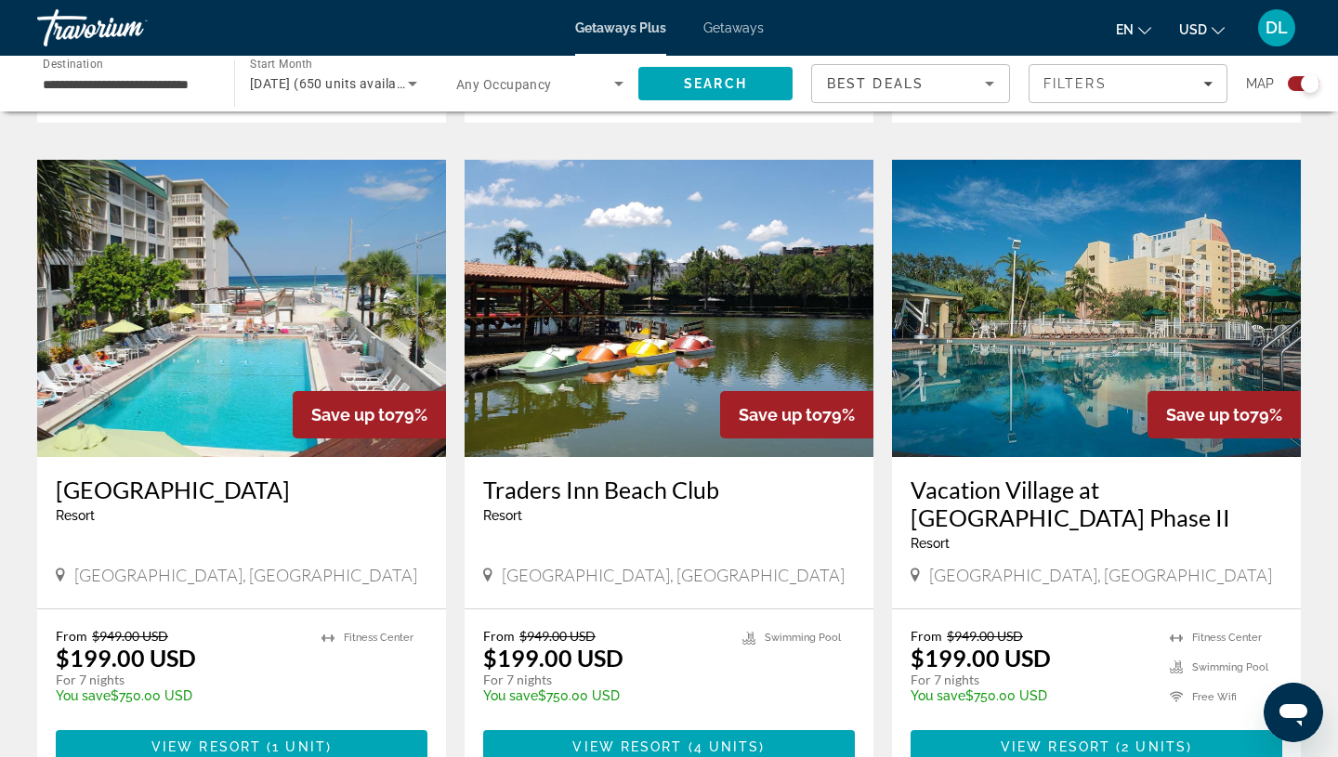
click at [334, 334] on img "Main content" at bounding box center [241, 308] width 409 height 297
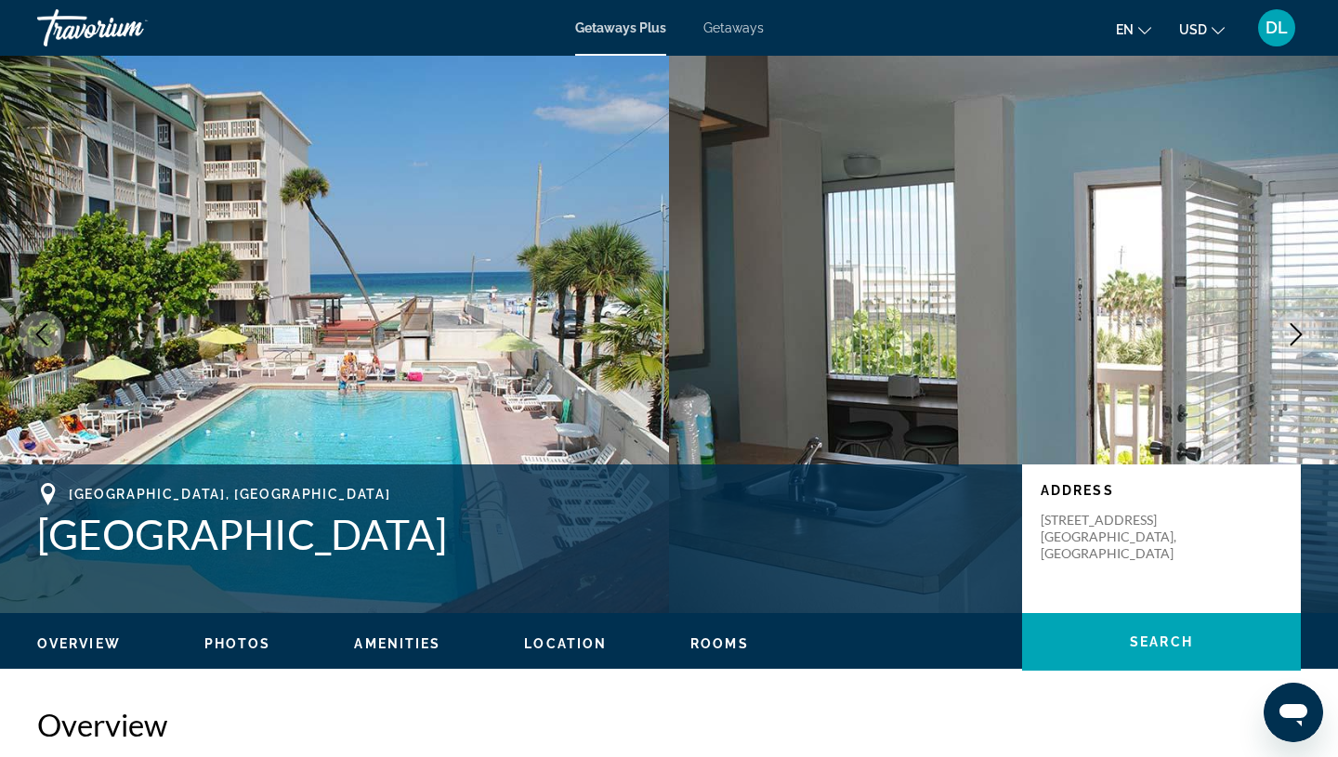
click at [1294, 351] on button "Next image" at bounding box center [1296, 334] width 46 height 46
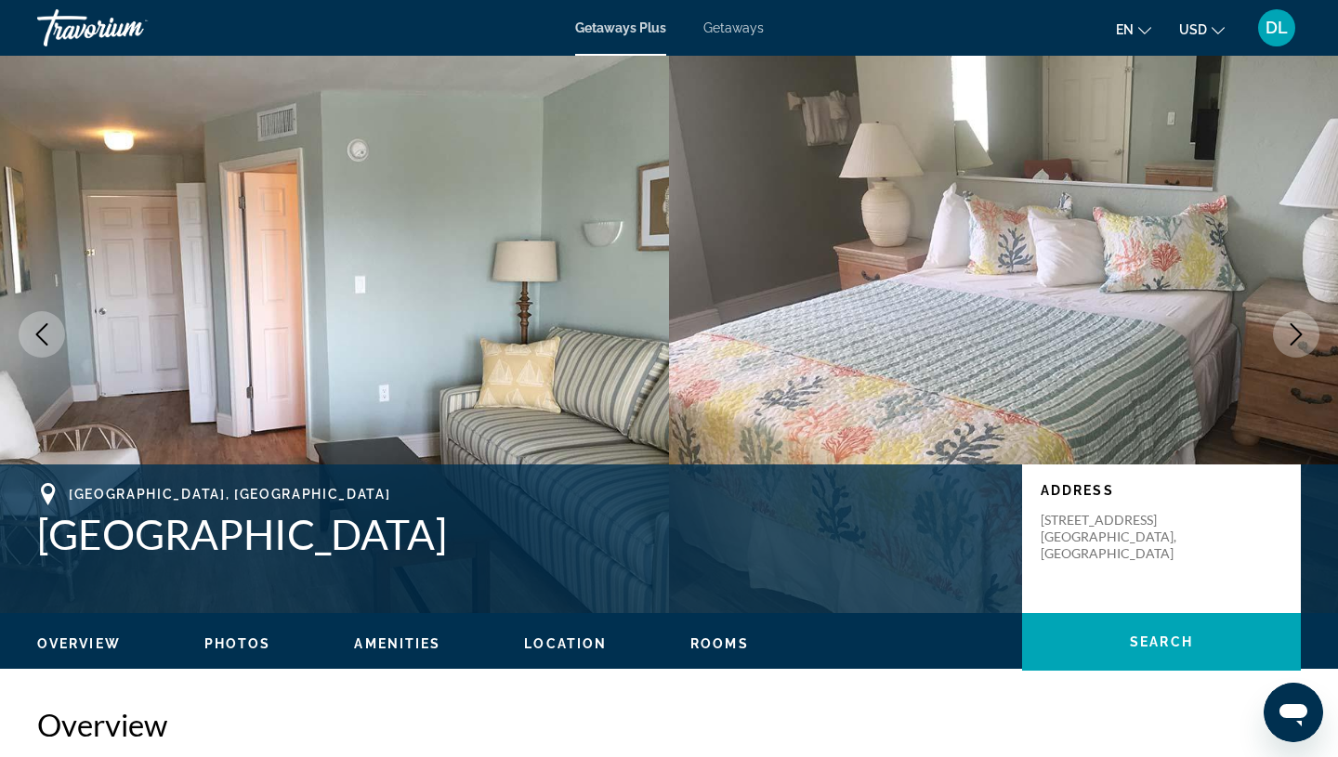
click at [1294, 351] on button "Next image" at bounding box center [1296, 334] width 46 height 46
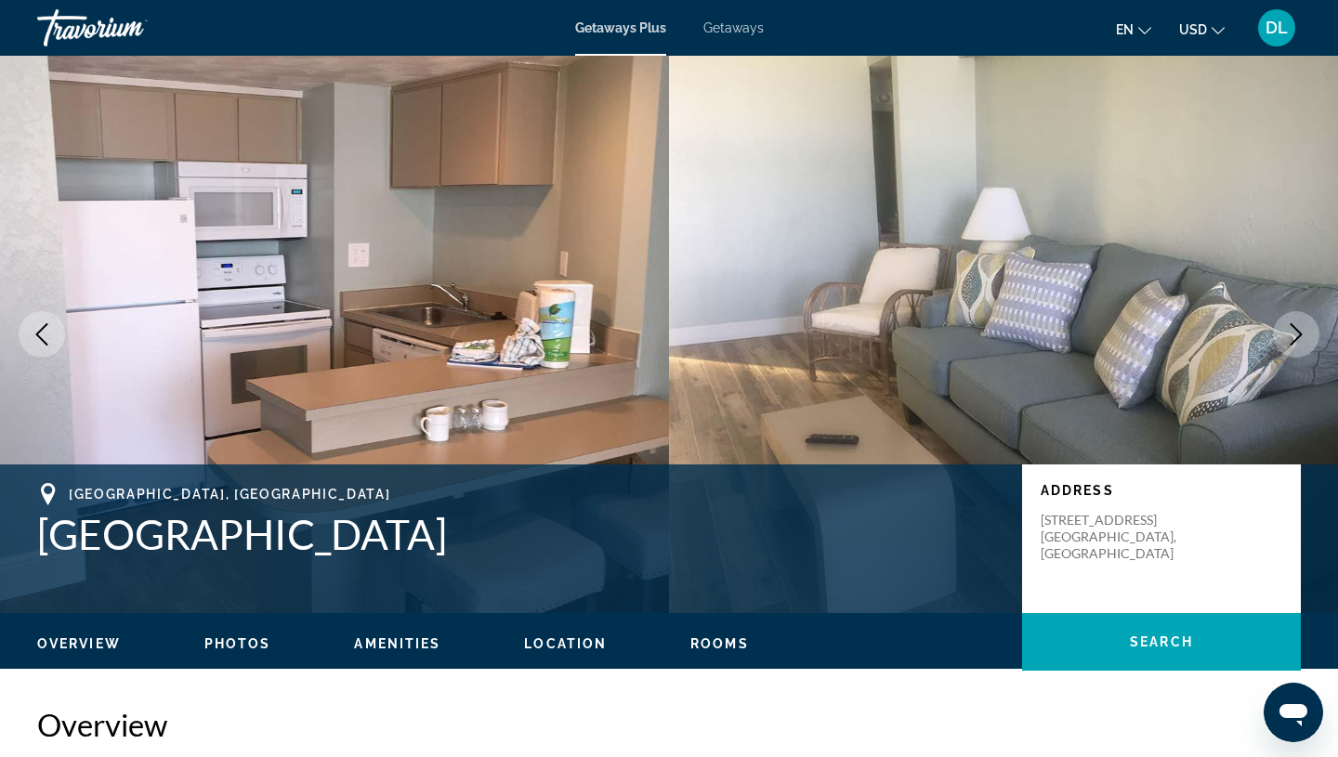
click at [1294, 351] on button "Next image" at bounding box center [1296, 334] width 46 height 46
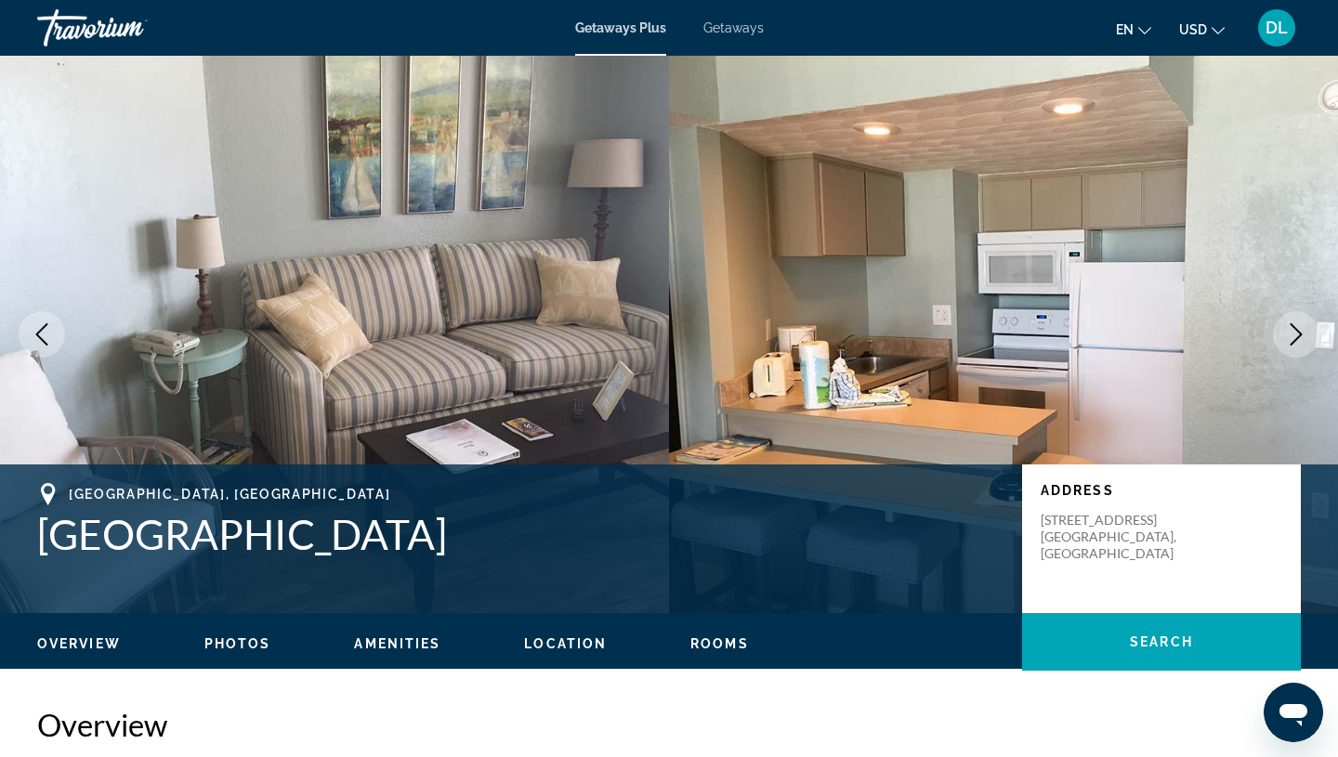
click at [1294, 351] on button "Next image" at bounding box center [1296, 334] width 46 height 46
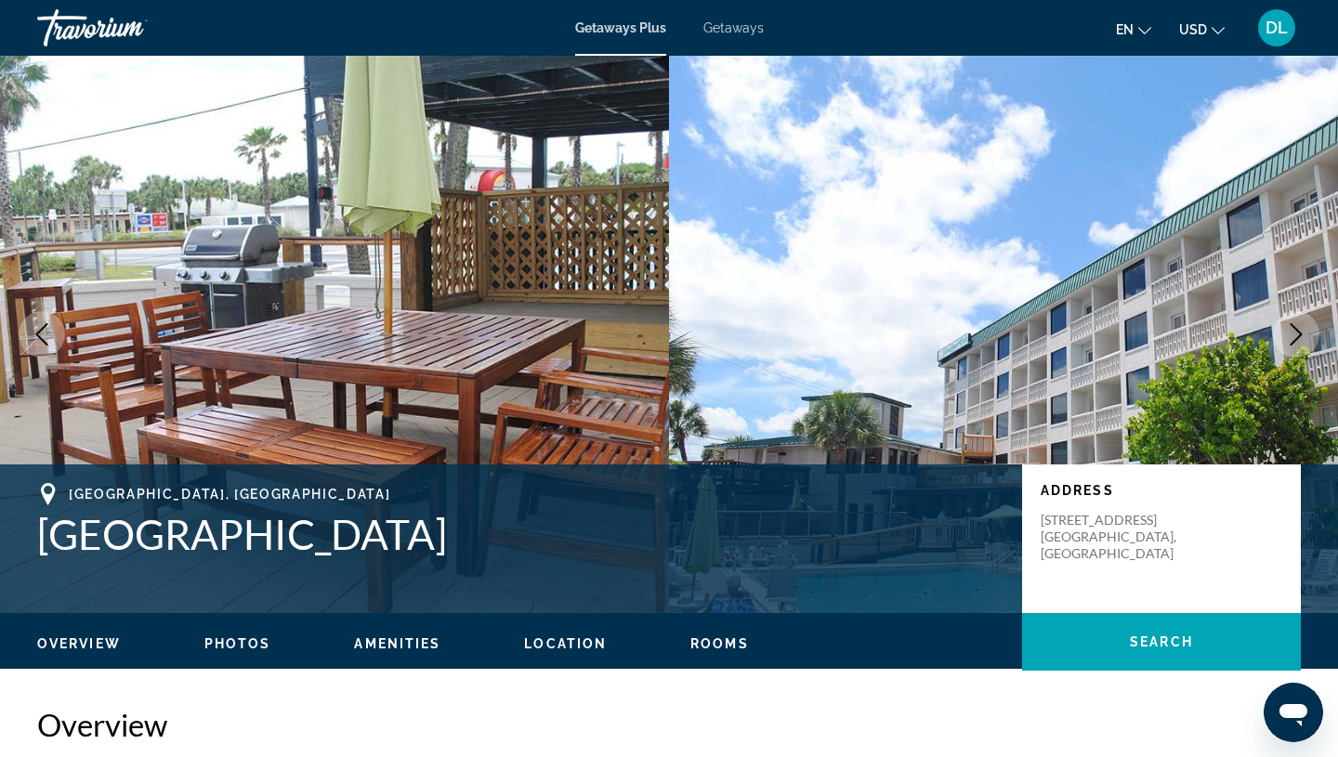
click at [1294, 352] on button "Next image" at bounding box center [1296, 334] width 46 height 46
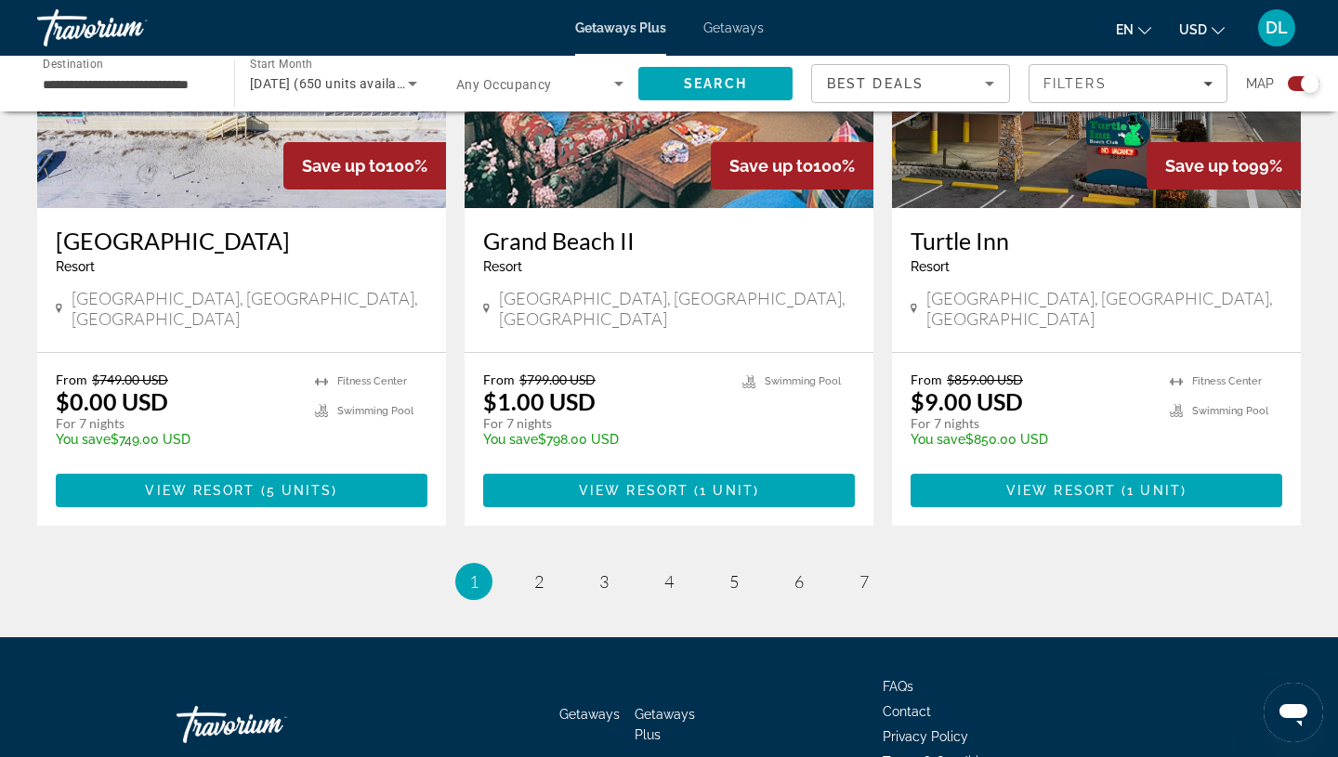
scroll to position [2852, 0]
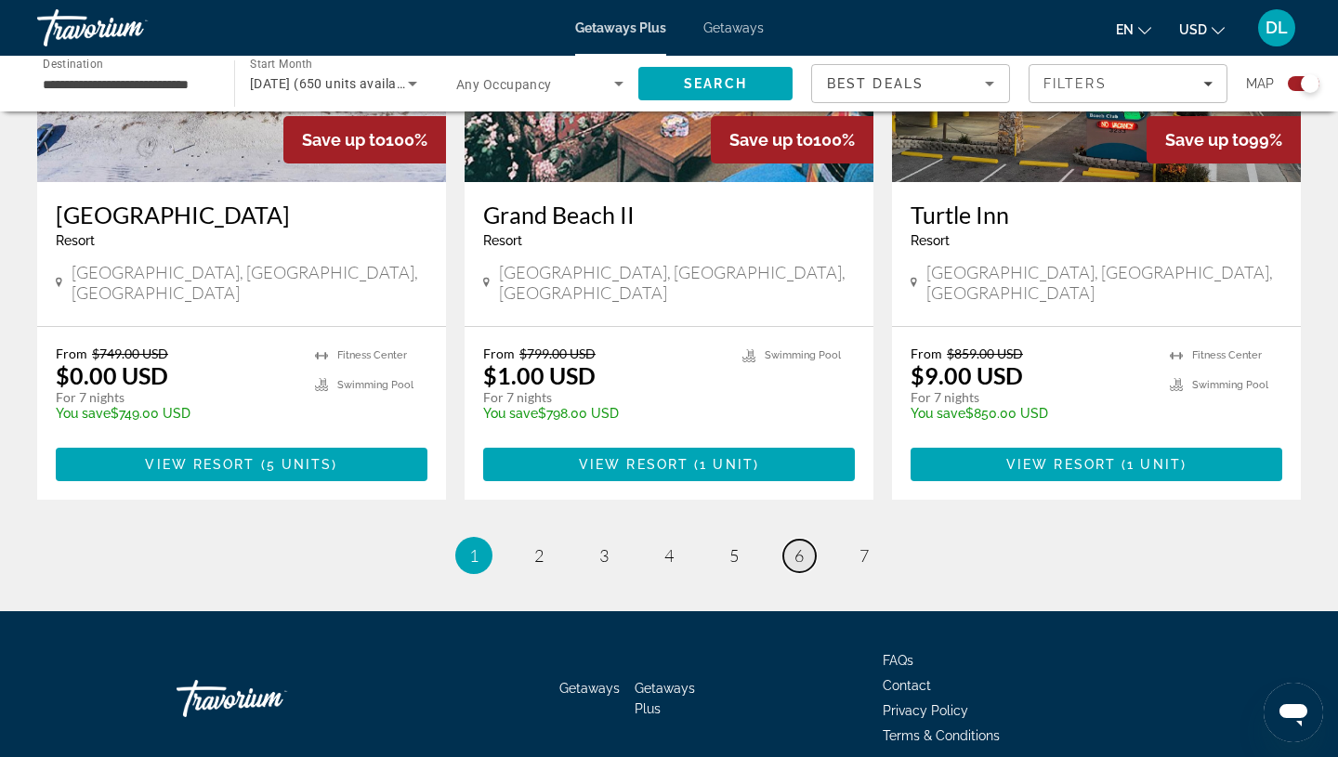
click at [804, 540] on link "page 6" at bounding box center [799, 556] width 33 height 33
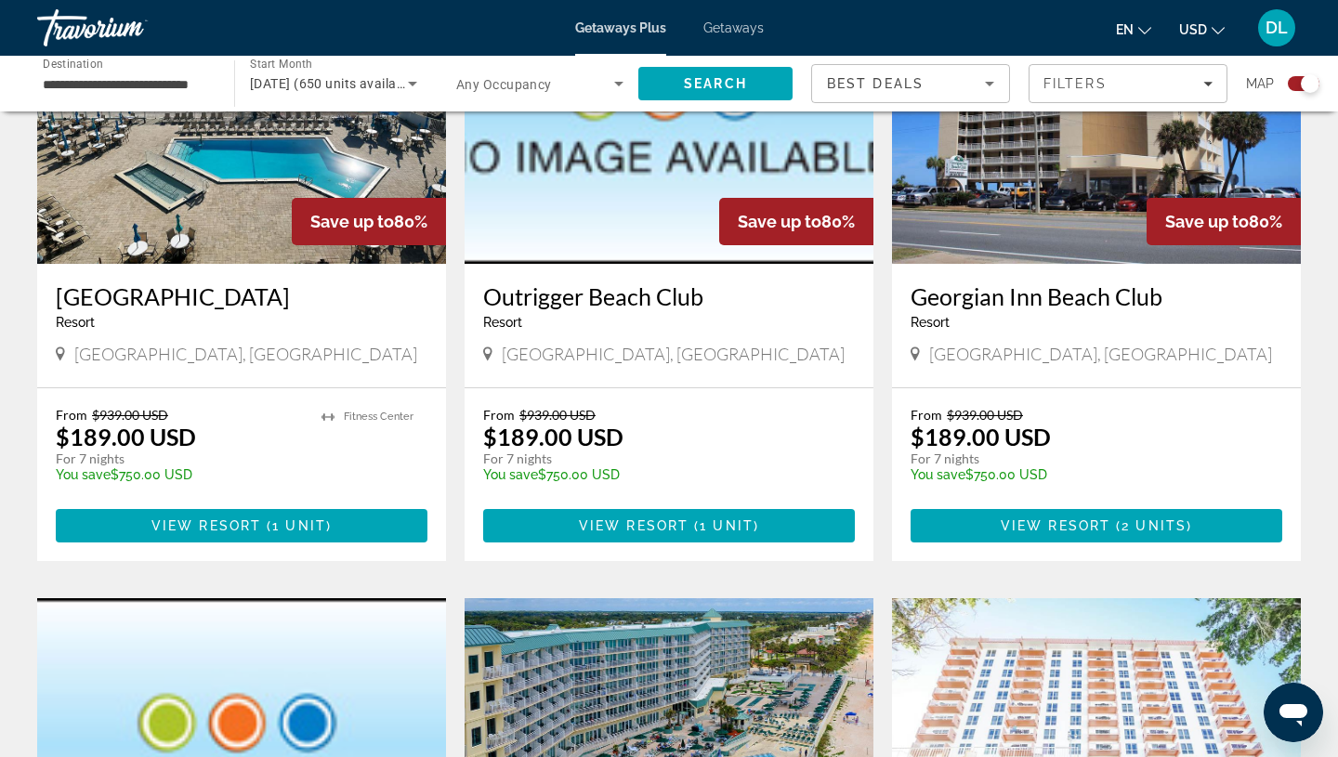
scroll to position [788, 0]
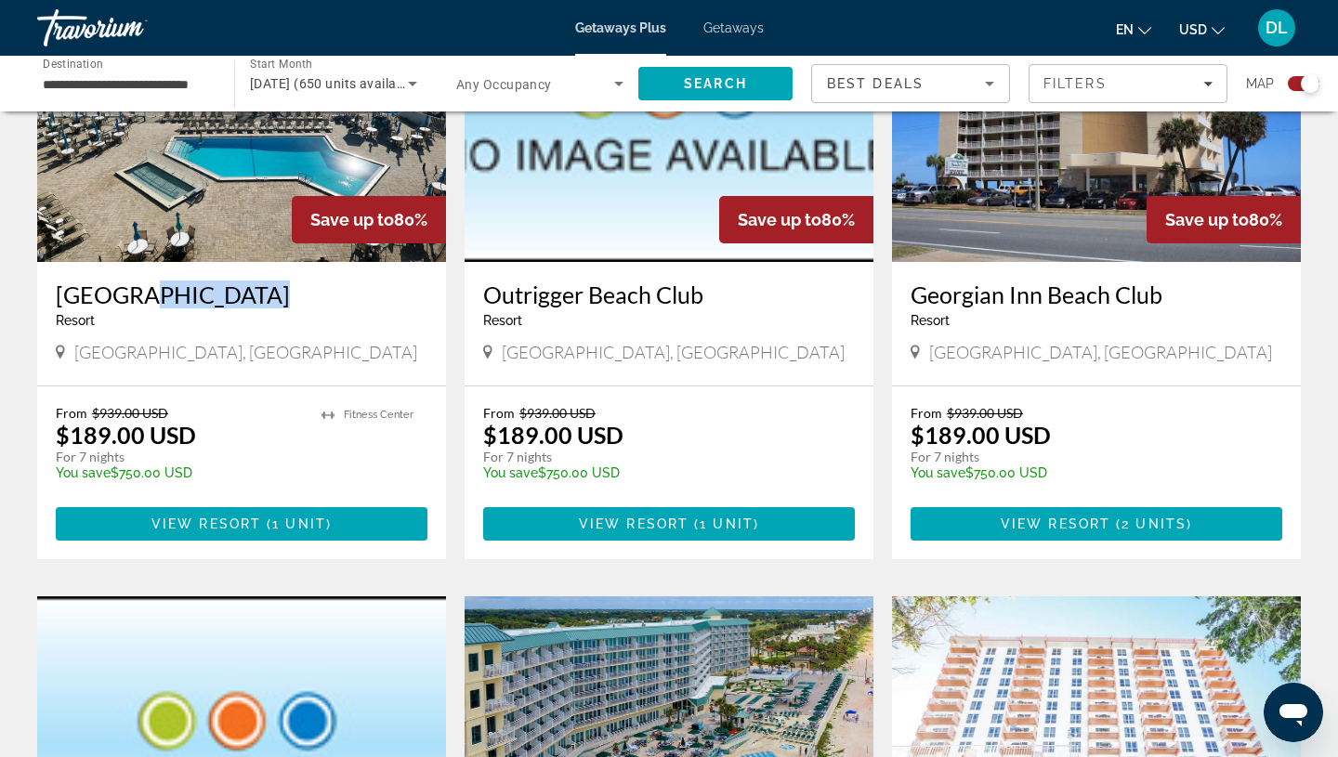
click at [127, 307] on div "[GEOGRAPHIC_DATA] - This is an adults only resort" at bounding box center [242, 311] width 372 height 61
click at [216, 170] on img "Main content" at bounding box center [241, 113] width 409 height 297
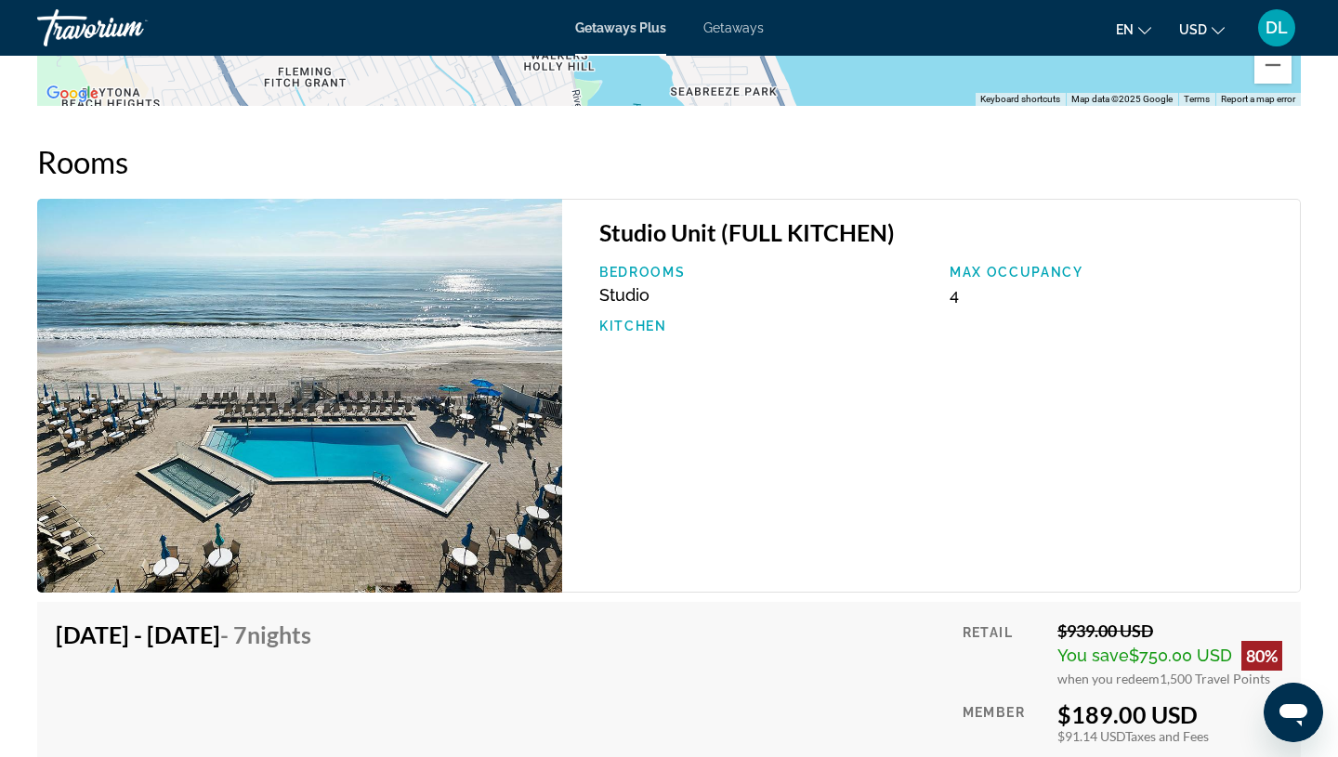
scroll to position [2678, 0]
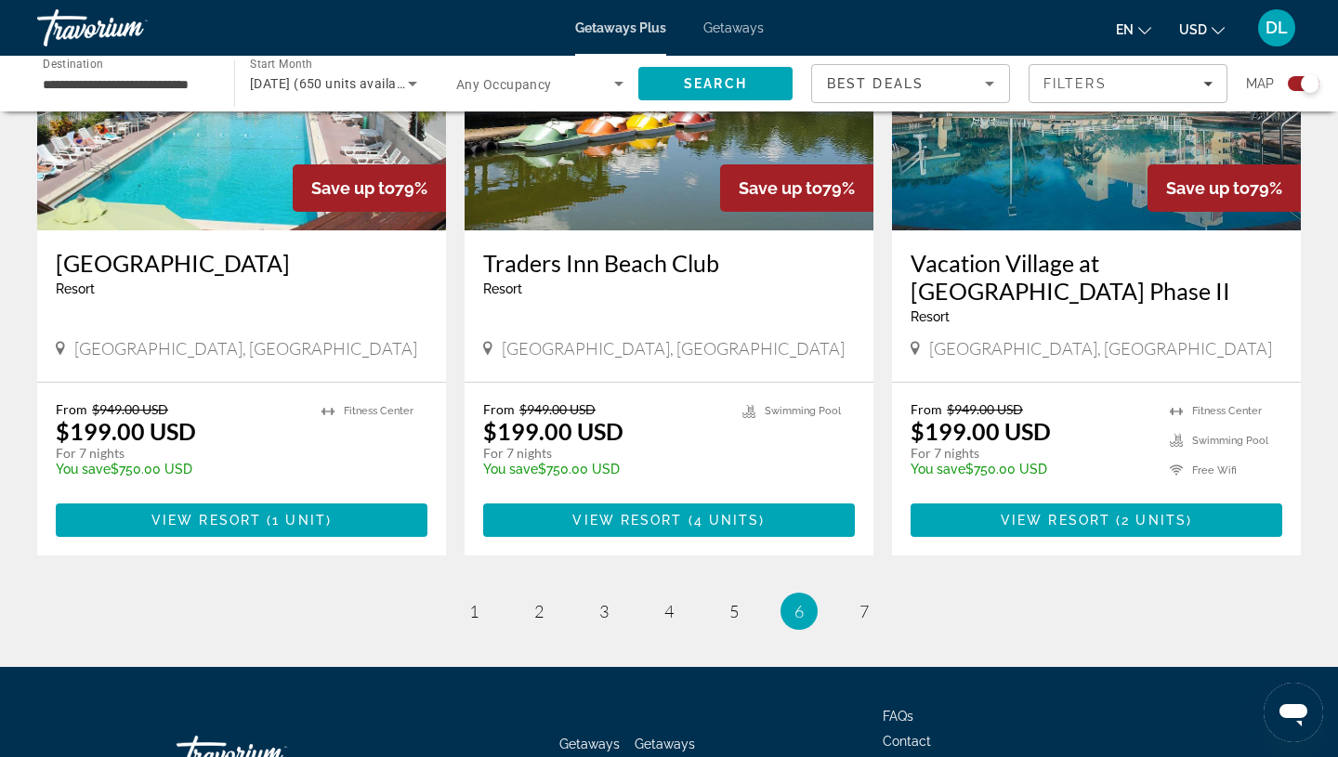
scroll to position [2719, 0]
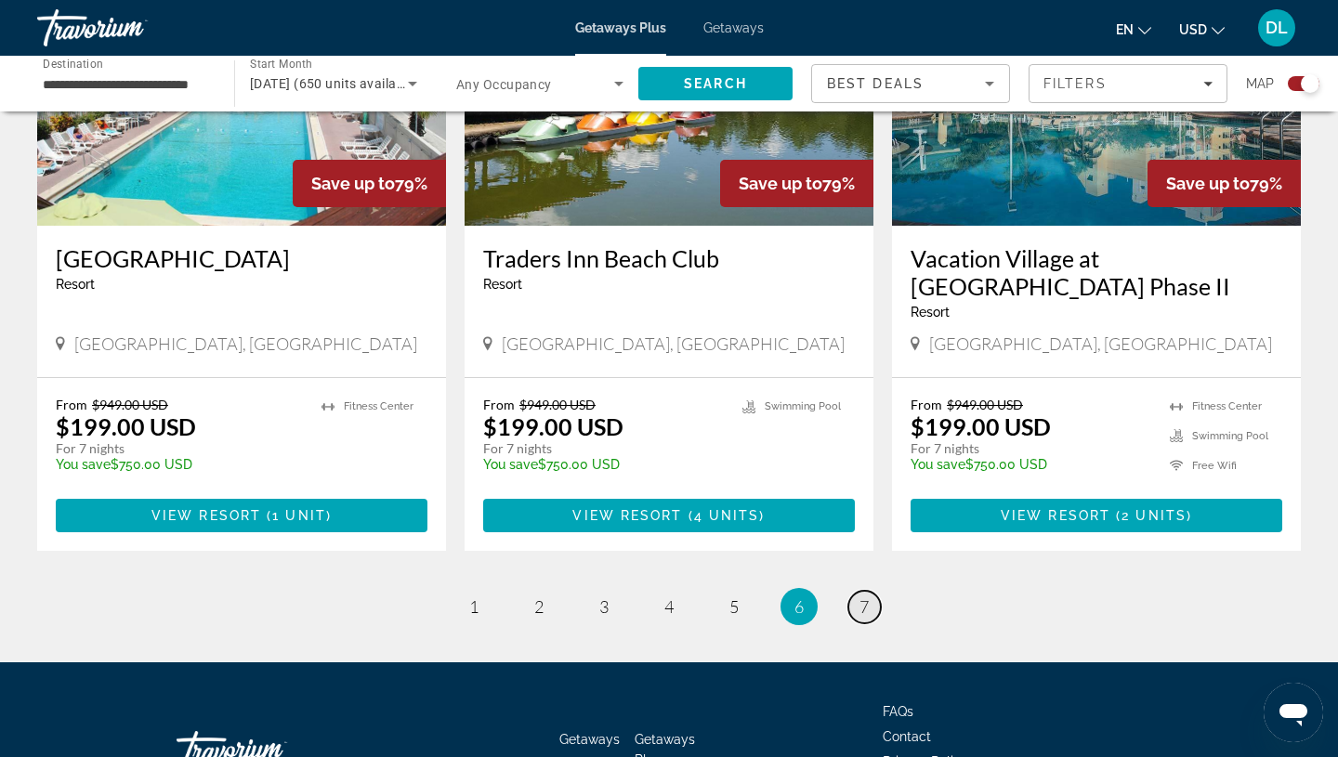
click at [863, 610] on span "7" at bounding box center [863, 606] width 9 height 20
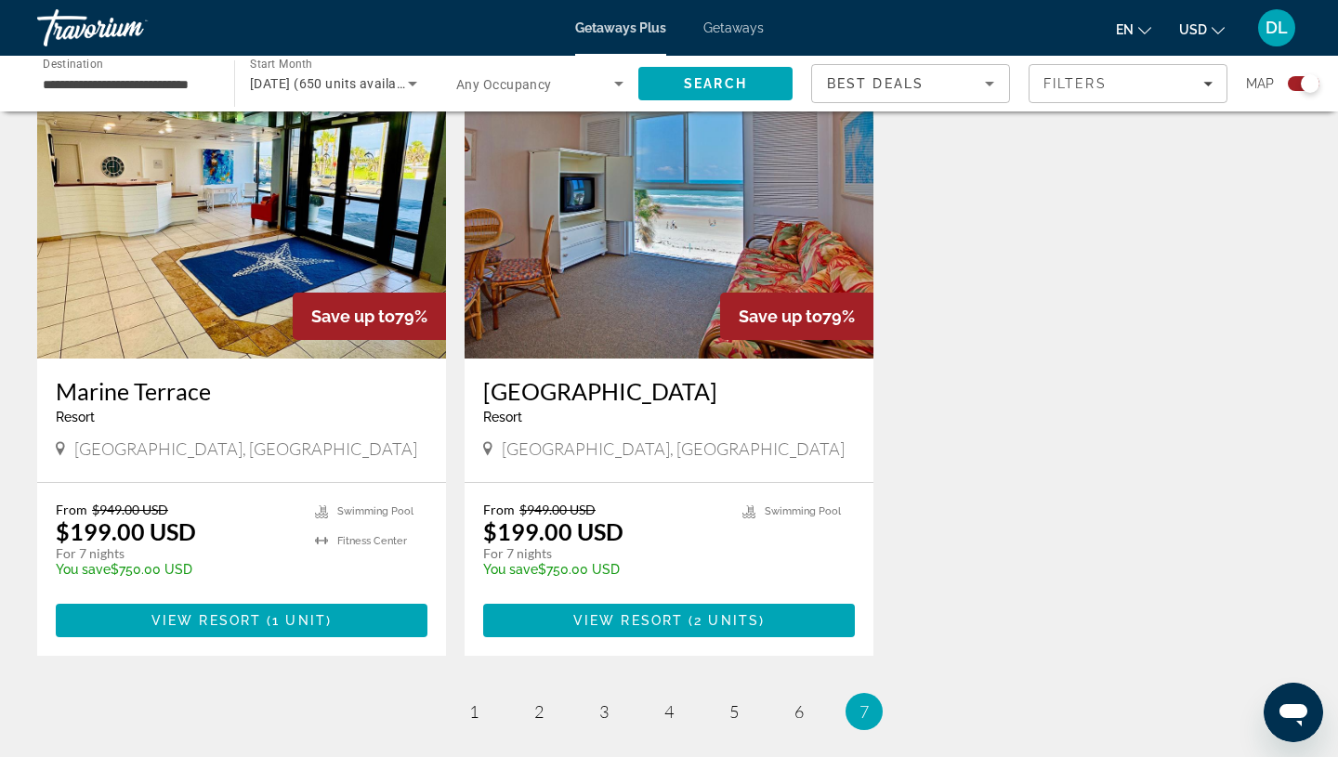
scroll to position [699, 0]
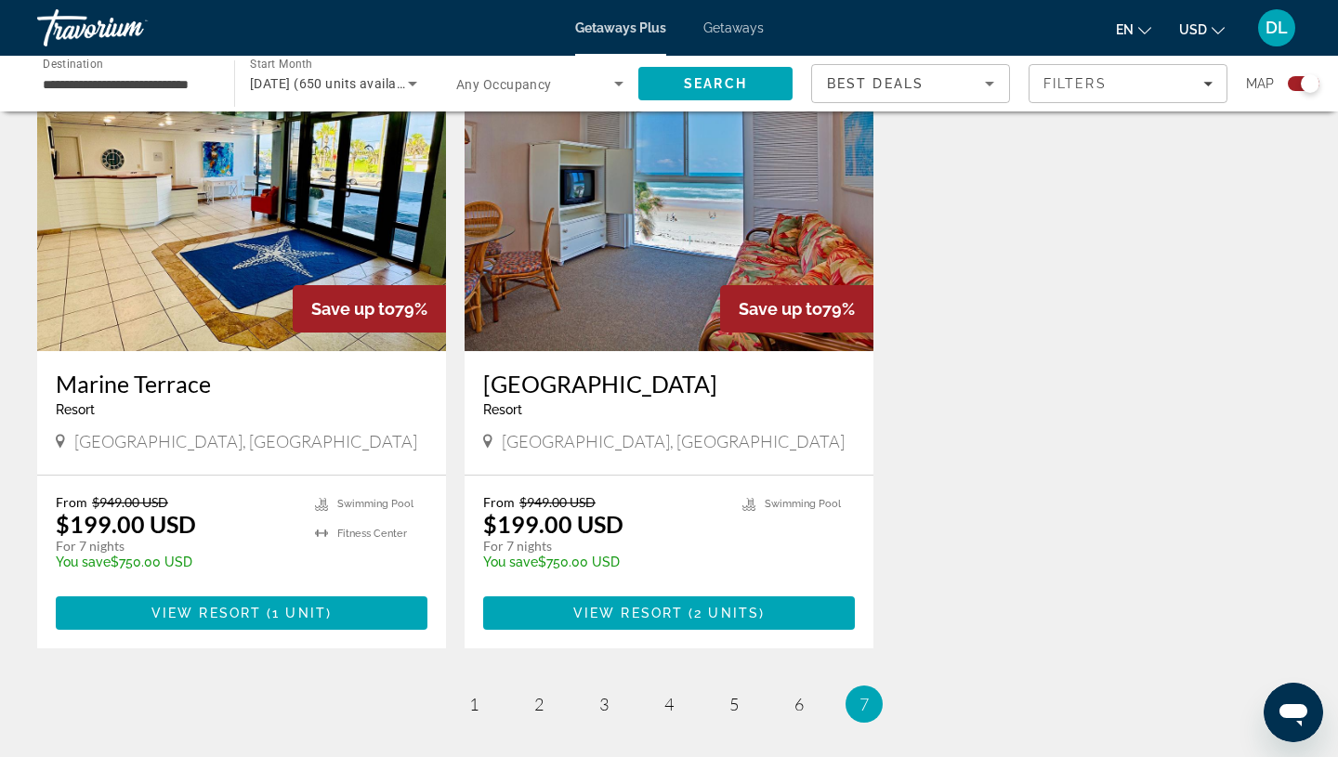
click at [638, 258] on img "Main content" at bounding box center [668, 202] width 409 height 297
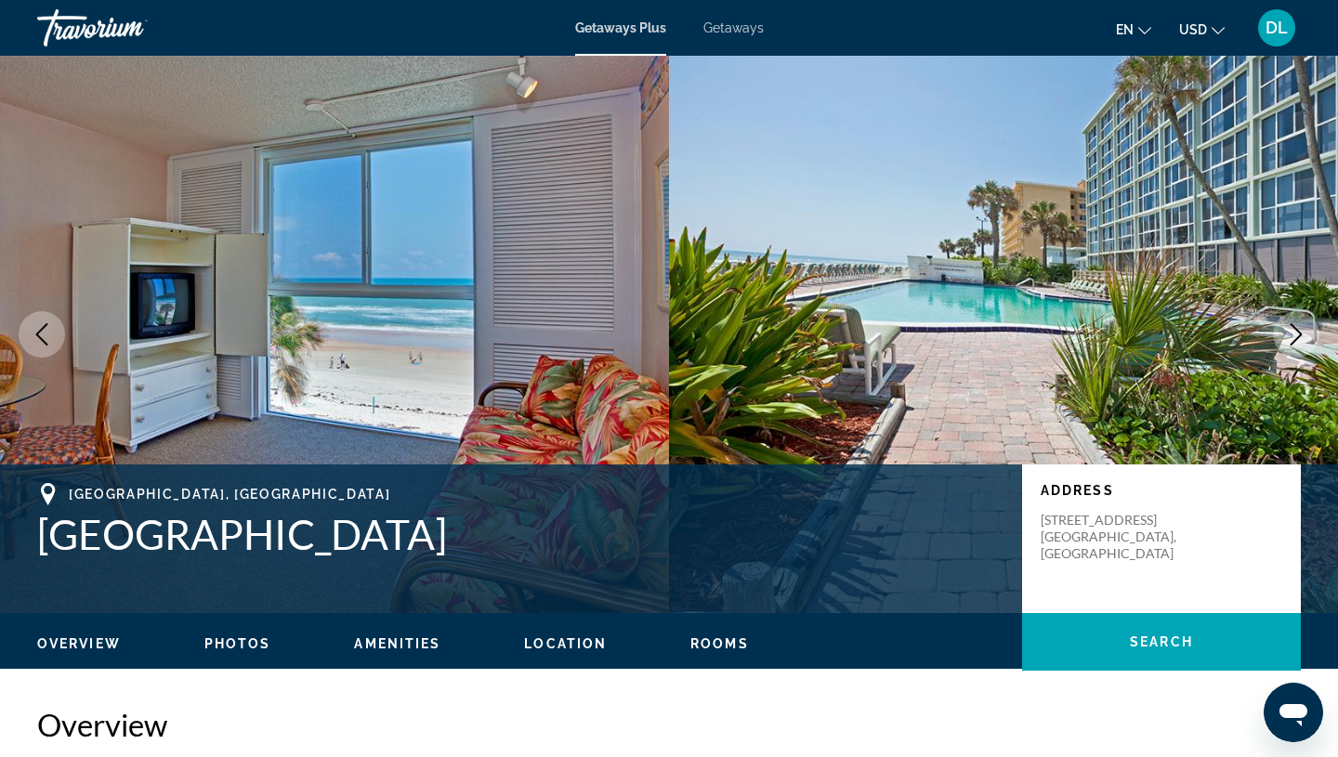
click at [1301, 334] on icon "Next image" at bounding box center [1296, 334] width 22 height 22
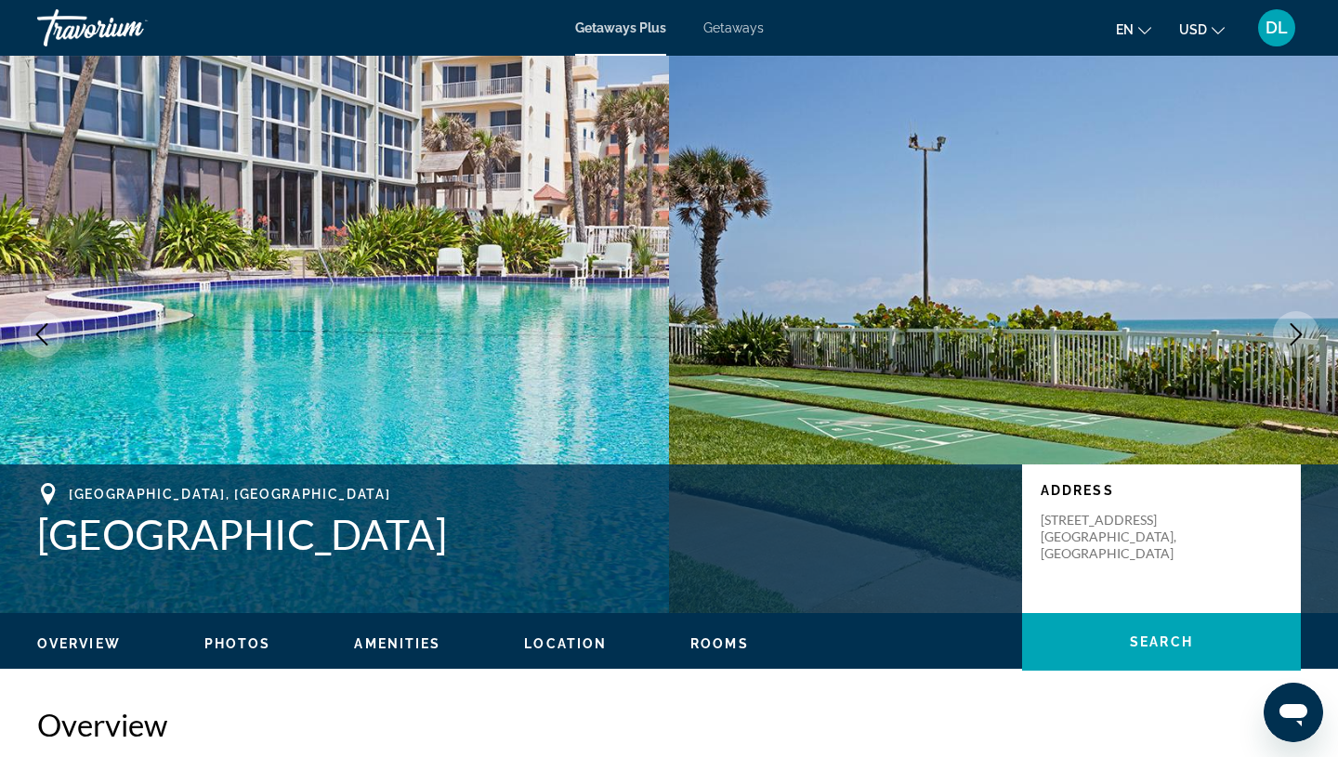
click at [1301, 334] on icon "Next image" at bounding box center [1296, 334] width 22 height 22
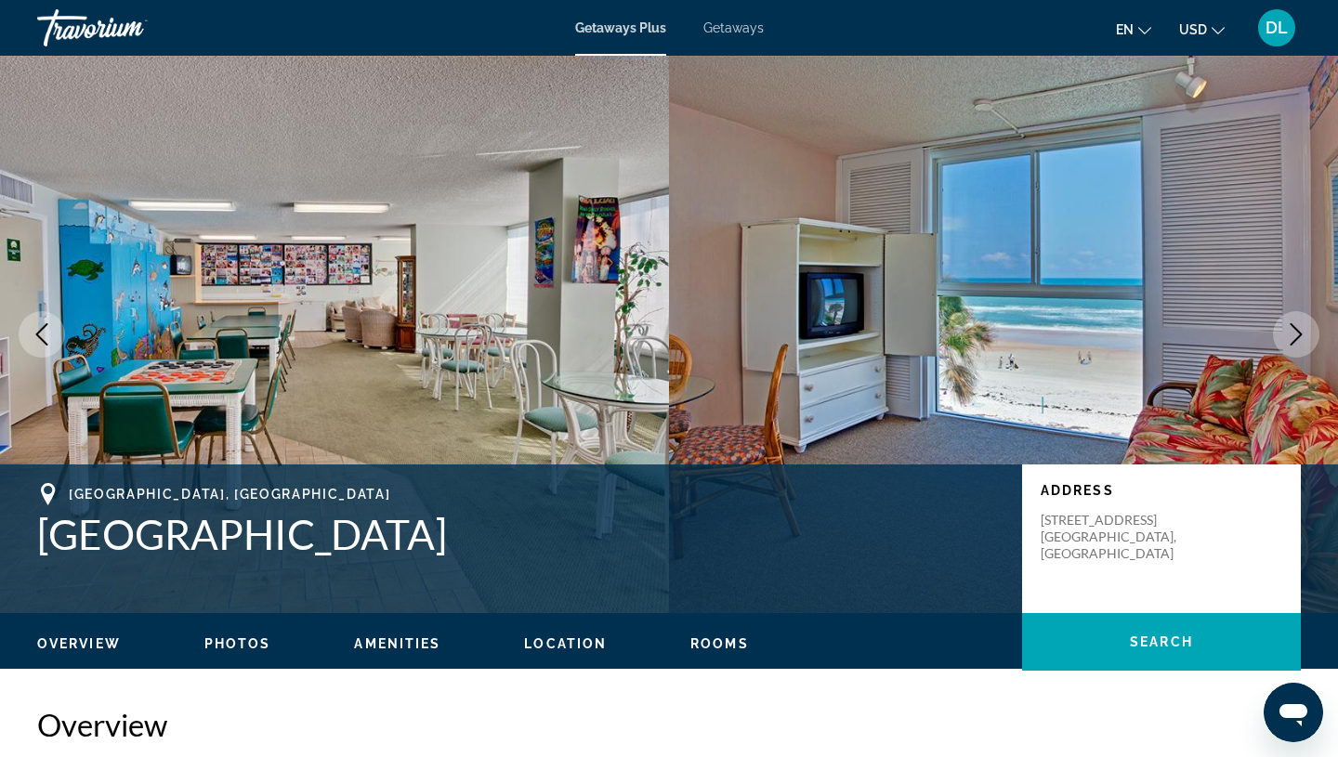
click at [1301, 333] on icon "Next image" at bounding box center [1296, 334] width 22 height 22
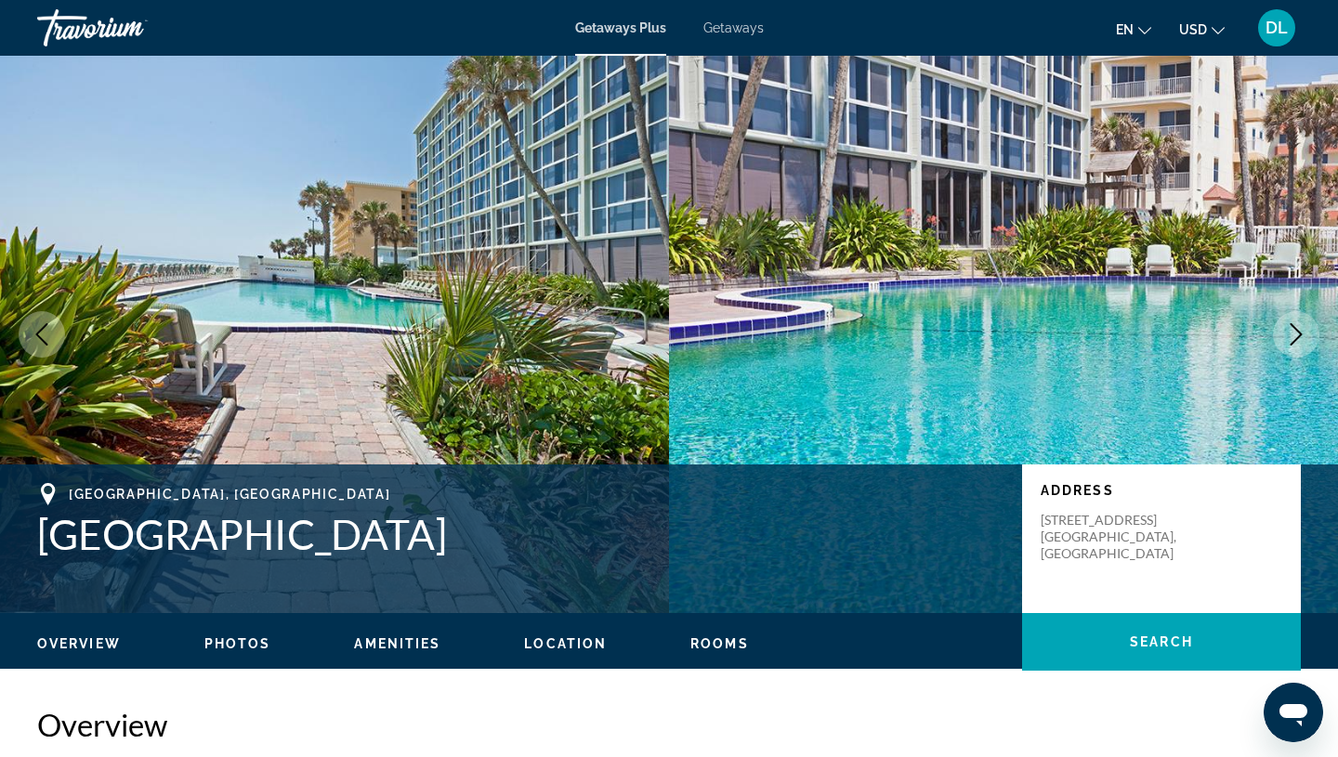
click at [1301, 333] on icon "Next image" at bounding box center [1296, 334] width 22 height 22
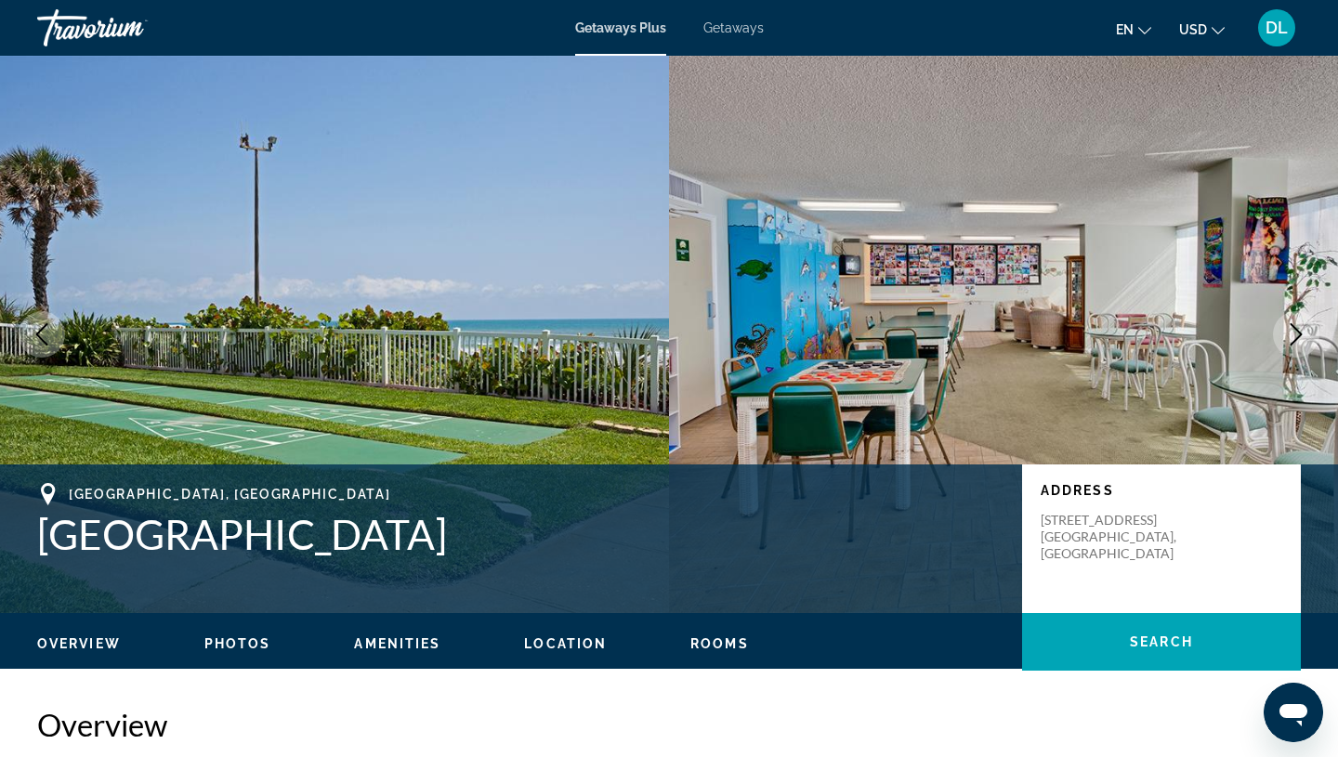
click at [1301, 333] on icon "Next image" at bounding box center [1296, 334] width 12 height 22
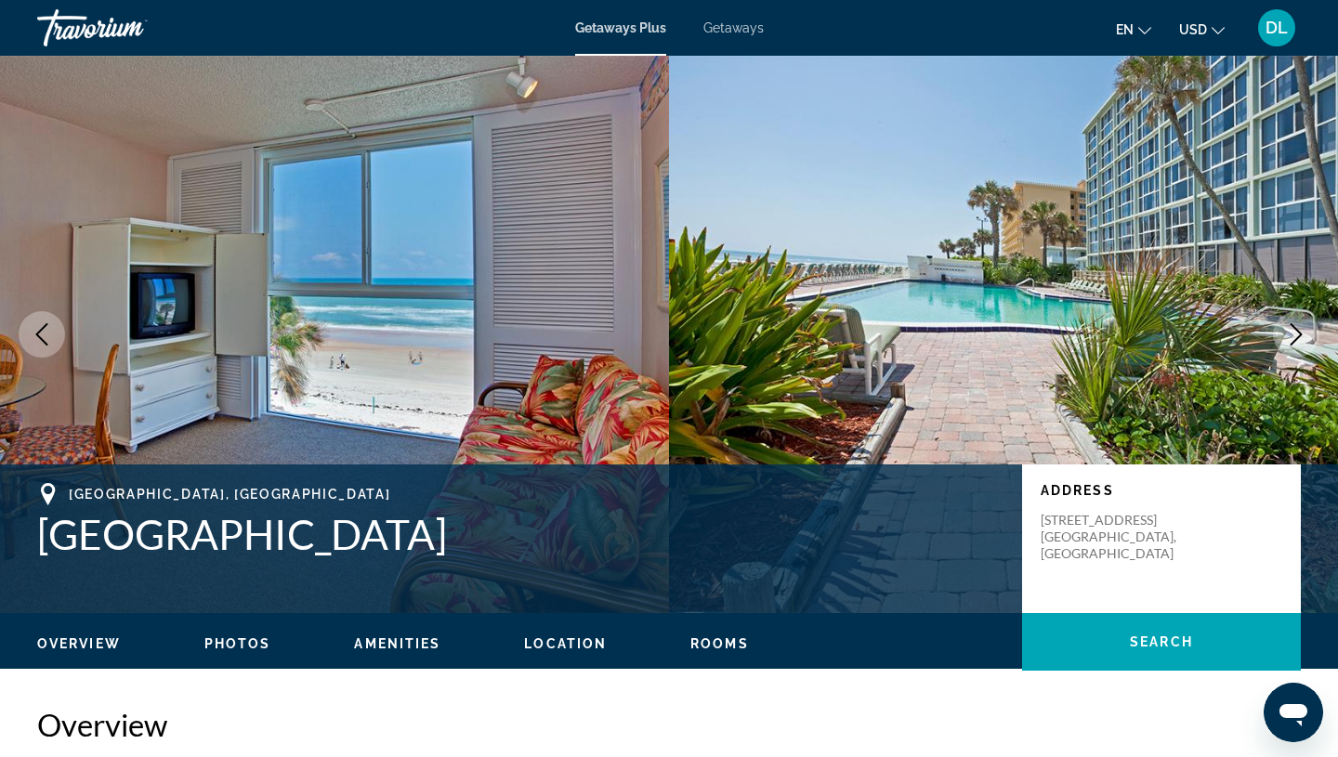
click at [1301, 333] on icon "Next image" at bounding box center [1296, 334] width 12 height 22
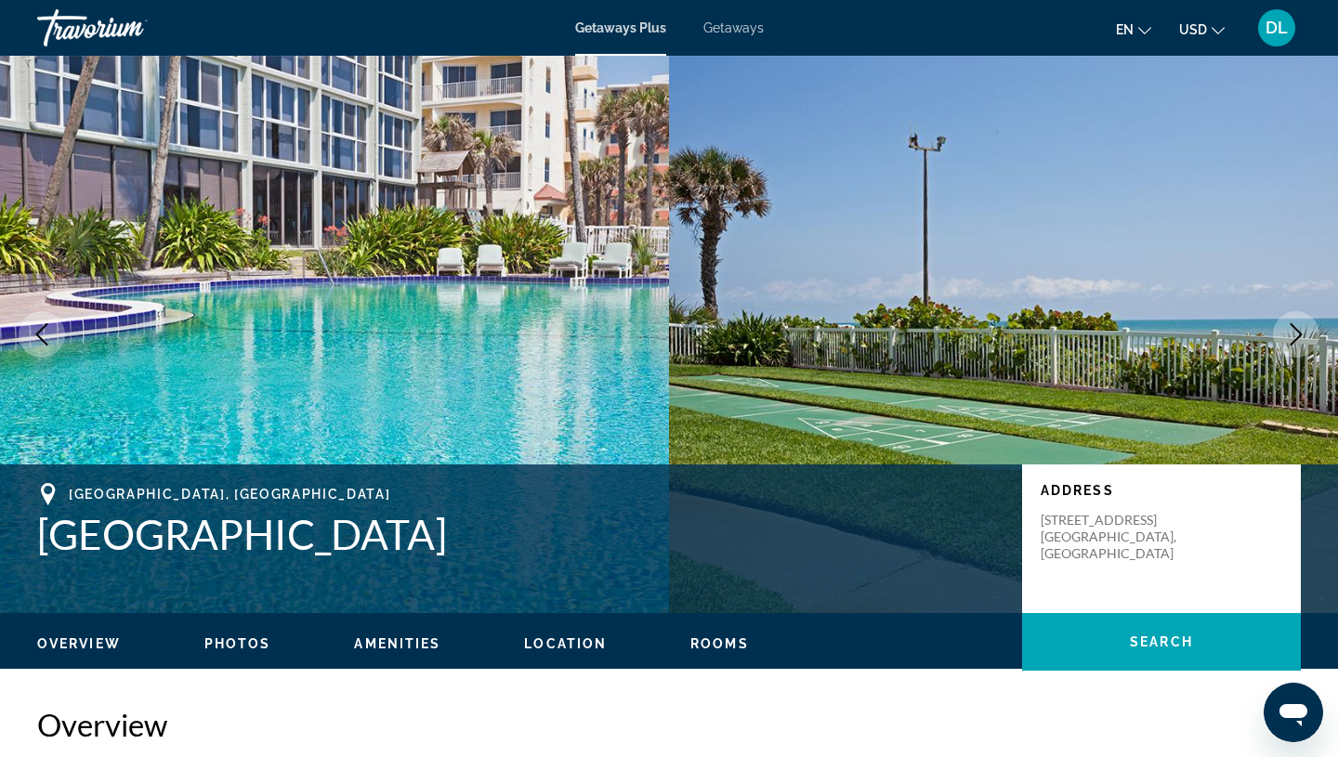
click at [1298, 329] on icon "Next image" at bounding box center [1296, 334] width 22 height 22
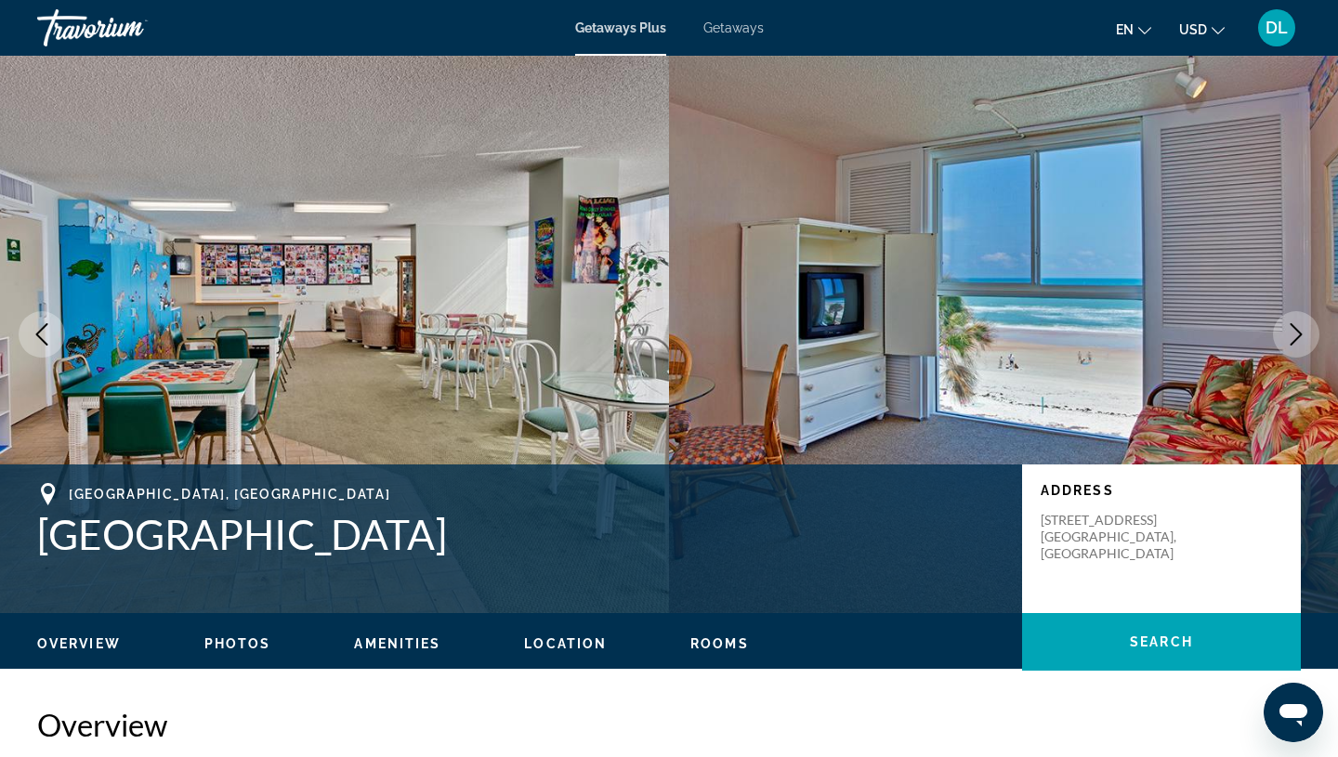
click at [1292, 326] on icon "Next image" at bounding box center [1296, 334] width 12 height 22
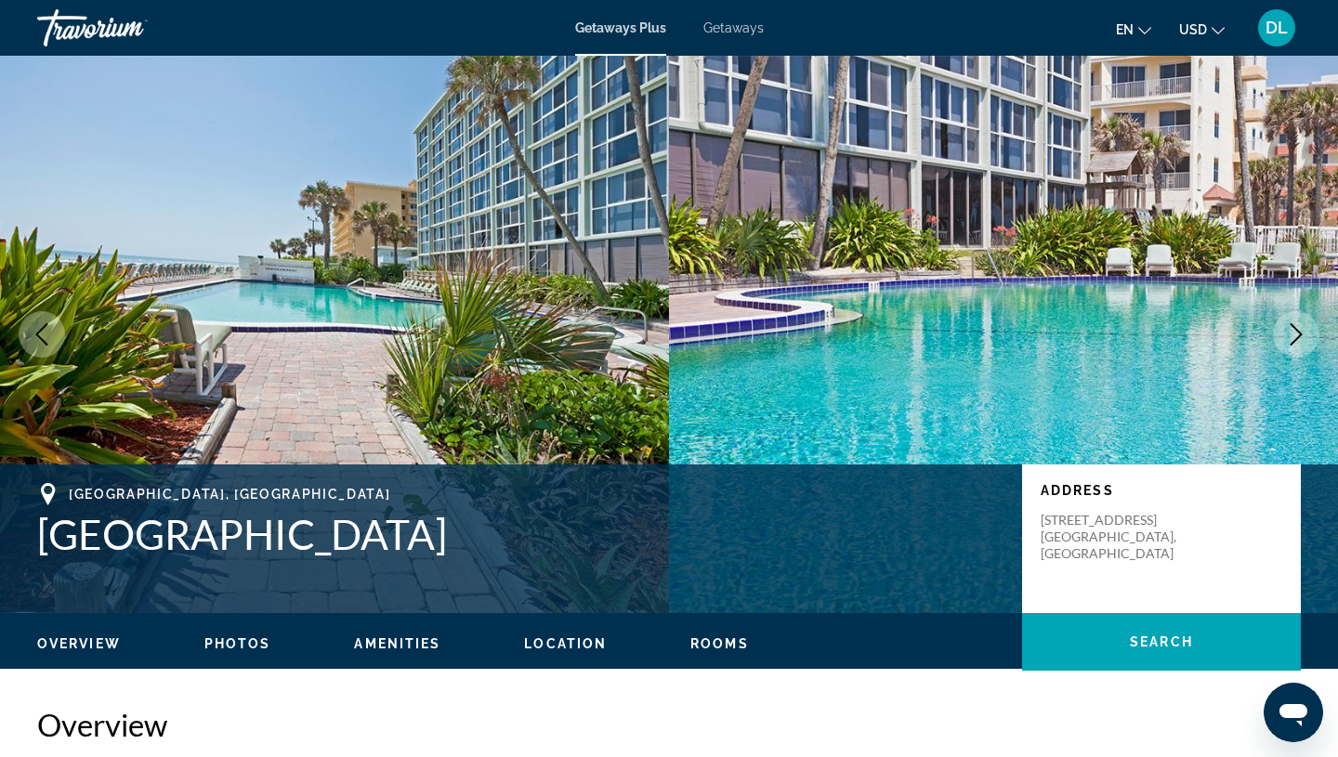
click at [1292, 326] on icon "Next image" at bounding box center [1296, 334] width 12 height 22
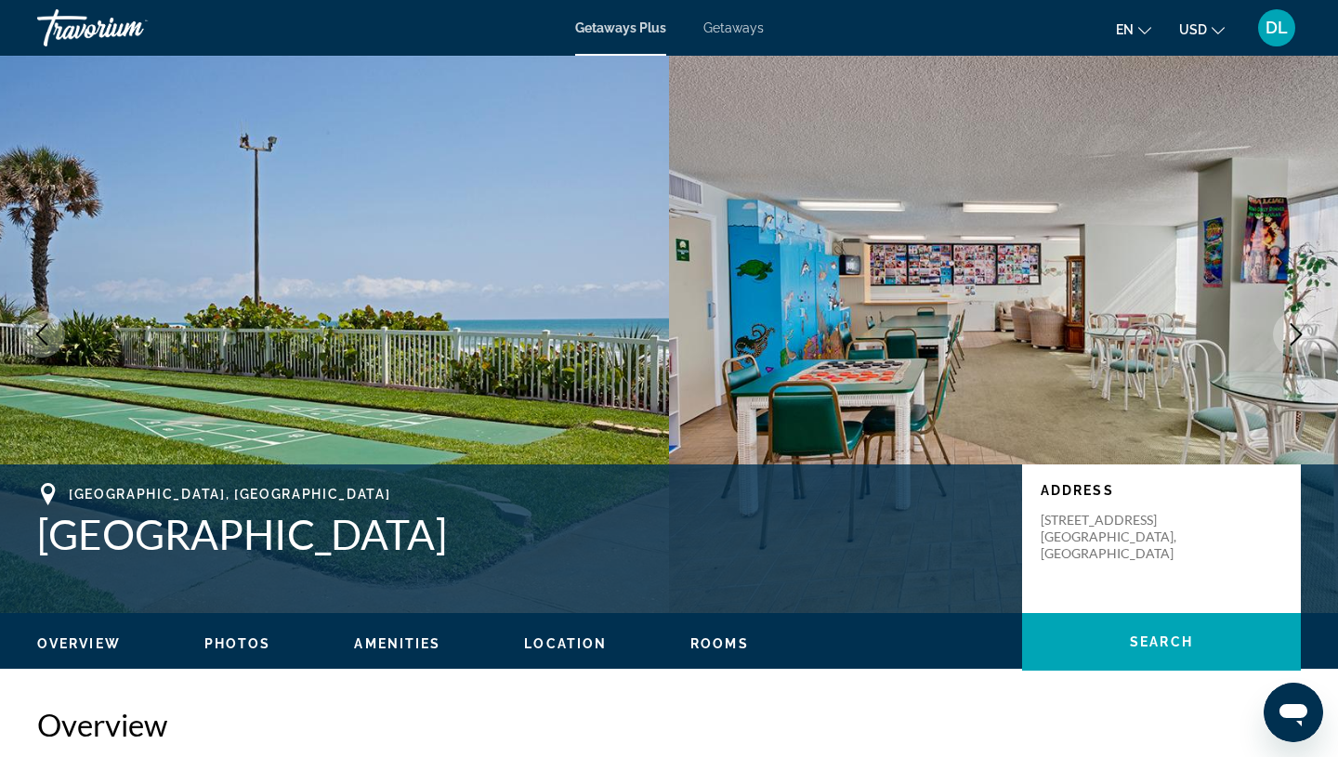
click at [1291, 334] on icon "Next image" at bounding box center [1296, 334] width 22 height 22
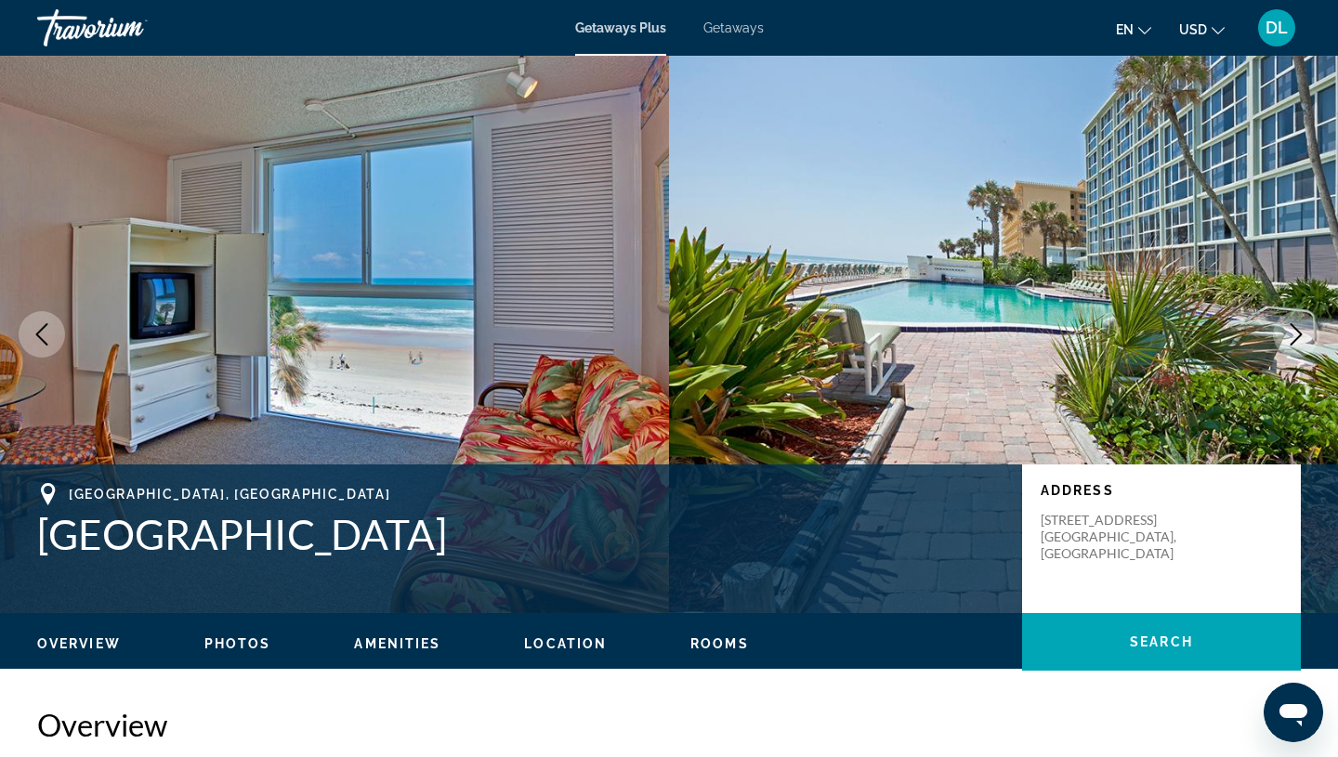
click at [1292, 335] on icon "Next image" at bounding box center [1296, 334] width 22 height 22
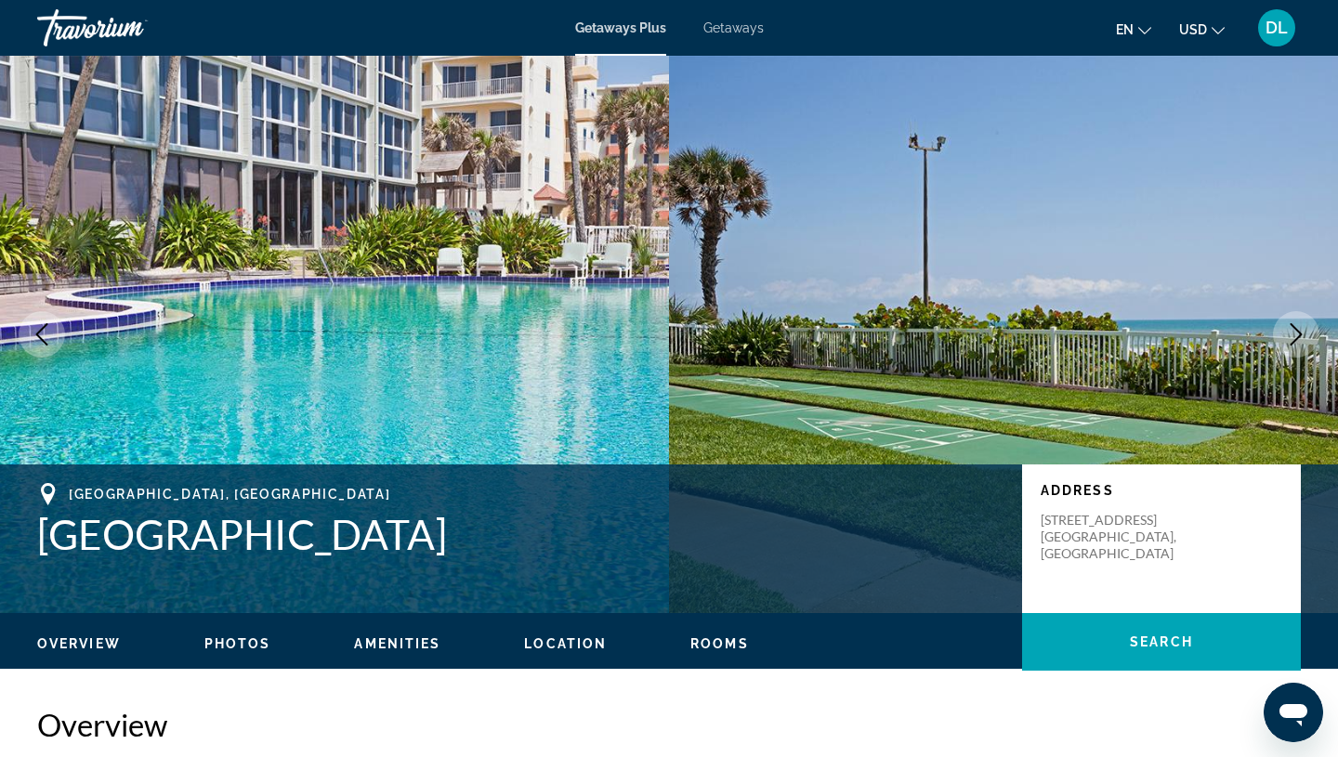
click at [1290, 337] on icon "Next image" at bounding box center [1296, 334] width 22 height 22
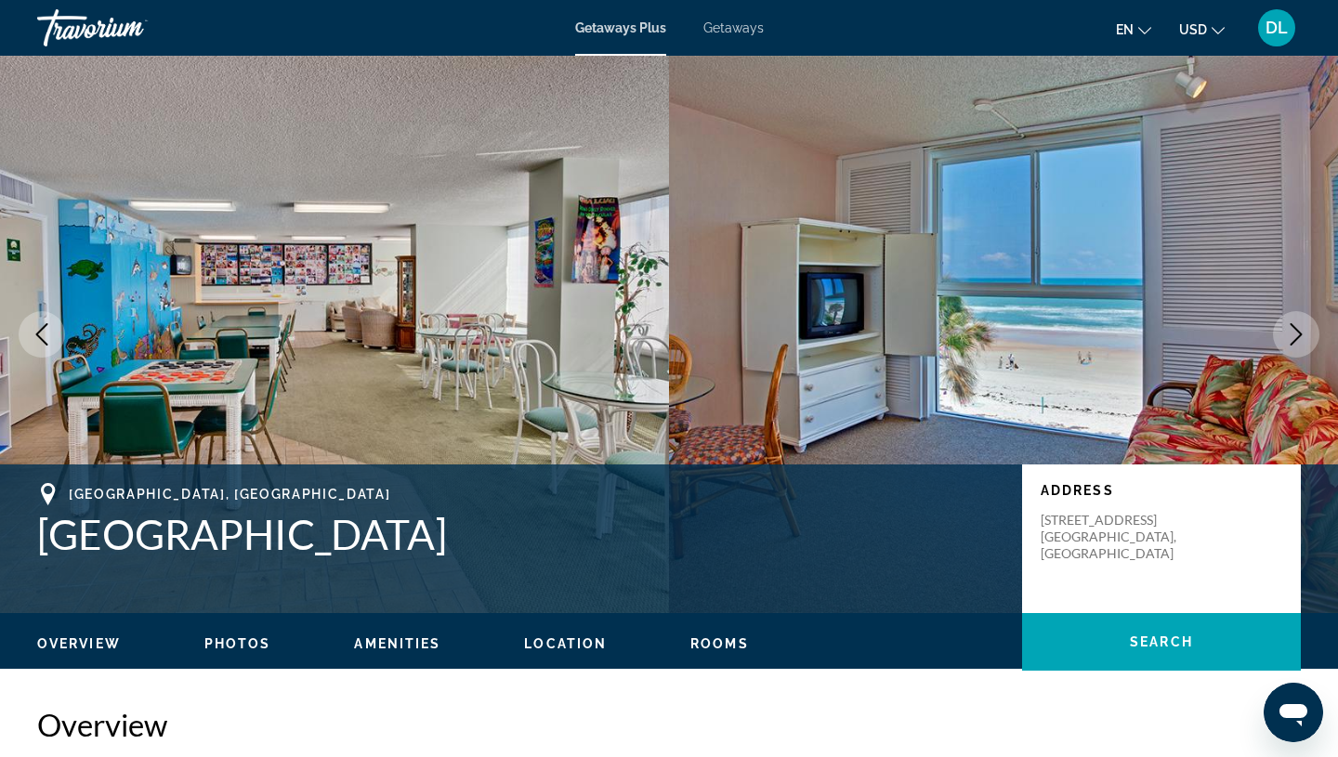
click at [1291, 337] on icon "Next image" at bounding box center [1296, 334] width 22 height 22
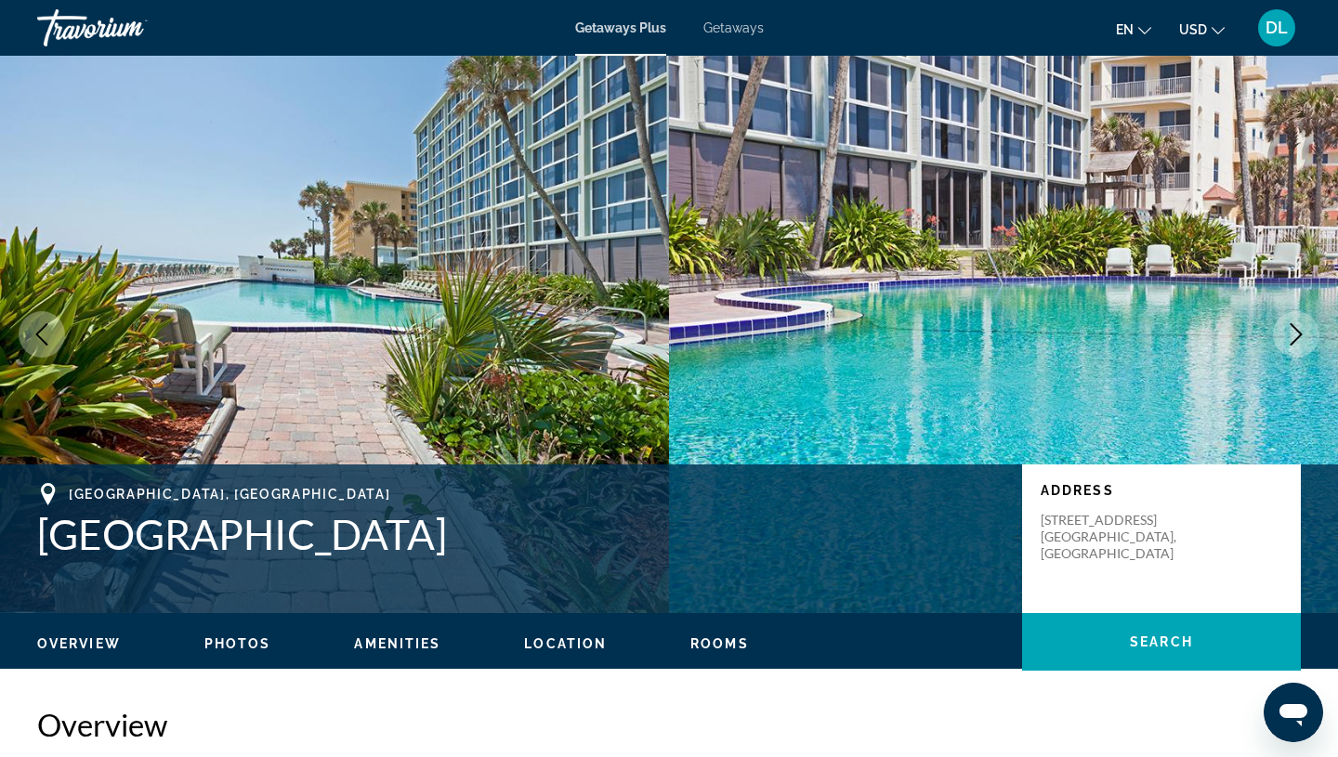
click at [1291, 337] on icon "Next image" at bounding box center [1296, 334] width 22 height 22
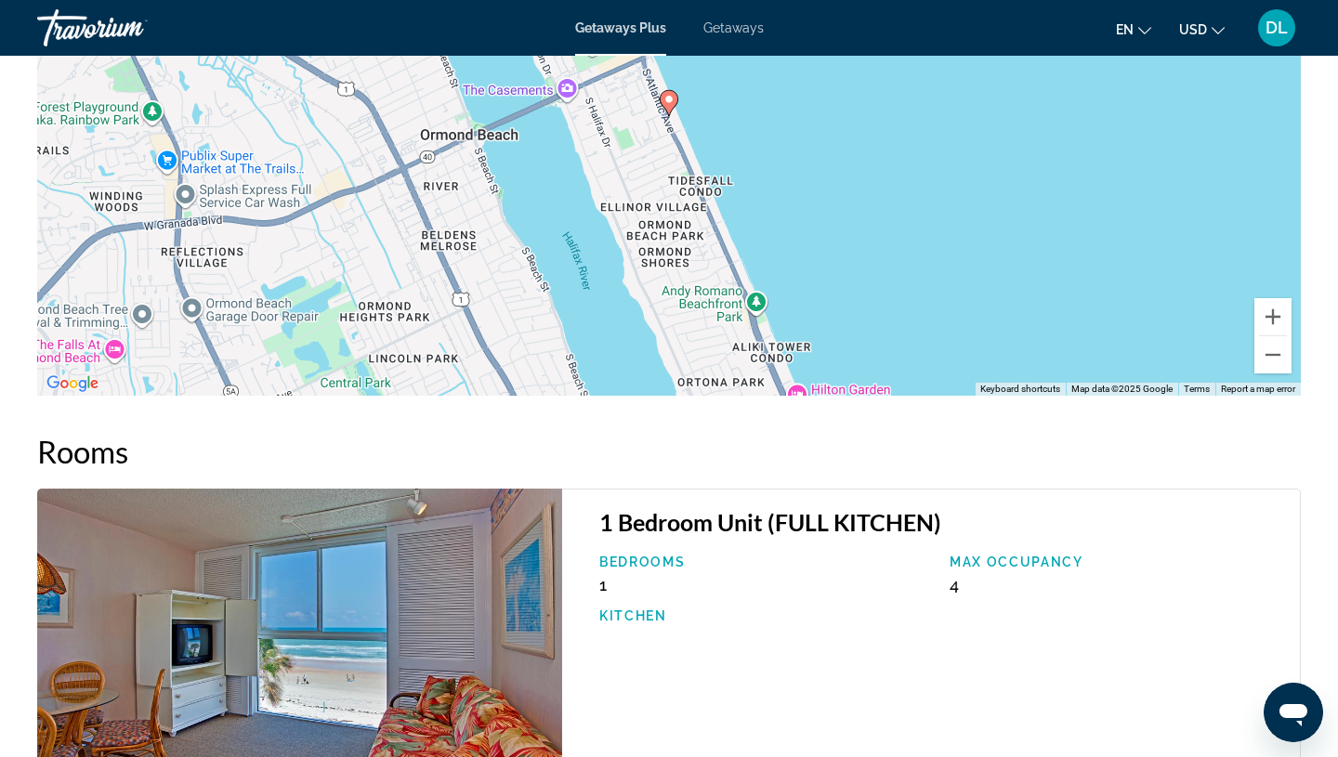
scroll to position [2021, 0]
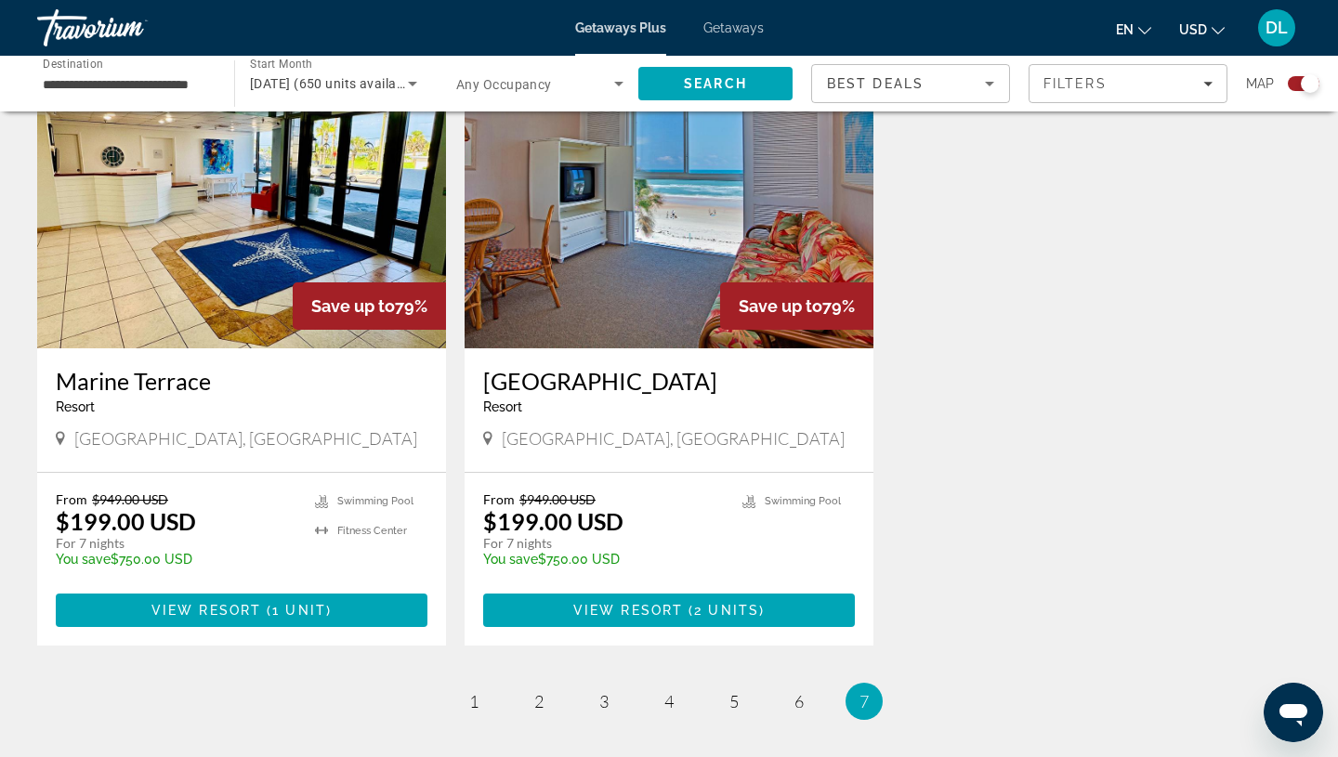
scroll to position [721, 0]
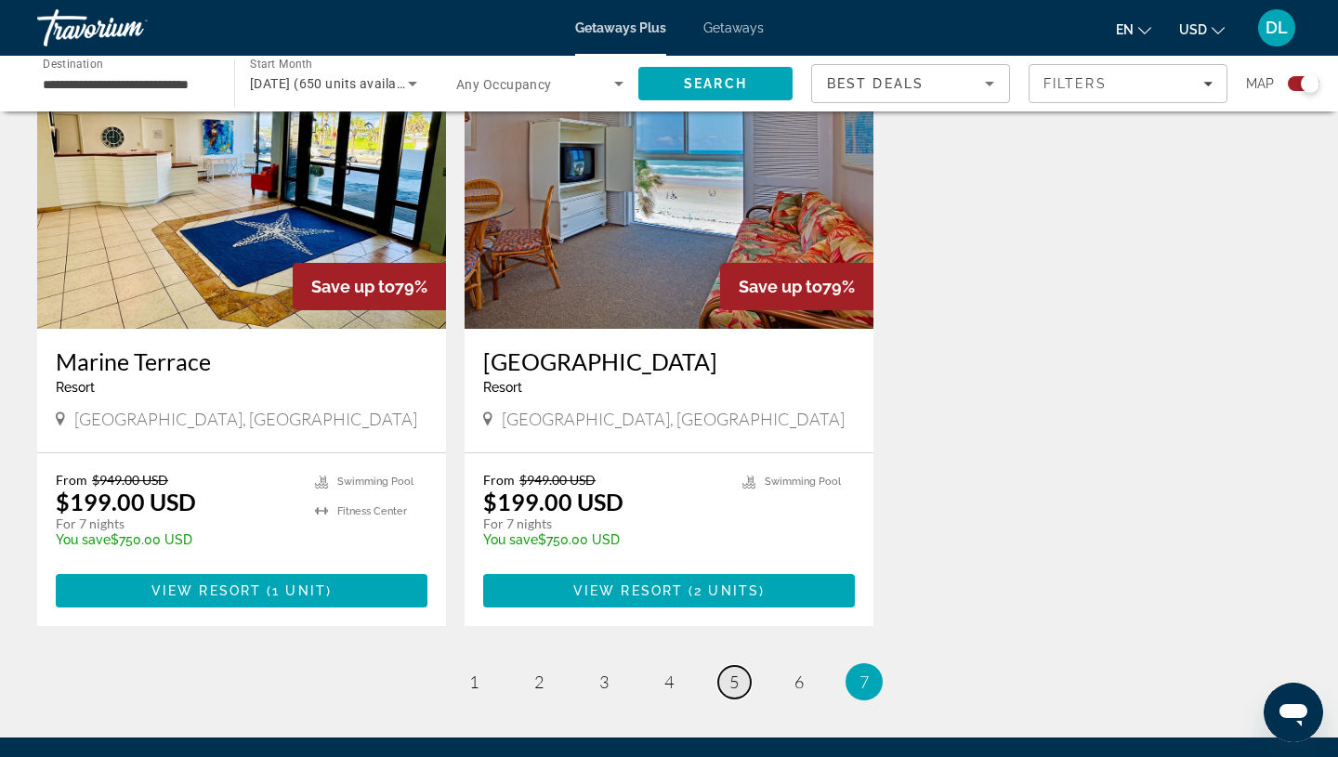
click at [731, 688] on span "5" at bounding box center [733, 682] width 9 height 20
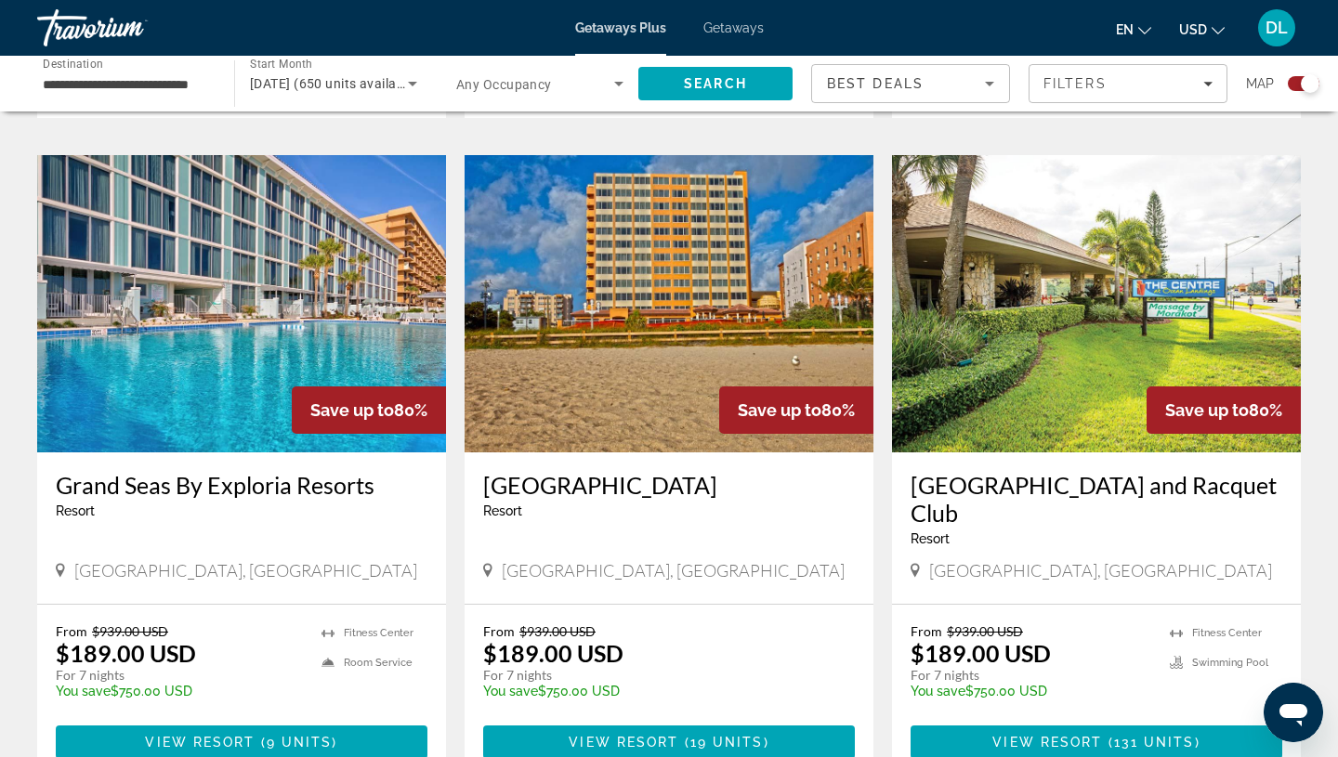
scroll to position [2678, 0]
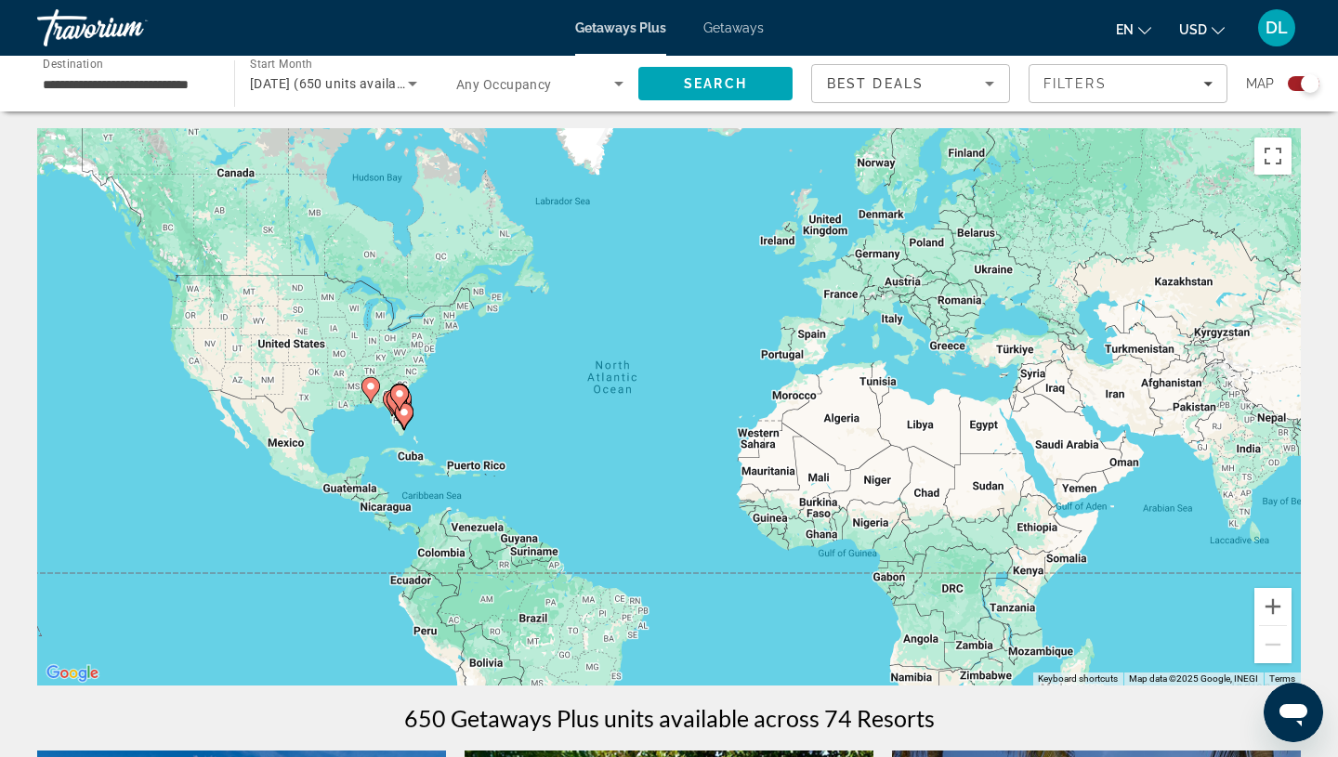
scroll to position [7, 0]
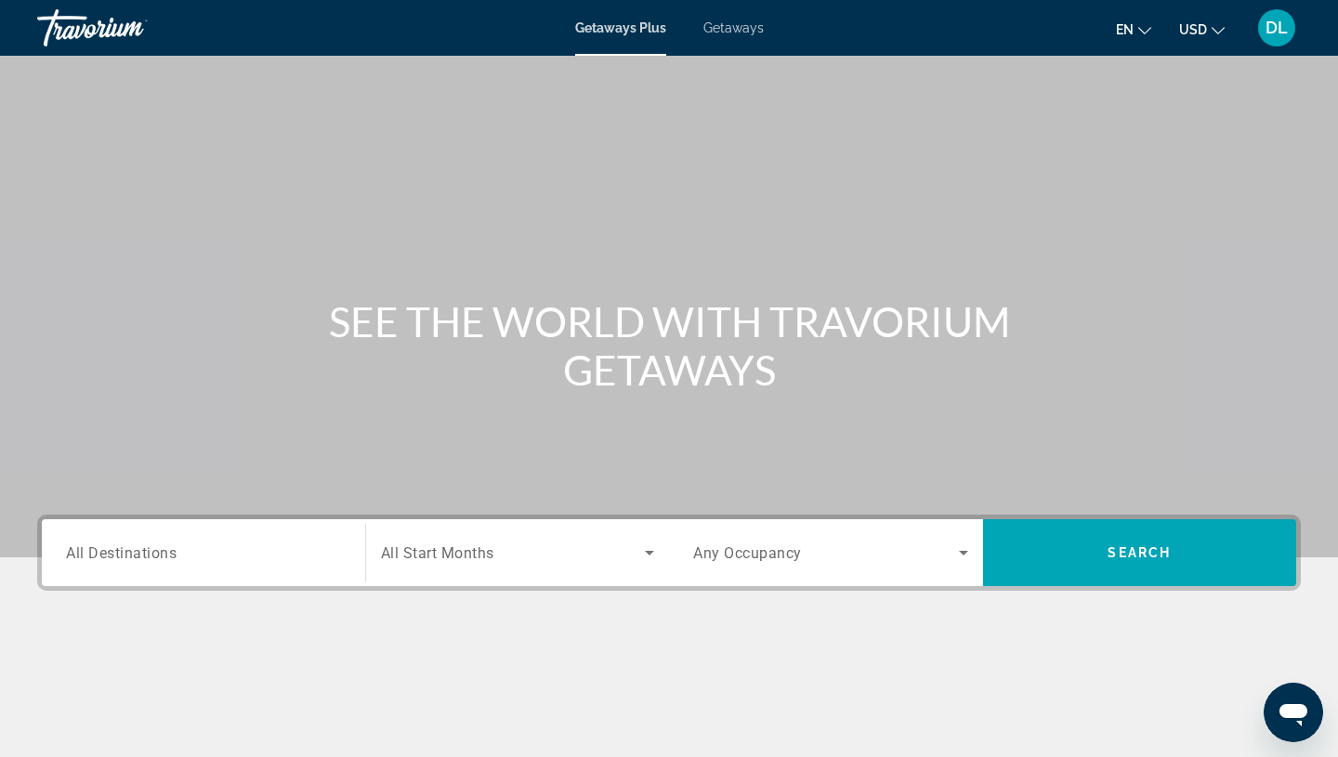
click at [738, 35] on div "Getaways Plus Getaways en English Español Français Italiano Português русский U…" at bounding box center [669, 28] width 1338 height 48
click at [735, 26] on span "Getaways" at bounding box center [733, 27] width 60 height 15
click at [625, 30] on span "Getaways Plus" at bounding box center [620, 27] width 90 height 15
click at [734, 36] on div "Getaways Plus Getaways en English Español Français Italiano Português русский U…" at bounding box center [669, 28] width 1338 height 48
click at [103, 552] on span "All Destinations" at bounding box center [121, 552] width 110 height 16
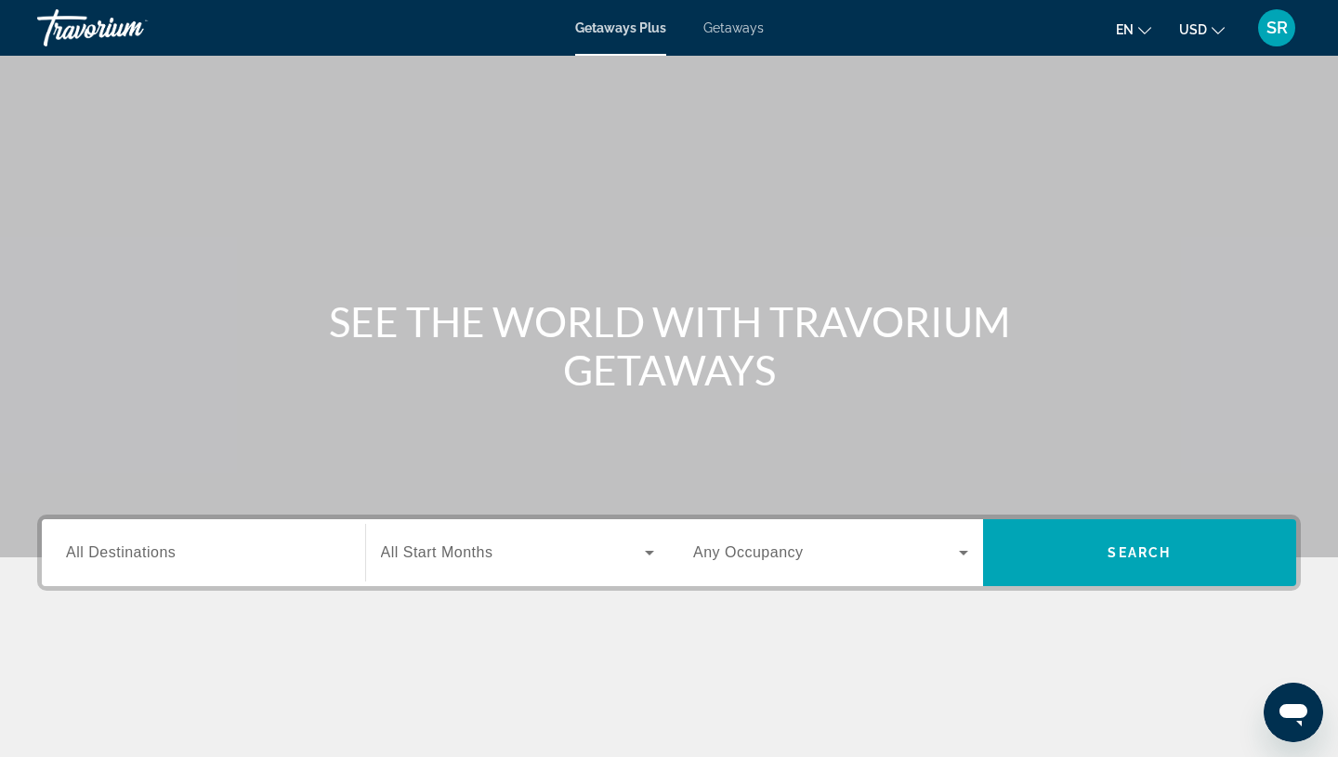
click at [103, 552] on input "Destination All Destinations" at bounding box center [203, 554] width 275 height 22
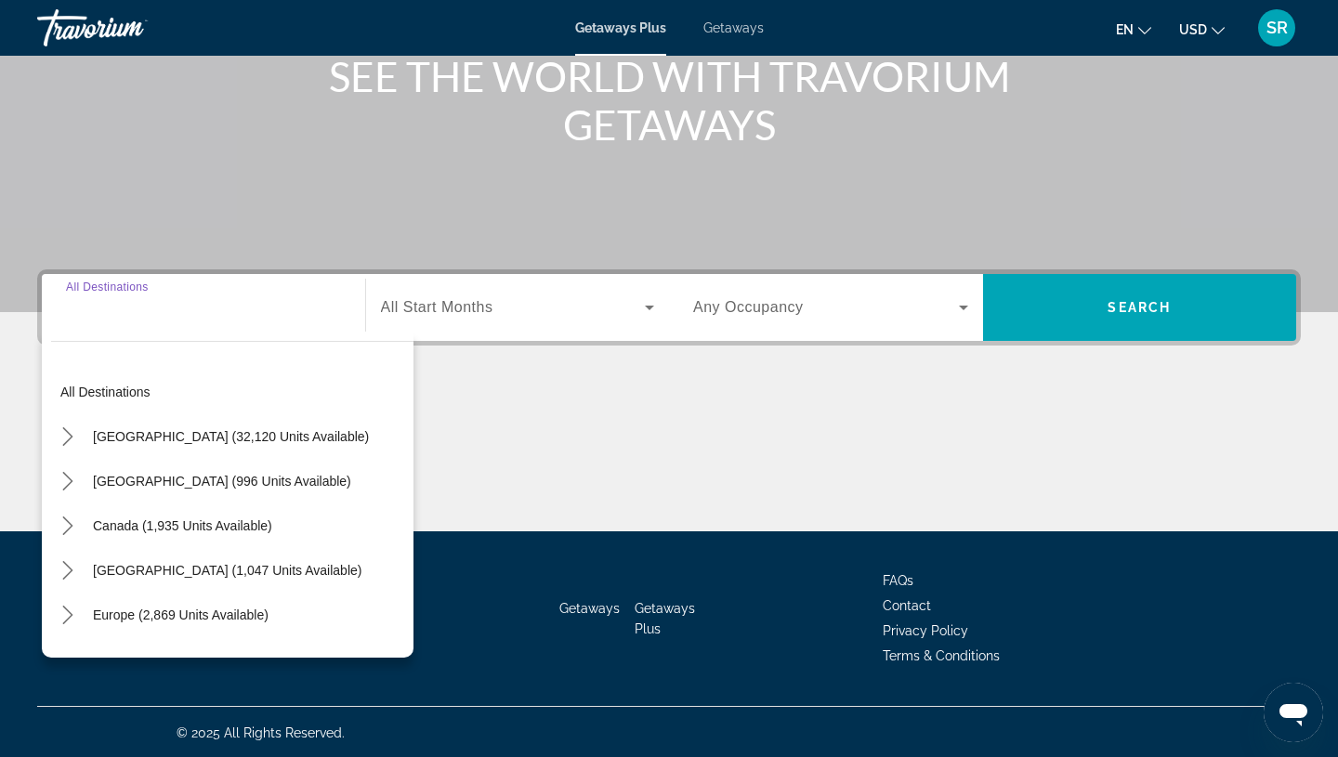
scroll to position [247, 0]
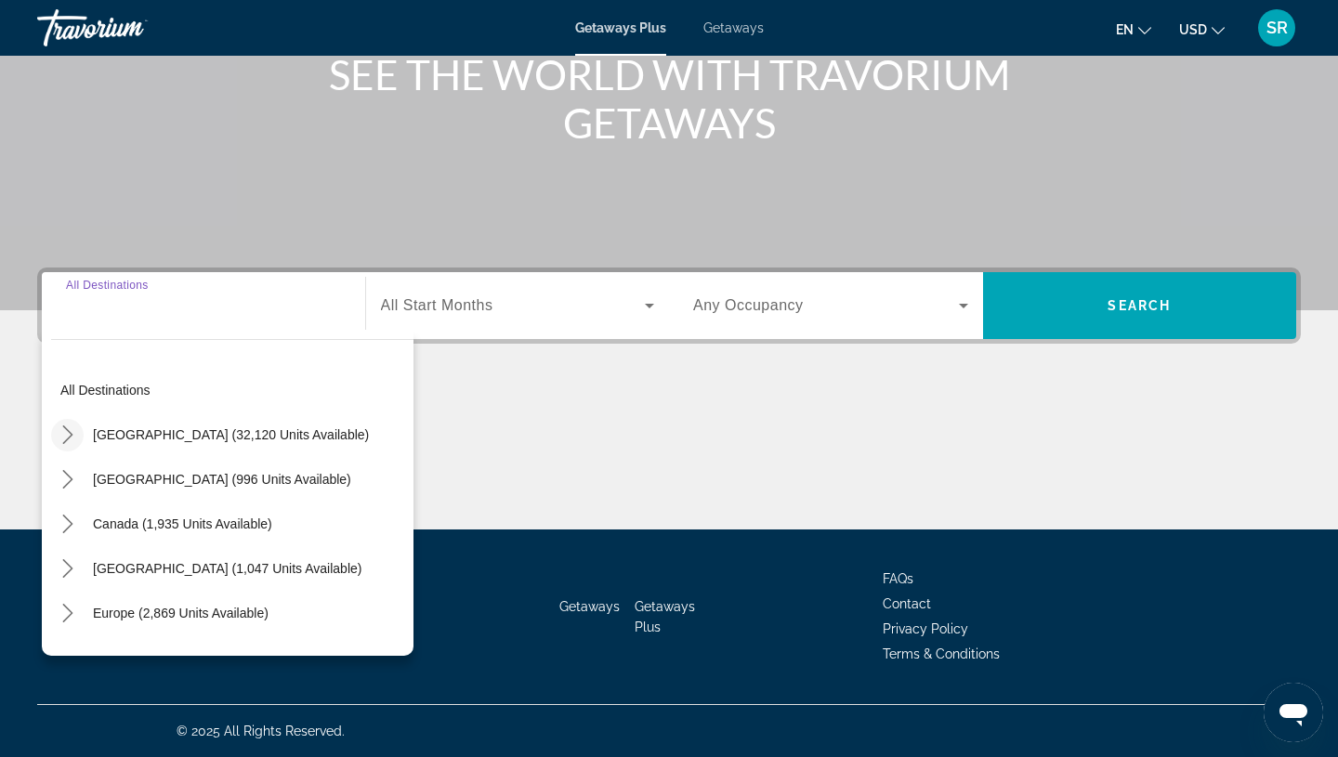
click at [70, 437] on icon "Toggle United States (32,120 units available) submenu" at bounding box center [67, 434] width 10 height 19
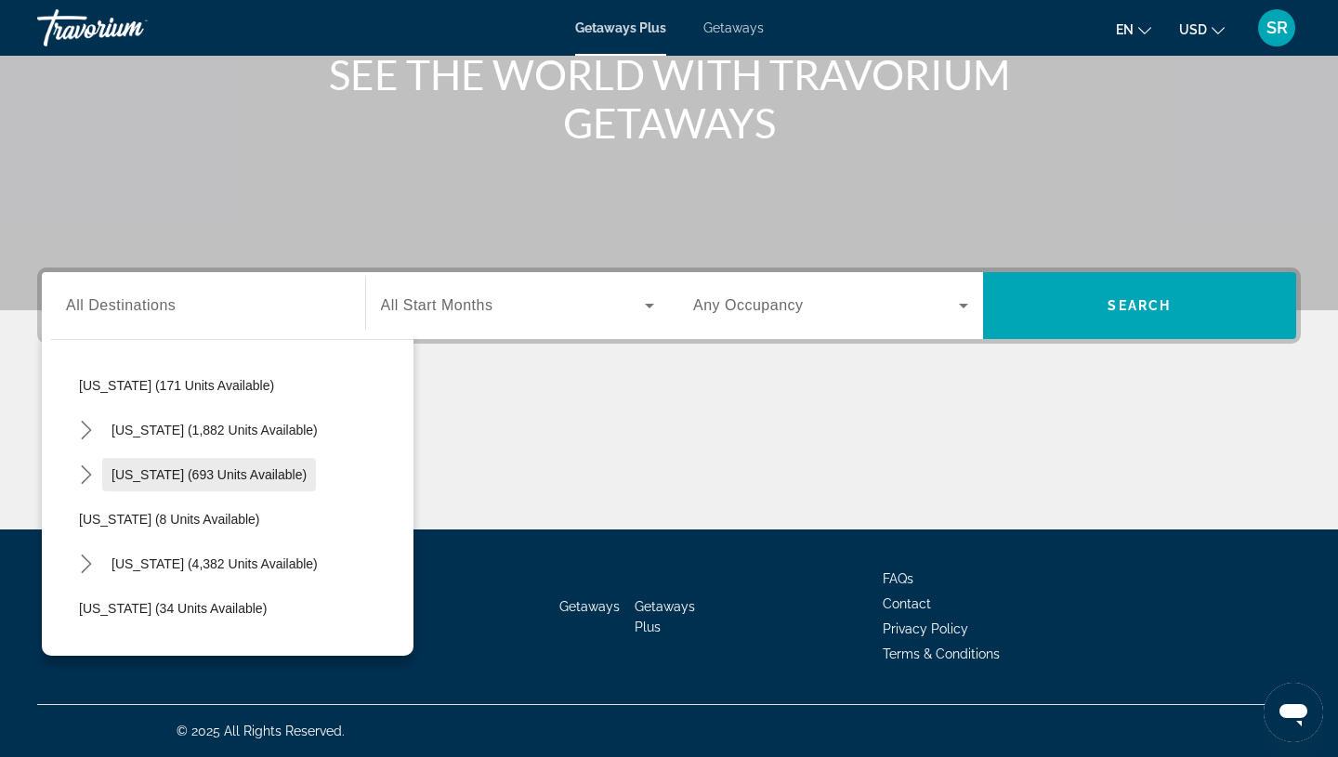
scroll to position [162, 0]
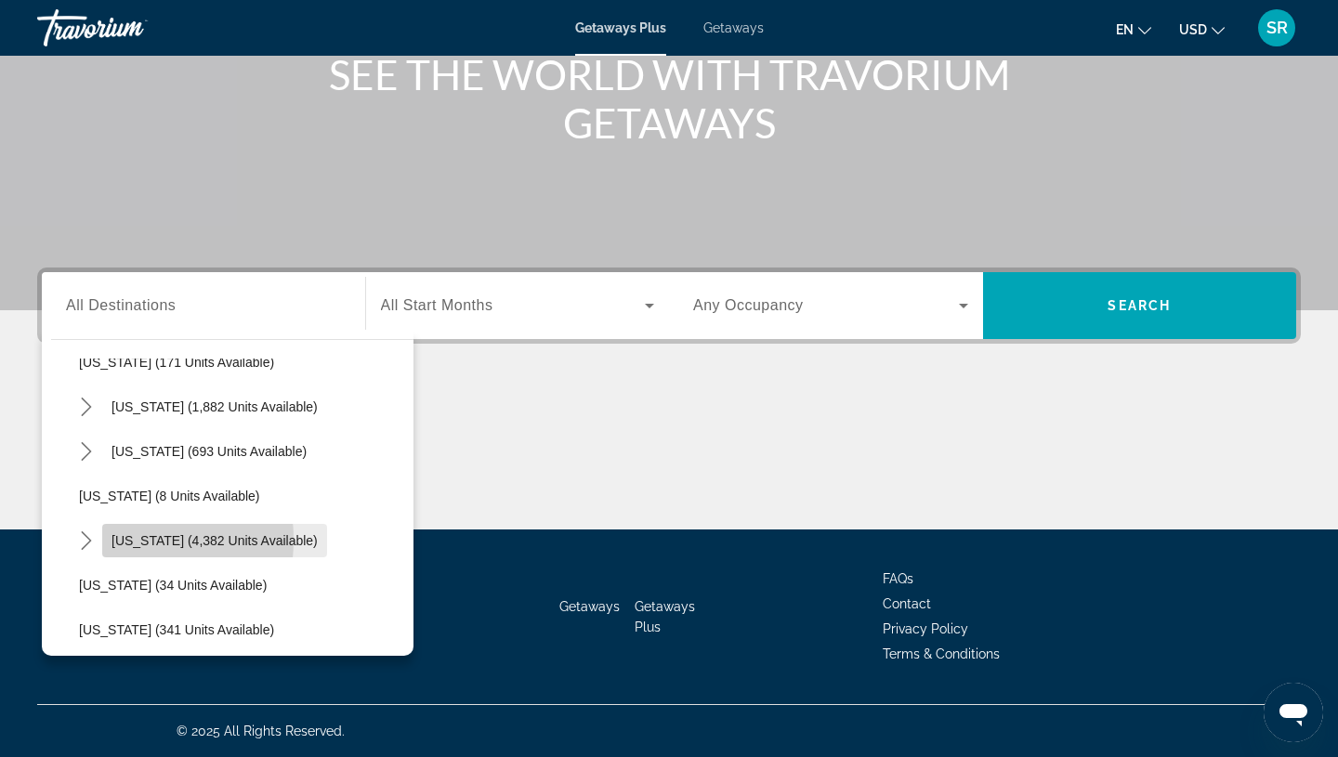
click at [102, 540] on span "Select destination: Florida (4,382 units available)" at bounding box center [214, 540] width 225 height 45
type input "**********"
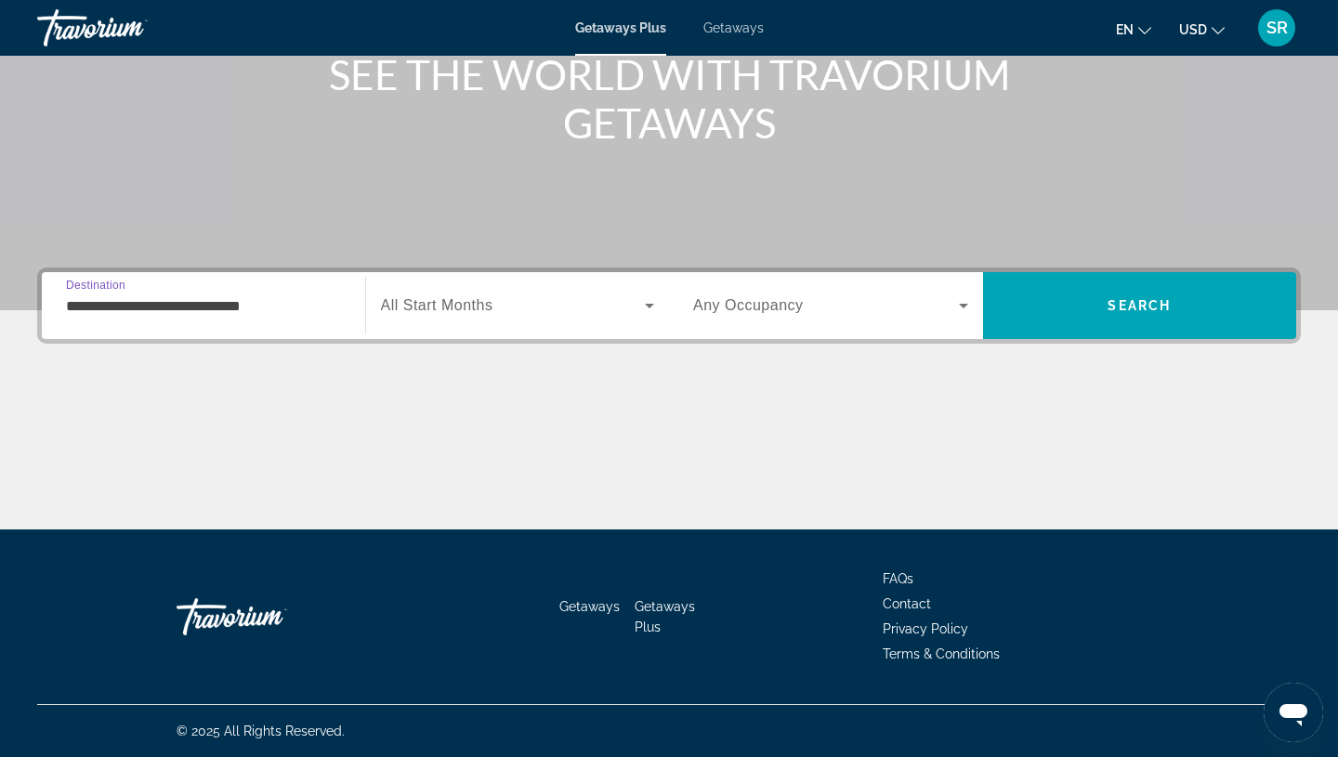
click at [549, 309] on span "Search widget" at bounding box center [513, 305] width 265 height 22
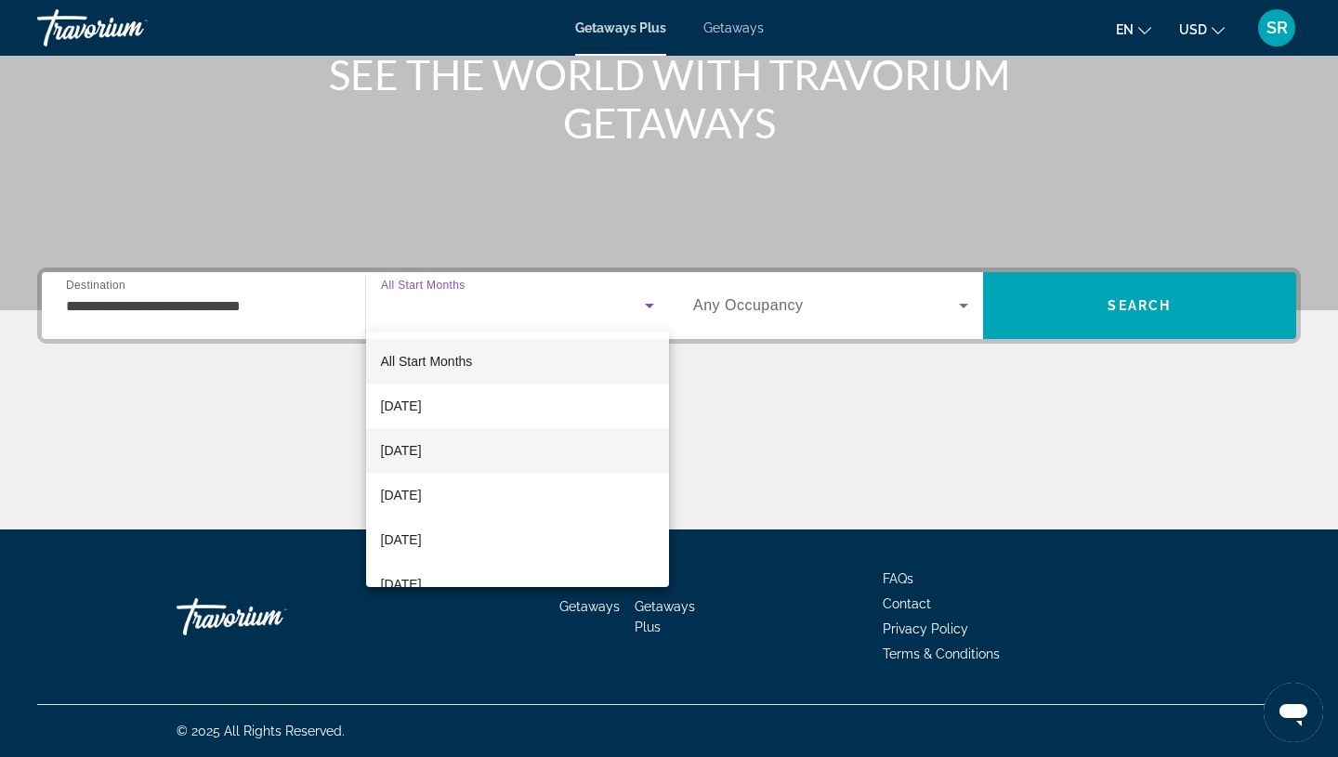
click at [422, 445] on span "[DATE]" at bounding box center [401, 450] width 41 height 22
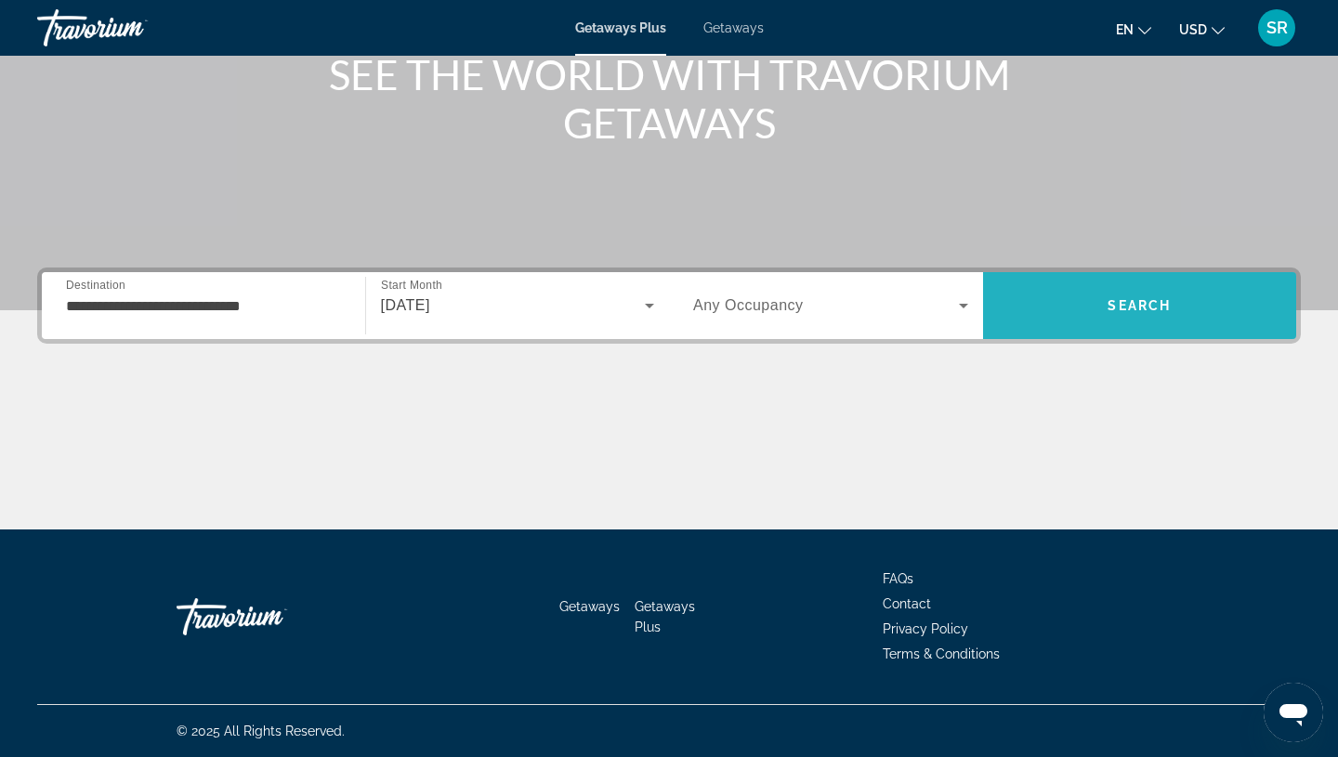
click at [1145, 297] on button "Search" at bounding box center [1140, 305] width 314 height 67
